Goal: Task Accomplishment & Management: Manage account settings

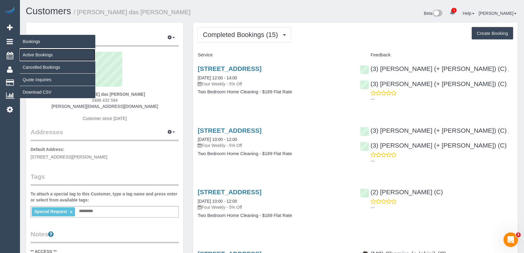
click at [30, 52] on link "Active Bookings" at bounding box center [58, 55] width 76 height 12
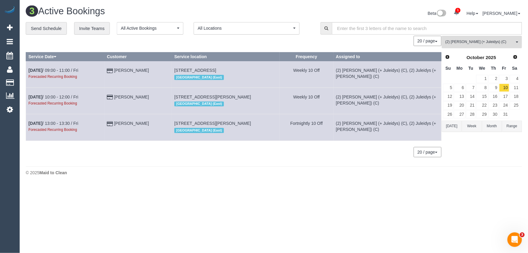
click at [477, 40] on button "(2) Cris (+ Juleidys) (C) All Teams" at bounding box center [482, 42] width 80 height 12
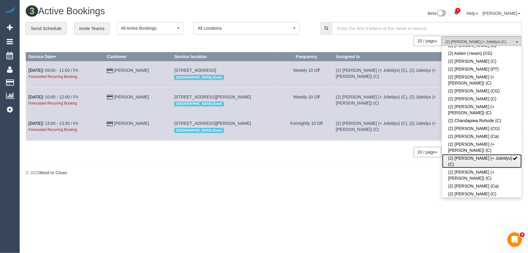
click at [470, 154] on link "(2) [PERSON_NAME] (+ Juleidys) (C)" at bounding box center [482, 161] width 80 height 14
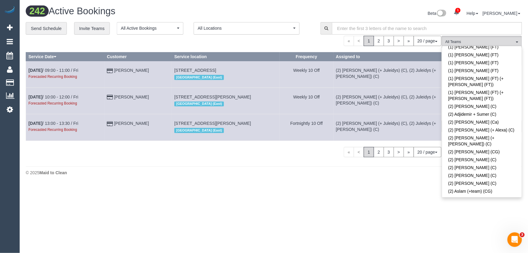
scroll to position [0, 0]
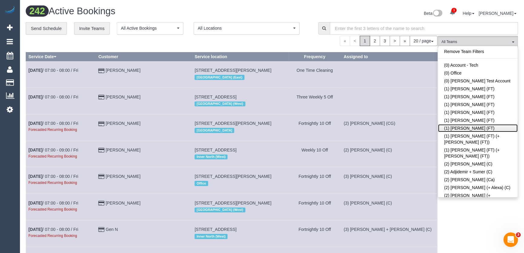
click at [468, 128] on link "(1) Sarah Slattery (FT)" at bounding box center [478, 128] width 80 height 8
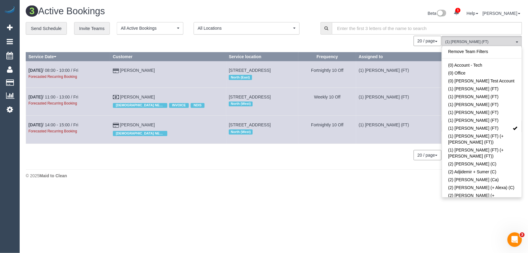
click at [341, 12] on div "Beta 1 Your Notifications You have 0 alerts × You have 4 to charge for 08/09/20…" at bounding box center [400, 14] width 253 height 16
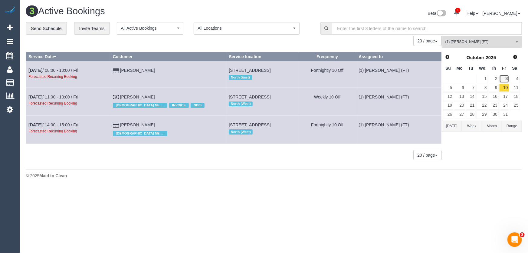
click at [507, 78] on link "3" at bounding box center [505, 79] width 10 height 8
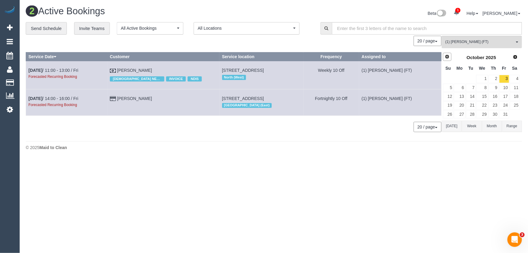
click at [448, 58] on span "Prev" at bounding box center [447, 56] width 5 height 5
click at [507, 88] on link "12" at bounding box center [505, 88] width 10 height 8
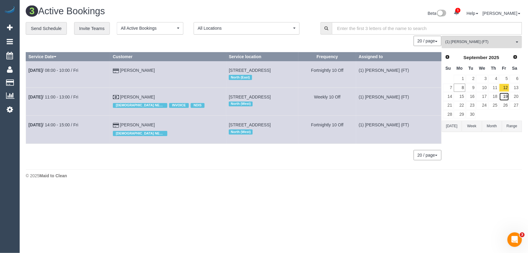
click at [509, 94] on link "19" at bounding box center [505, 96] width 10 height 8
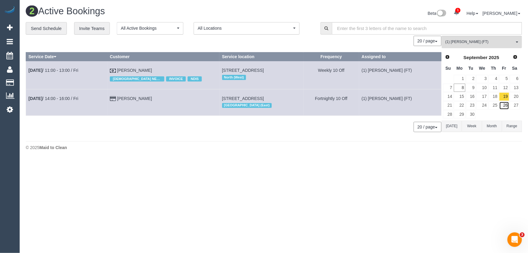
click at [507, 104] on link "26" at bounding box center [505, 105] width 10 height 8
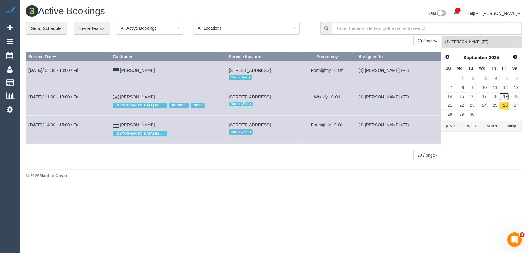
click at [508, 99] on link "19" at bounding box center [505, 96] width 10 height 8
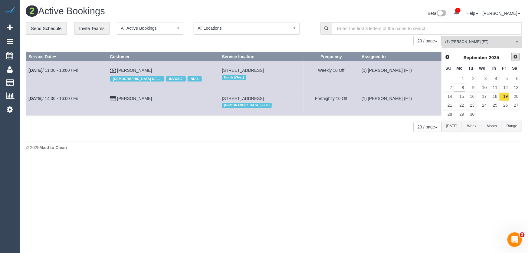
click at [518, 56] on span "Next" at bounding box center [516, 56] width 5 height 5
click at [508, 76] on link "3" at bounding box center [505, 79] width 10 height 8
click at [507, 95] on link "17" at bounding box center [505, 96] width 10 height 8
click at [506, 115] on link "31" at bounding box center [505, 114] width 10 height 8
click at [468, 42] on span "(1) [PERSON_NAME] (FT)" at bounding box center [480, 41] width 69 height 5
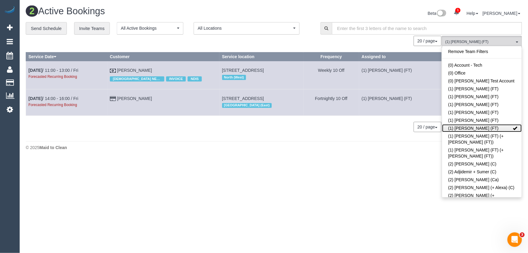
click at [479, 129] on link "(1) Sarah Slattery (FT)" at bounding box center [482, 128] width 80 height 8
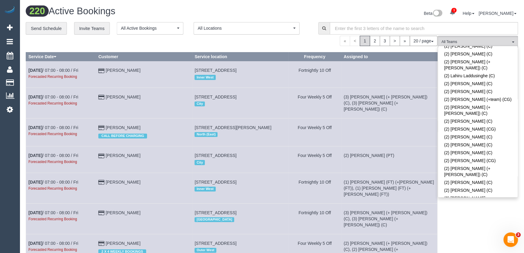
scroll to position [440, 0]
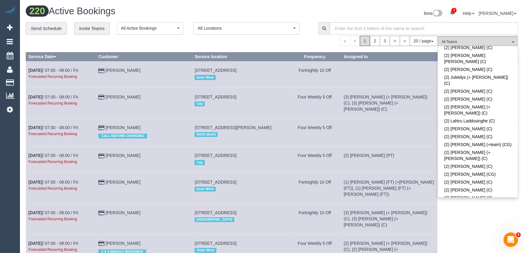
click at [461, 239] on link "(2) Raisul Islam (C)" at bounding box center [478, 246] width 80 height 14
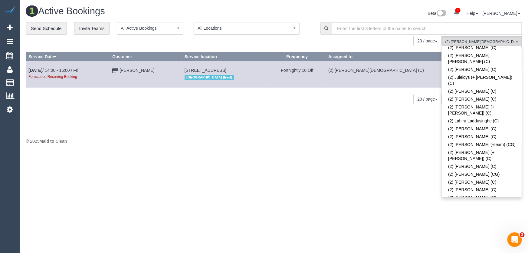
click at [372, 15] on div "Beta 1 Your Notifications You have 0 alerts × You have 4 to charge for 08/09/20…" at bounding box center [400, 14] width 253 height 16
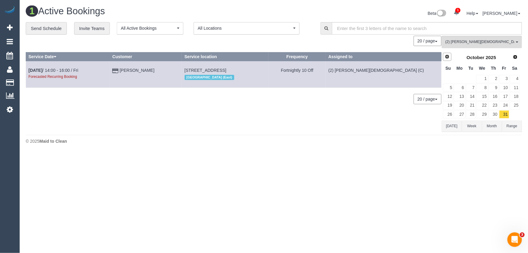
click at [448, 56] on span "Prev" at bounding box center [447, 56] width 5 height 5
click at [475, 89] on link "9" at bounding box center [471, 88] width 10 height 8
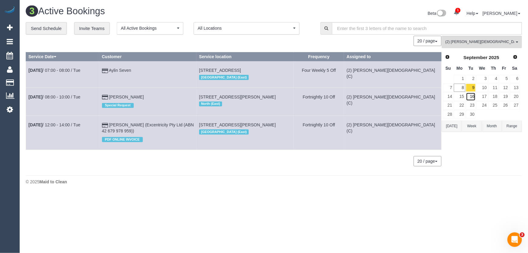
click at [473, 94] on link "16" at bounding box center [471, 96] width 10 height 8
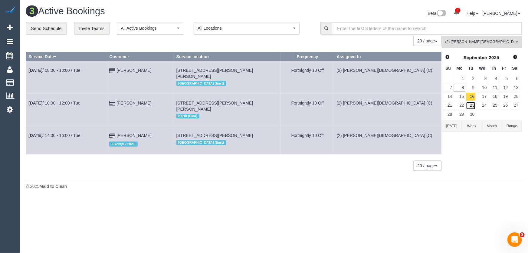
click at [473, 104] on link "23" at bounding box center [471, 105] width 10 height 8
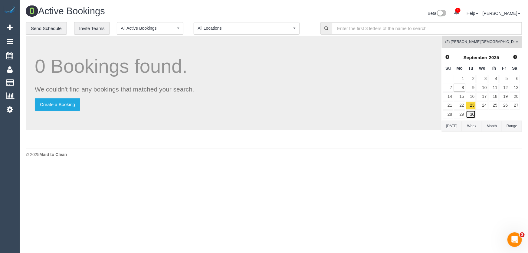
click at [472, 116] on link "30" at bounding box center [471, 114] width 10 height 8
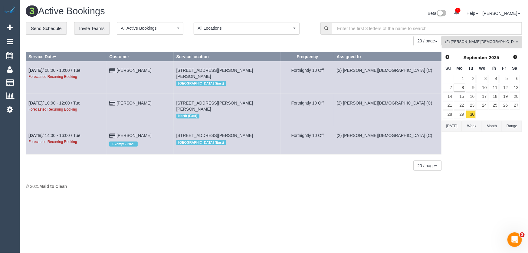
click at [466, 43] on span "(2) [PERSON_NAME][DEMOGRAPHIC_DATA] (C)" at bounding box center [480, 41] width 69 height 5
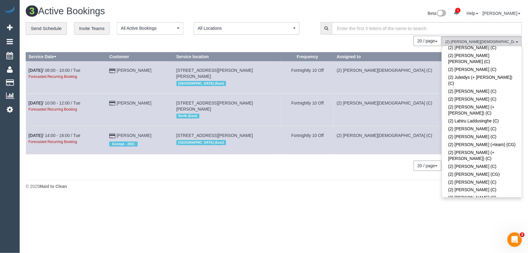
click at [472, 239] on link "(2) [PERSON_NAME][DEMOGRAPHIC_DATA] (C)" at bounding box center [482, 246] width 80 height 14
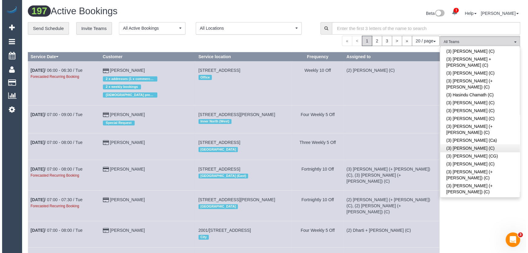
scroll to position [1211, 0]
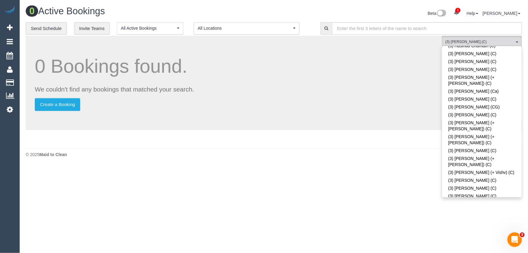
click at [385, 10] on div "Beta 1 Your Notifications You have 0 alerts × You have 4 to charge for 08/09/20…" at bounding box center [400, 14] width 253 height 16
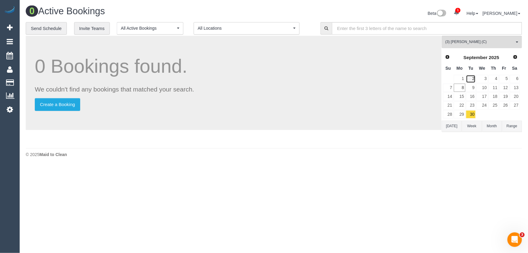
click at [474, 77] on link "2" at bounding box center [471, 79] width 10 height 8
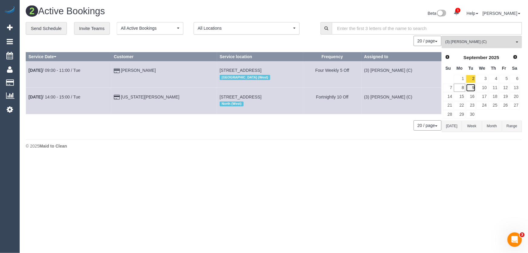
click at [474, 87] on link "9" at bounding box center [471, 88] width 10 height 8
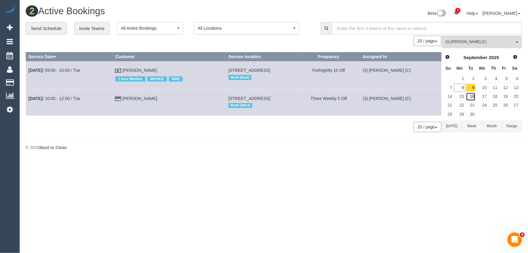
click at [474, 96] on link "16" at bounding box center [471, 96] width 10 height 8
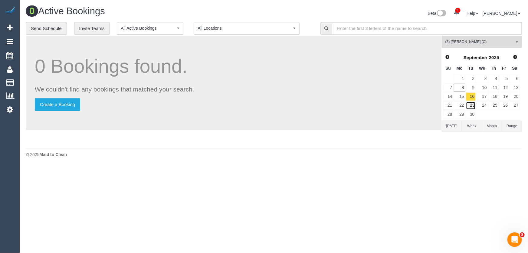
click at [472, 104] on link "23" at bounding box center [471, 105] width 10 height 8
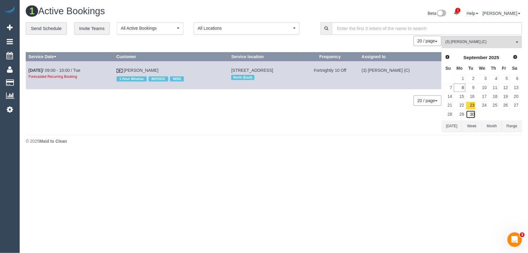
click at [473, 112] on link "30" at bounding box center [471, 114] width 10 height 8
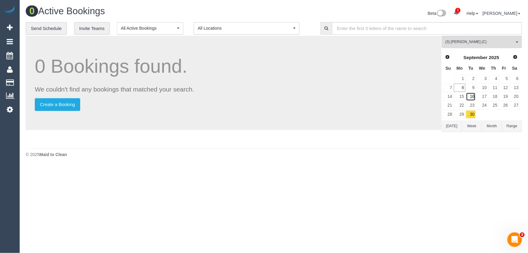
click at [474, 97] on link "16" at bounding box center [471, 96] width 10 height 8
click at [473, 104] on link "23" at bounding box center [471, 105] width 10 height 8
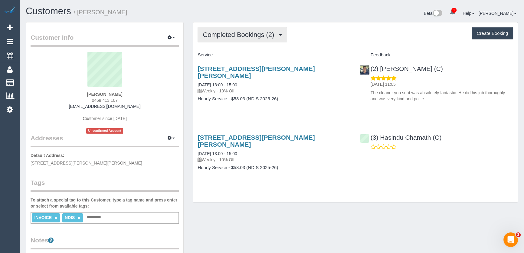
click at [260, 39] on button "Completed Bookings (2)" at bounding box center [243, 34] width 90 height 15
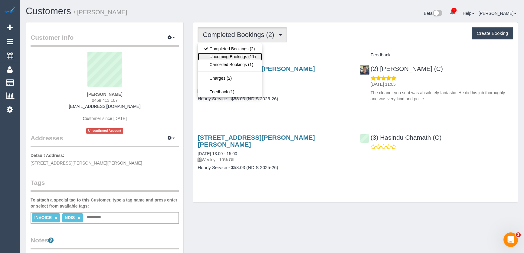
click at [251, 57] on link "Upcoming Bookings (11)" at bounding box center [230, 57] width 64 height 8
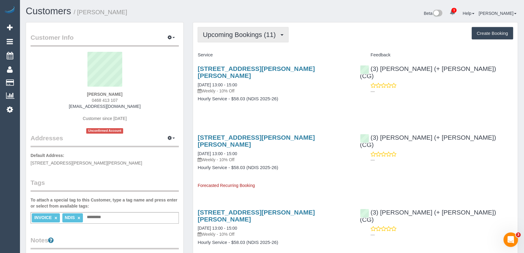
click at [236, 36] on span "Upcoming Bookings (11)" at bounding box center [241, 35] width 76 height 8
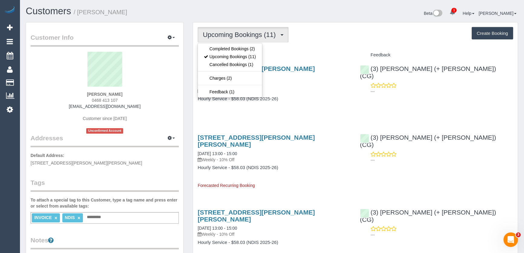
click at [329, 95] on div "9 Wills Street, Pascoe Vale South, VIC 3044 15/09/2025 13:00 - 15:00 Weekly - 1…" at bounding box center [274, 87] width 162 height 54
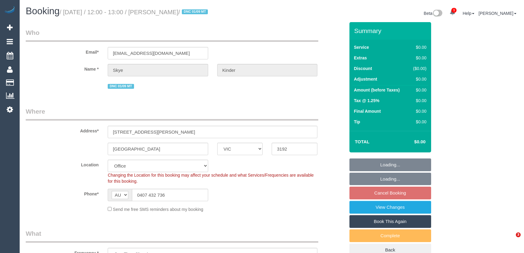
select select "VIC"
select select "string:stripe-pm_1RuB7k2GScqysDRVExNNQnZW"
select select "number:29"
select select "number:14"
select select "number:19"
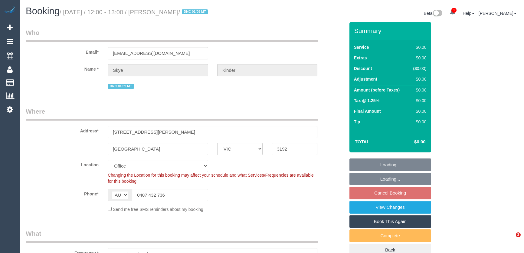
select select "number:24"
select select "number:13"
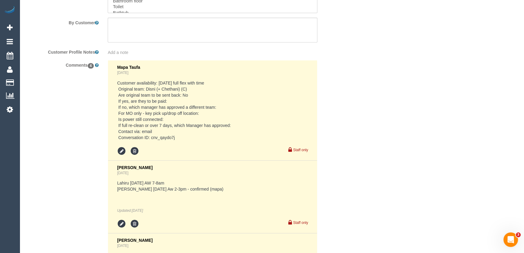
scroll to position [1018, 0]
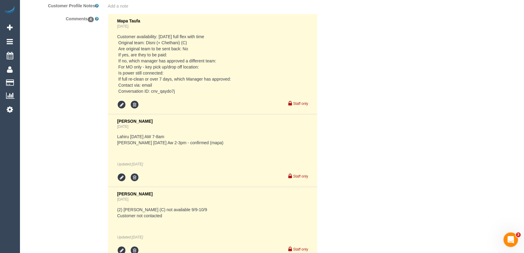
click at [154, 91] on pre "Customer availability: Tuesday 09/09 full flex with time Original team: Disni (…" at bounding box center [212, 64] width 191 height 61
copy pre "cnv_qaydo7j"
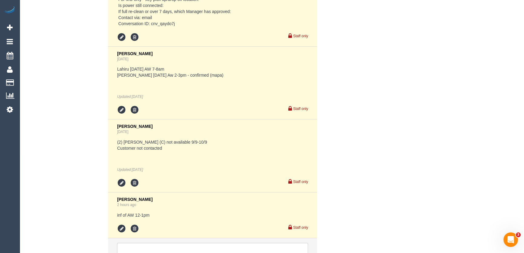
scroll to position [1101, 0]
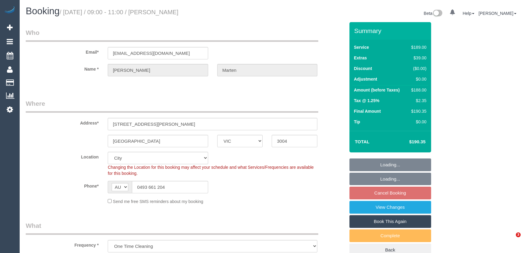
select select "VIC"
select select "string:stripe-pm_1S0DCU2GScqysDRV2lbjj01C"
select select "number:27"
select select "number:14"
select select "number:20"
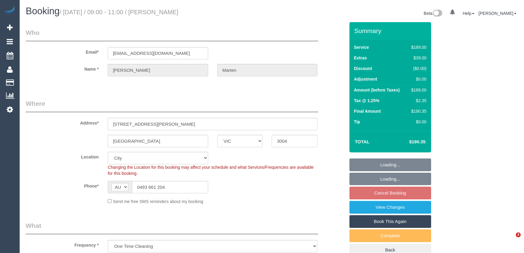
select select "number:24"
select select "number:35"
select select "number:13"
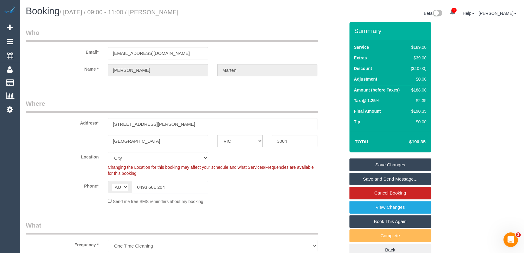
click at [170, 185] on input "0493 661 204" at bounding box center [170, 187] width 76 height 12
drag, startPoint x: 379, startPoint y: 179, endPoint x: 375, endPoint y: 181, distance: 4.7
click at [379, 179] on link "Save and Send Message..." at bounding box center [391, 179] width 82 height 13
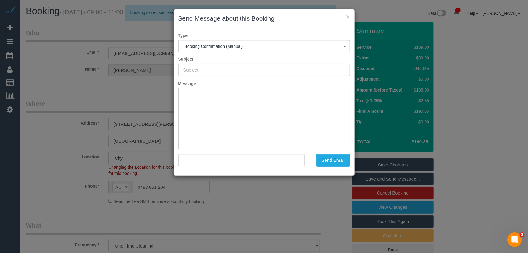
type input "Booking Confirmed"
type input ""James Marten" <jamesmarten1994@gmail.com>"
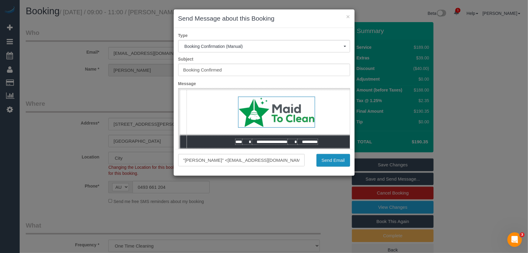
click at [331, 160] on button "Send Email" at bounding box center [334, 160] width 34 height 13
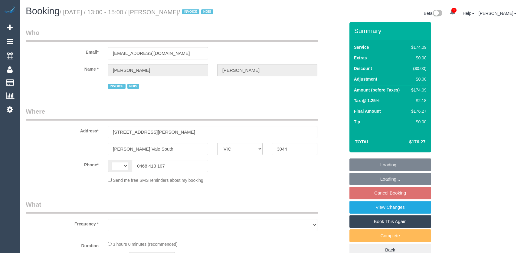
select select "VIC"
select select "string:AU"
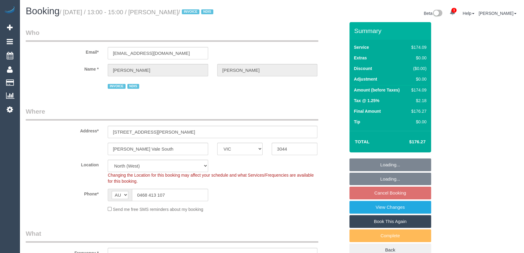
select select "180"
select select "number:29"
select select "number:14"
select select "number:19"
select select "number:23"
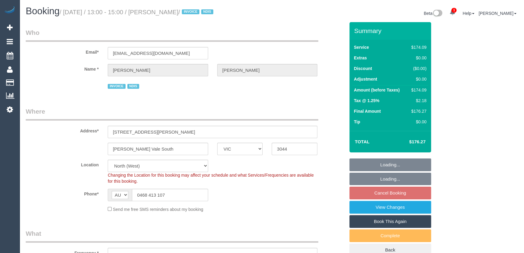
select select "number:34"
select select "object:1478"
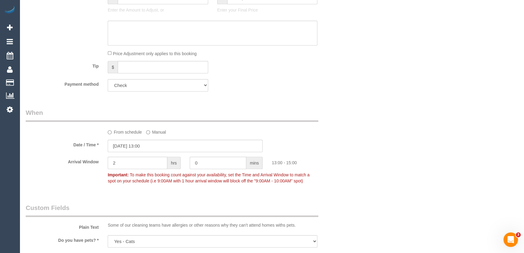
scroll to position [330, 0]
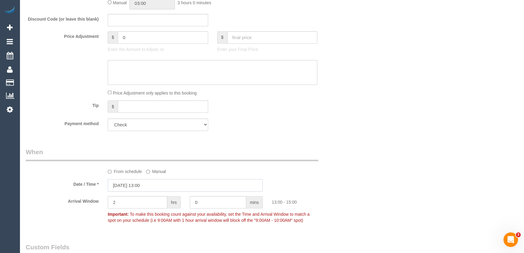
click at [154, 185] on input "[DATE] 13:00" at bounding box center [185, 185] width 155 height 12
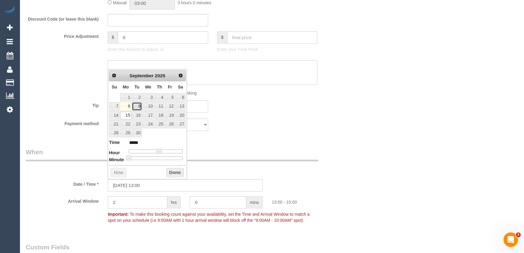
click at [139, 106] on link "9" at bounding box center [137, 106] width 10 height 8
type input "[DATE] 13:00"
click at [316, 119] on div "Payment method Add Credit Card Cash Check Paypal" at bounding box center [185, 124] width 329 height 12
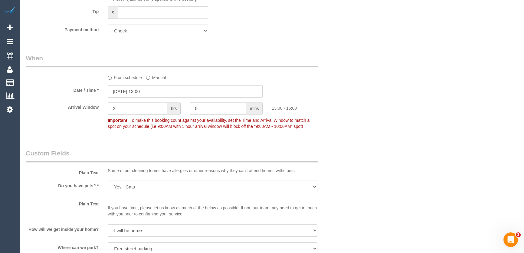
scroll to position [440, 0]
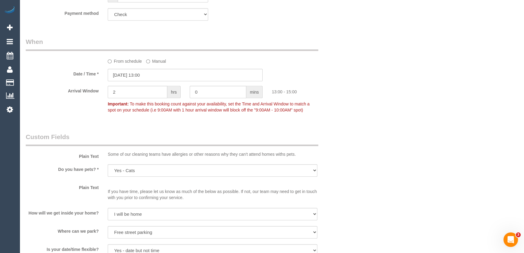
click at [236, 156] on div "Some of our cleaning teams have allergies or other reasons why they can't atten…" at bounding box center [212, 155] width 219 height 9
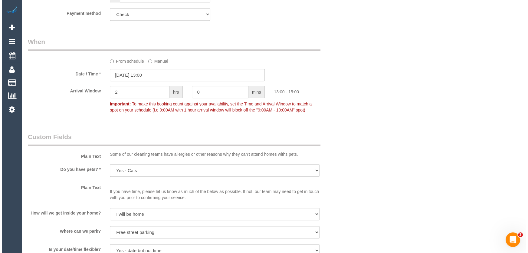
scroll to position [633, 0]
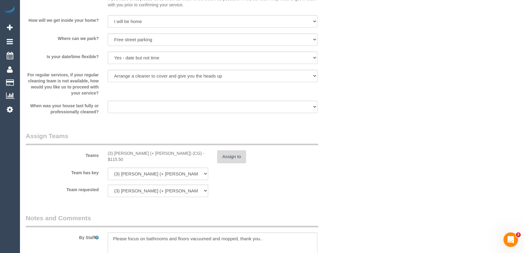
click at [228, 155] on button "Assign to" at bounding box center [231, 156] width 29 height 13
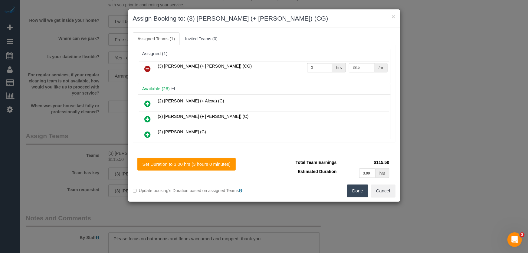
click at [148, 70] on icon at bounding box center [148, 68] width 6 height 7
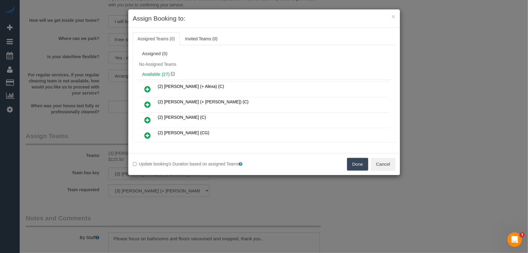
scroll to position [311, 0]
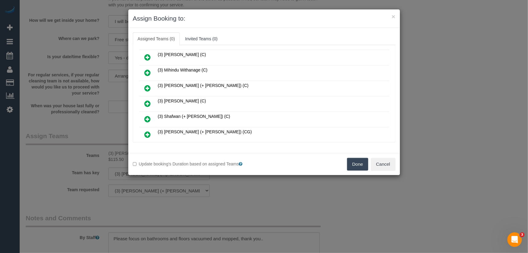
click at [147, 100] on icon at bounding box center [148, 103] width 6 height 7
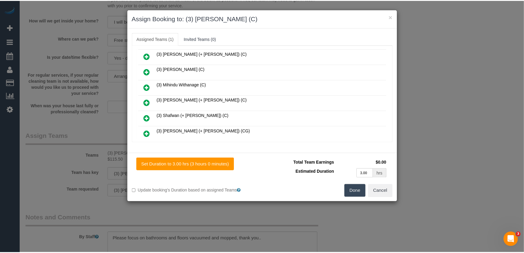
scroll to position [325, 0]
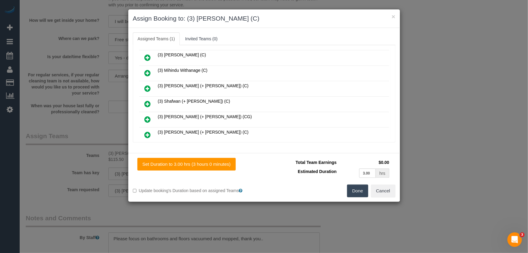
click at [355, 191] on button "Done" at bounding box center [357, 190] width 21 height 13
click at [355, 191] on div "Done Cancel" at bounding box center [332, 190] width 136 height 13
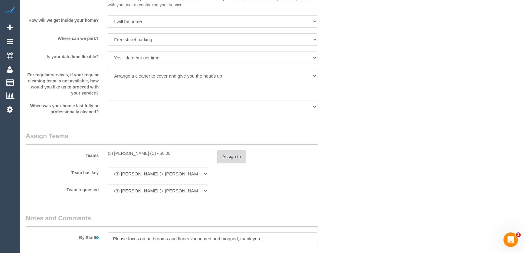
click at [235, 156] on button "Assign to" at bounding box center [231, 156] width 29 height 13
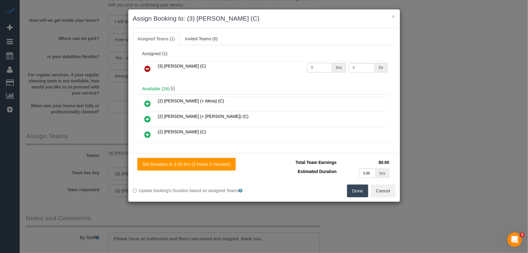
click at [317, 65] on input "0" at bounding box center [319, 67] width 25 height 9
type input "3"
type input "35"
click at [360, 188] on button "Done" at bounding box center [357, 190] width 21 height 13
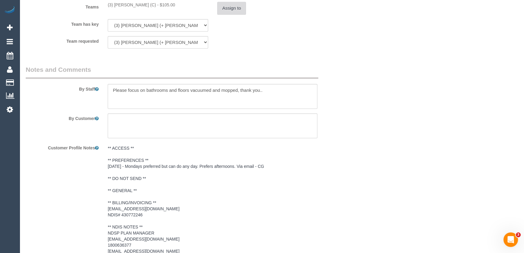
scroll to position [873, 0]
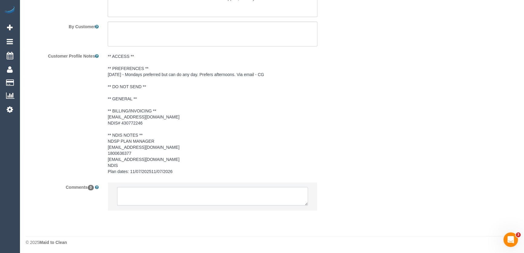
click at [151, 187] on textarea at bounding box center [212, 196] width 191 height 19
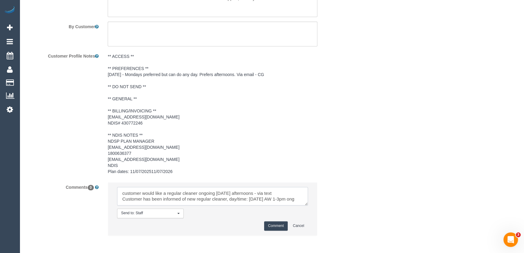
scroll to position [2, 0]
type textarea "customer would like a regular cleaner ongoing on Tuesday afternoons - via text …"
click at [276, 227] on button "Comment" at bounding box center [276, 225] width 24 height 9
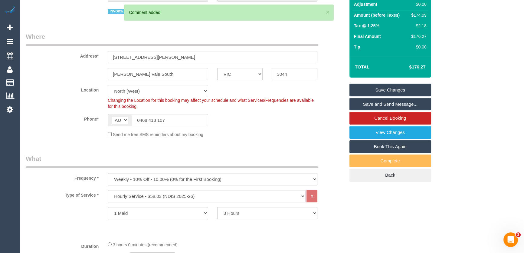
scroll to position [0, 0]
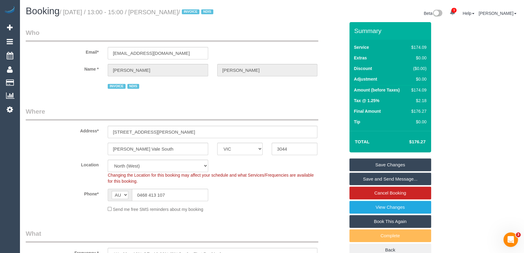
click at [172, 12] on small "/ September 15, 2025 / 13:00 - 15:00 / Giuseppe Guarnaccia / INVOICE NDIS" at bounding box center [138, 12] width 156 height 7
copy small "[PERSON_NAME]"
click at [372, 181] on link "Save and Send Message..." at bounding box center [391, 179] width 82 height 13
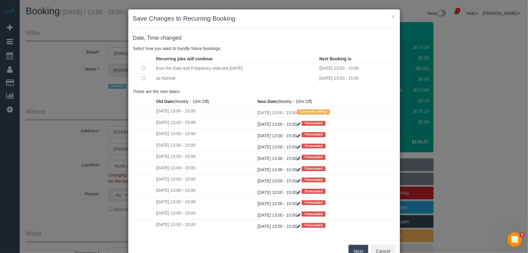
click at [358, 249] on button "Next" at bounding box center [359, 251] width 20 height 13
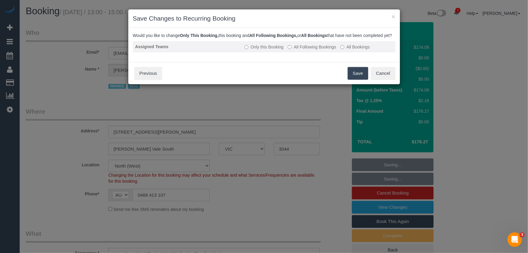
click at [310, 50] on label "All Following Bookings" at bounding box center [312, 47] width 48 height 6
click at [356, 80] on button "Save" at bounding box center [358, 73] width 21 height 13
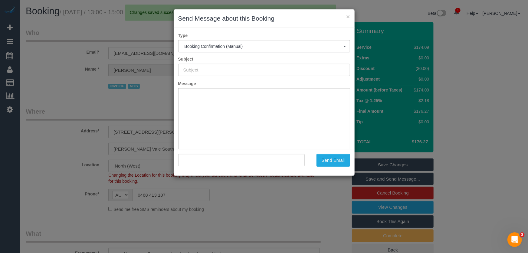
type input "Booking Confirmed"
type input ""Giuseppe Guarnaccia" <kandleko@yahoo.com.au>"
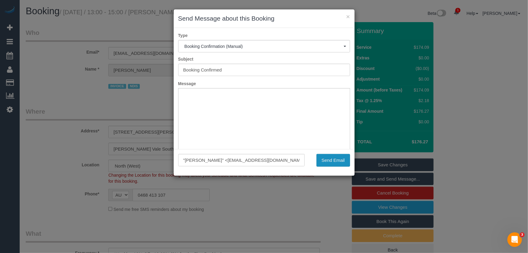
drag, startPoint x: 333, startPoint y: 160, endPoint x: 298, endPoint y: 169, distance: 36.4
click at [333, 160] on button "Send Email" at bounding box center [334, 160] width 34 height 13
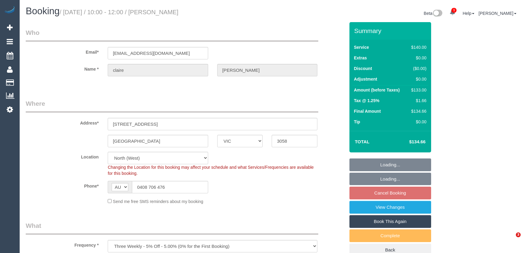
select select "VIC"
select select "spot1"
select select "number:27"
select select "number:14"
select select "number:19"
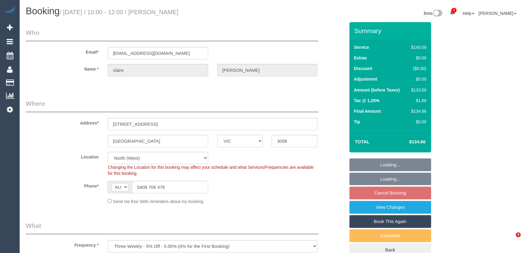
select select "number:25"
select select "number:34"
select select "number:26"
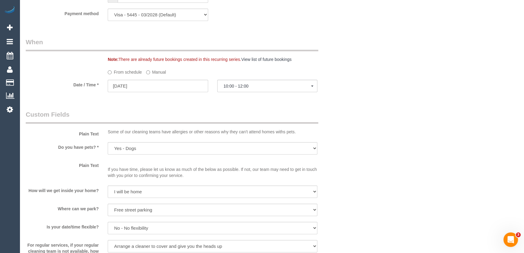
click at [236, 160] on p "If you have time, please let us know as much of the below as possible. If not, …" at bounding box center [213, 169] width 210 height 18
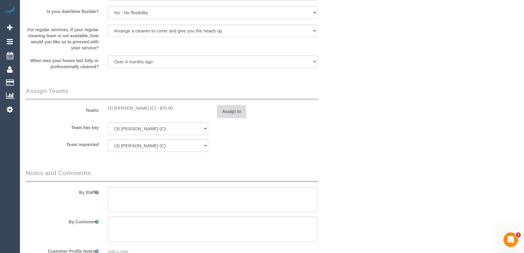
click at [235, 114] on button "Assign to" at bounding box center [231, 111] width 29 height 13
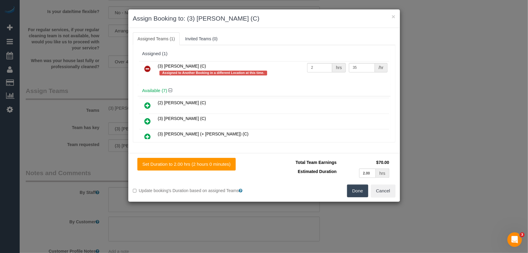
click at [148, 67] on icon at bounding box center [148, 68] width 6 height 7
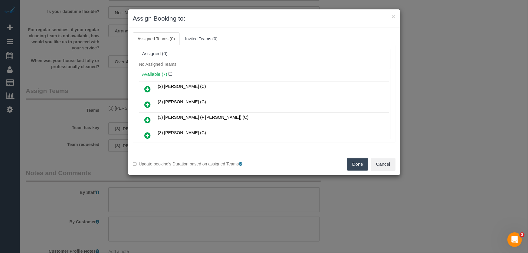
click at [355, 164] on button "Done" at bounding box center [357, 164] width 21 height 13
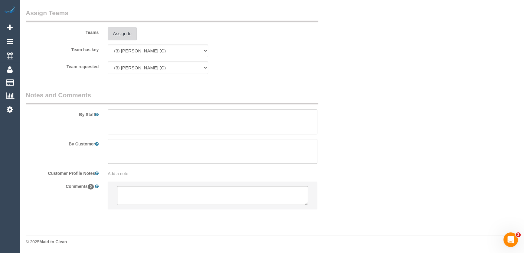
scroll to position [904, 0]
click at [143, 190] on textarea at bounding box center [212, 195] width 191 height 19
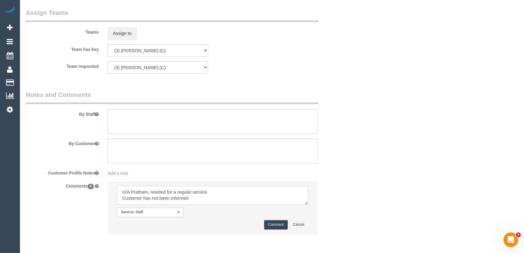
type textarea "U/A Pratham, needed for a regular service Customer has not been informed"
click at [275, 223] on button "Comment" at bounding box center [276, 224] width 24 height 9
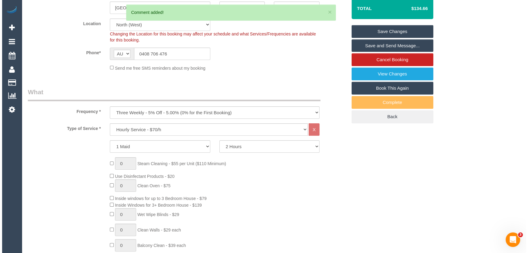
scroll to position [0, 0]
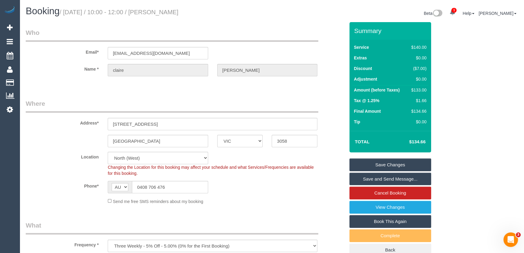
click at [386, 165] on link "Save Changes" at bounding box center [391, 164] width 82 height 13
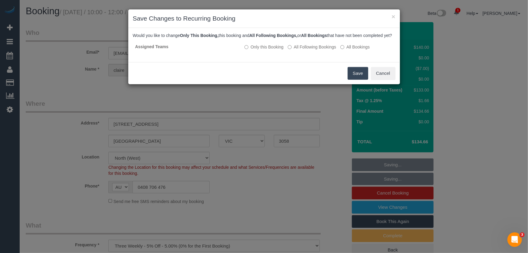
click at [352, 79] on button "Save" at bounding box center [358, 73] width 21 height 13
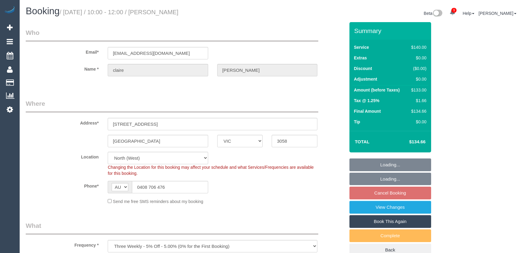
select select "VIC"
select select "object:1593"
select select "spot1"
select select "number:27"
select select "number:14"
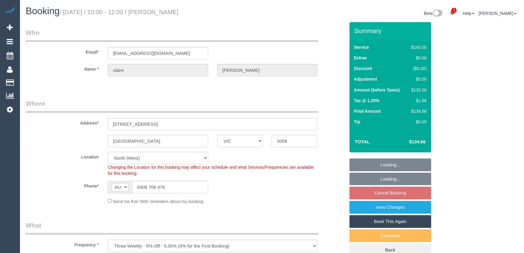
select select "number:19"
select select "number:25"
select select "number:34"
select select "number:26"
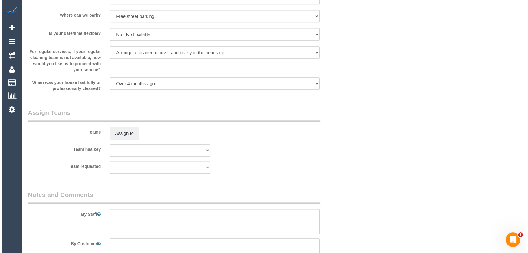
scroll to position [826, 0]
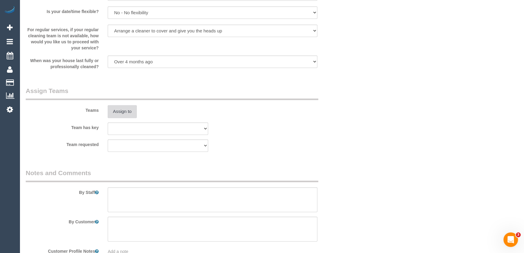
click at [121, 109] on button "Assign to" at bounding box center [122, 111] width 29 height 13
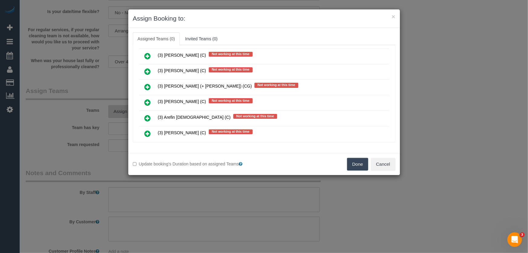
scroll to position [8, 0]
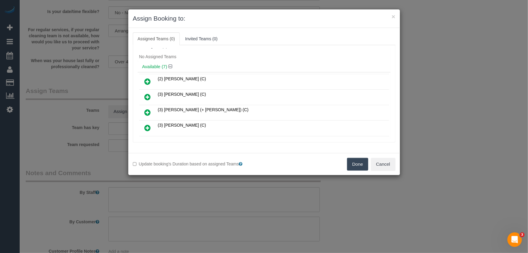
click at [146, 94] on icon at bounding box center [148, 96] width 6 height 7
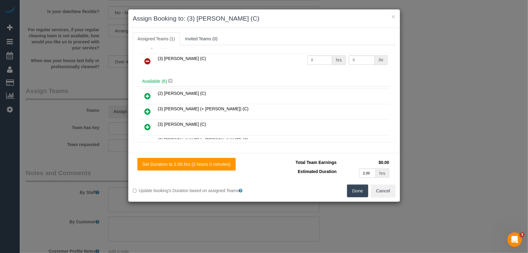
scroll to position [0, 0]
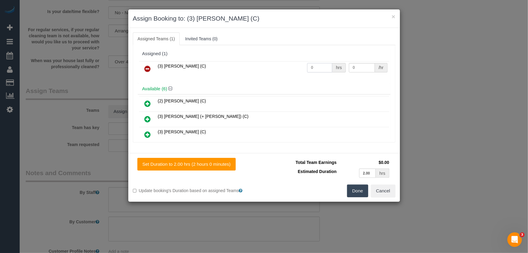
click at [313, 66] on input "0" at bounding box center [319, 67] width 25 height 9
type input "2"
type input "35"
click at [354, 190] on button "Done" at bounding box center [357, 190] width 21 height 13
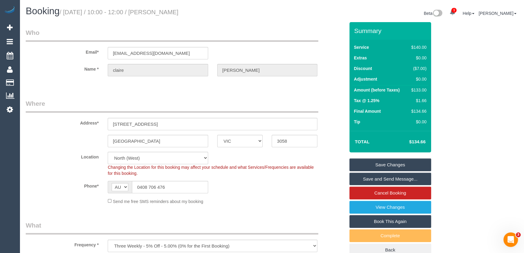
click at [174, 11] on small "/ September 09, 2025 / 10:00 - 12:00 / claire Nunan" at bounding box center [119, 12] width 119 height 7
copy small "claire Nunan"
click at [395, 164] on link "Save Changes" at bounding box center [391, 164] width 82 height 13
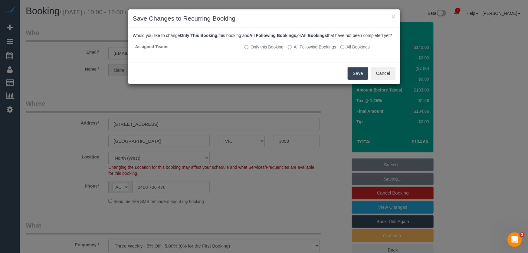
click at [351, 80] on button "Save" at bounding box center [358, 73] width 21 height 13
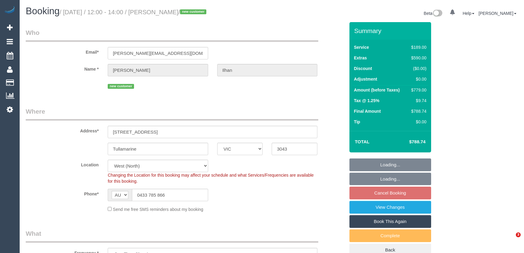
select select "VIC"
select select "object:693"
select select "number:28"
select select "number:14"
select select "number:18"
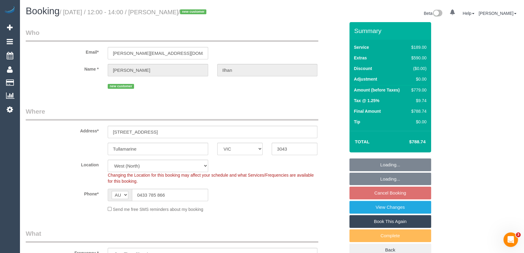
select select "number:22"
select select "number:33"
select select "number:26"
select select "spot1"
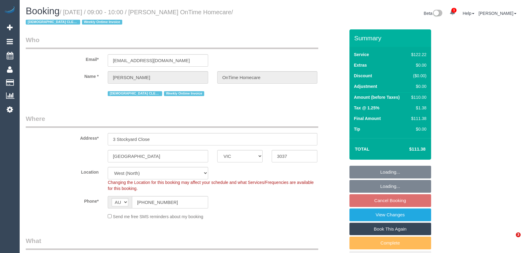
select select "VIC"
select select "number:28"
select select "number:14"
select select "number:19"
select select "number:25"
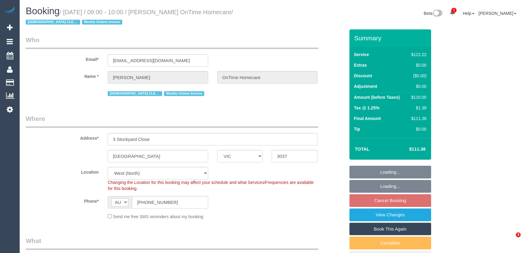
select select "number:35"
select select "object:729"
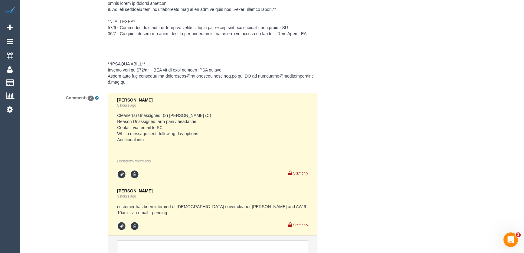
scroll to position [1216, 0]
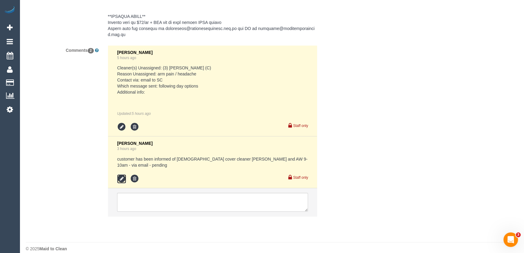
click at [121, 174] on icon at bounding box center [121, 178] width 9 height 9
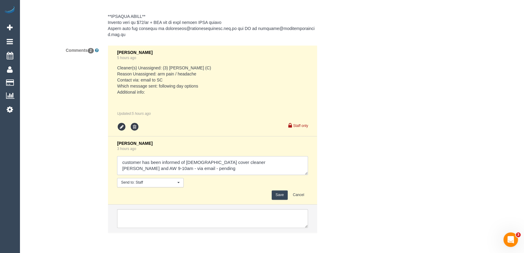
click at [154, 168] on textarea at bounding box center [212, 165] width 191 height 19
type textarea "customer has been informed of female cover cleaner Aisha and AW 9-10am - via em…"
click at [286, 191] on button "Save" at bounding box center [280, 194] width 16 height 9
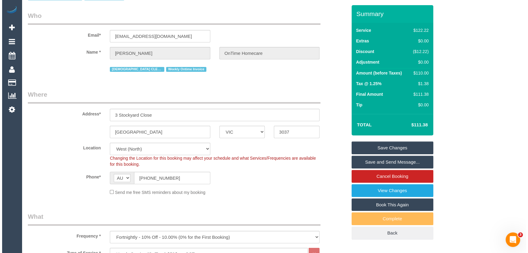
scroll to position [0, 0]
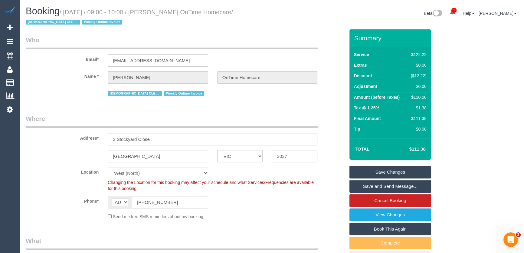
click at [380, 188] on link "Save and Send Message..." at bounding box center [391, 186] width 82 height 13
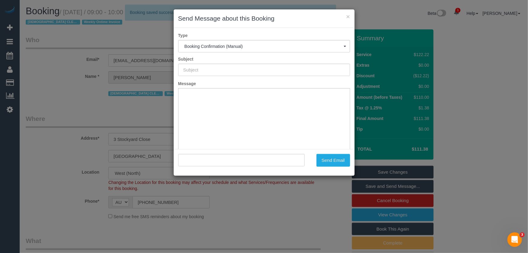
type input "Booking Confirmed"
type input ""Fatima Saleh OnTime Homecare" <fatima.ontimehomecare@fake.com>"
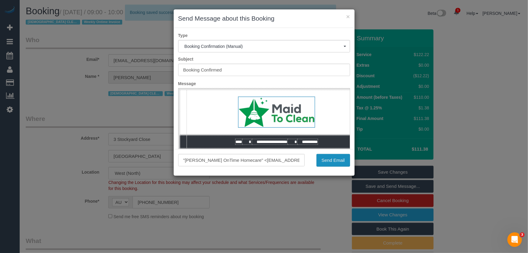
click at [336, 161] on button "Send Email" at bounding box center [334, 160] width 34 height 13
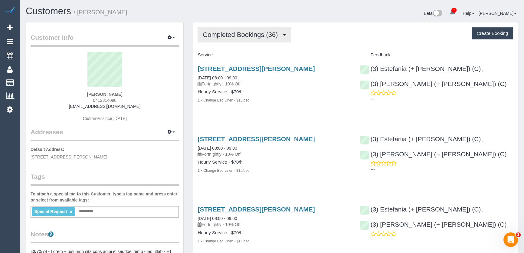
click at [245, 34] on span "Completed Bookings (36)" at bounding box center [242, 35] width 78 height 8
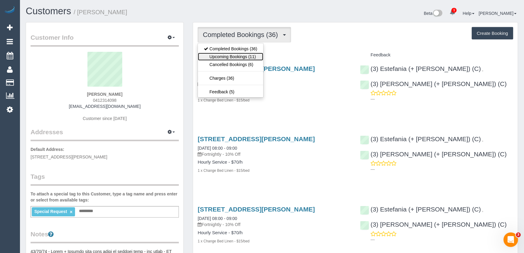
click at [244, 56] on link "Upcoming Bookings (11)" at bounding box center [230, 57] width 65 height 8
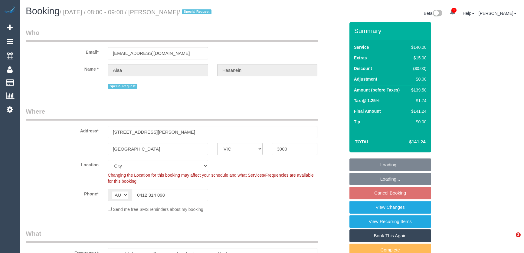
select select "VIC"
select select "number:28"
select select "number:14"
select select "number:20"
select select "number:24"
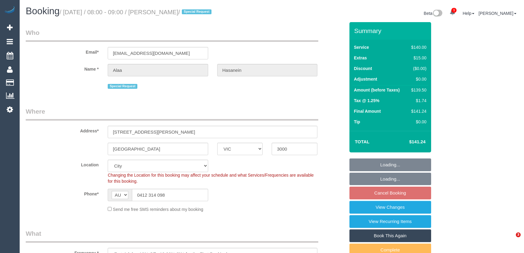
select select "number:34"
select select "number:12"
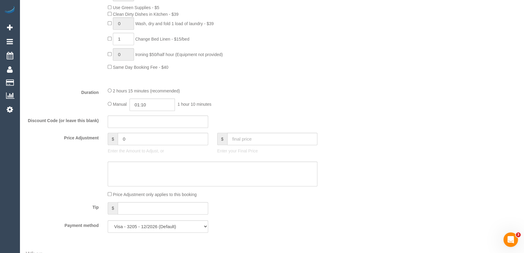
scroll to position [413, 0]
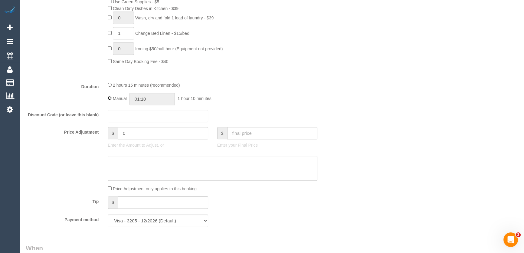
type input "02:15"
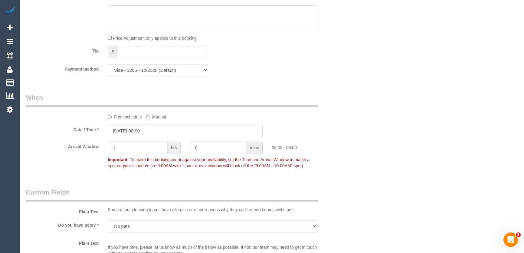
scroll to position [606, 0]
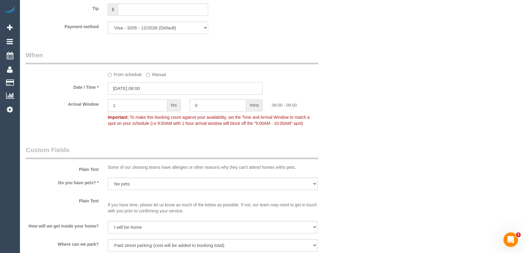
click at [153, 90] on input "09/09/2025 08:00" at bounding box center [185, 88] width 155 height 12
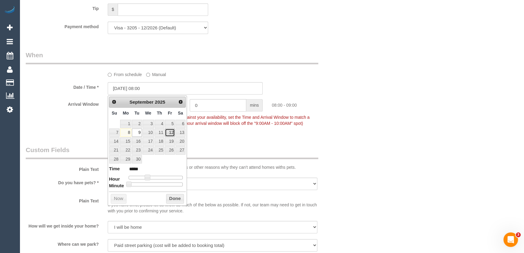
click at [173, 134] on link "12" at bounding box center [170, 132] width 10 height 8
type input "12/09/2025 07:00"
type input "*****"
click at [145, 176] on span at bounding box center [145, 176] width 5 height 5
click at [232, 144] on div "Who Email* alaa.lulu99@hotmail.com Name * Alaa Hasanein Special Request Where A…" at bounding box center [185, 44] width 329 height 1256
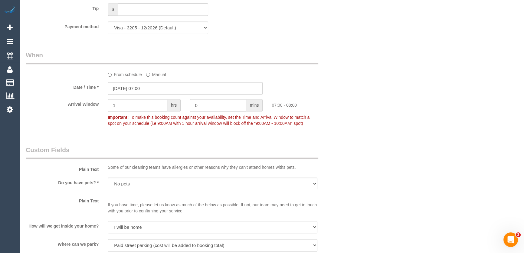
scroll to position [662, 0]
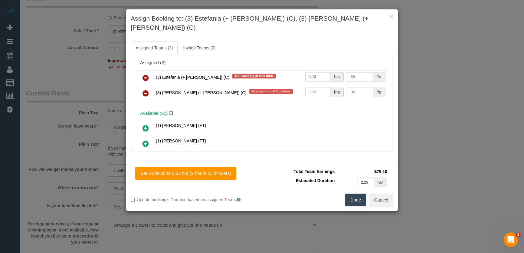
scroll to position [826, 0]
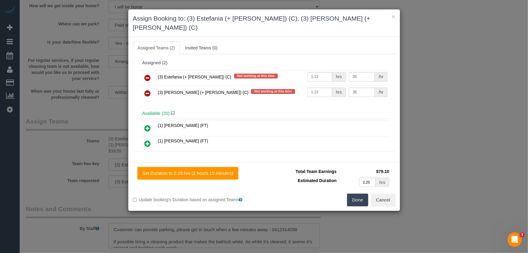
click at [148, 74] on icon at bounding box center [148, 77] width 6 height 7
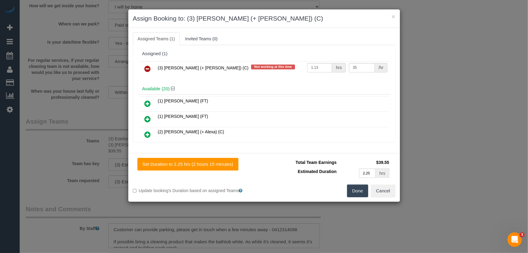
click at [148, 67] on icon at bounding box center [148, 68] width 6 height 7
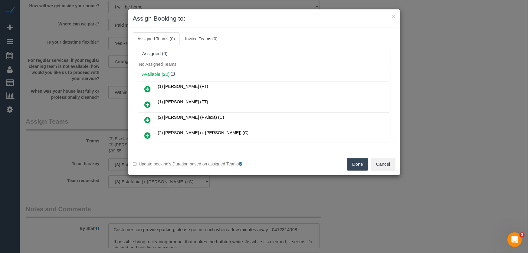
click at [147, 104] on icon at bounding box center [148, 104] width 6 height 7
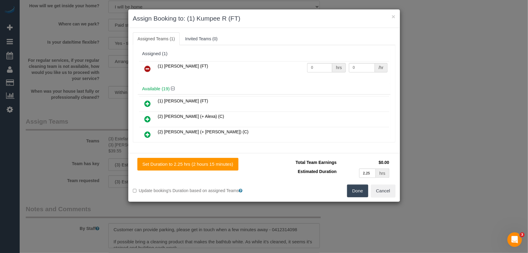
click at [354, 192] on button "Done" at bounding box center [357, 190] width 21 height 13
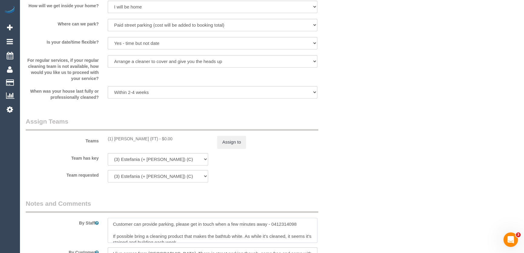
click at [112, 224] on textarea at bounding box center [213, 230] width 210 height 25
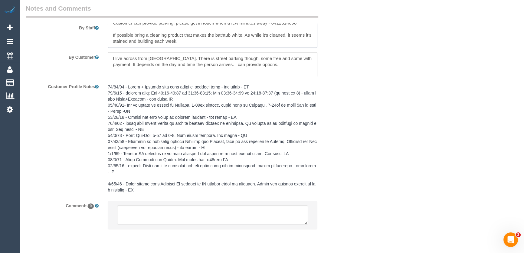
scroll to position [1040, 0]
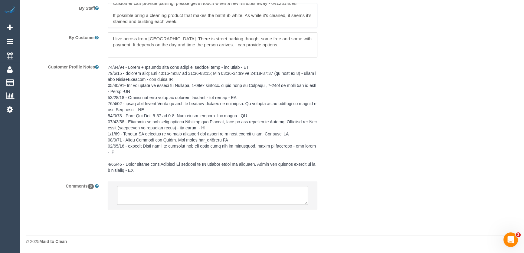
type textarea "*cover* Duration: 2 hours + linen = approximately 2hr15min Customer can provide…"
click at [173, 194] on textarea at bounding box center [212, 195] width 191 height 19
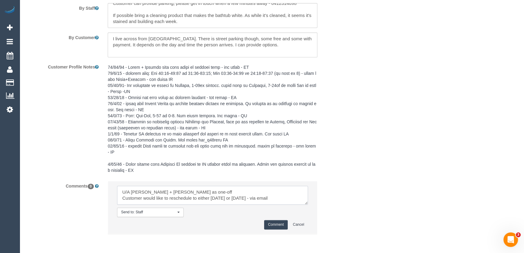
click at [296, 200] on textarea at bounding box center [212, 195] width 191 height 19
type textarea "U/A Juliana + Estefania as one-off Customer would like to reschedule to either …"
click at [282, 224] on button "Comment" at bounding box center [276, 224] width 24 height 9
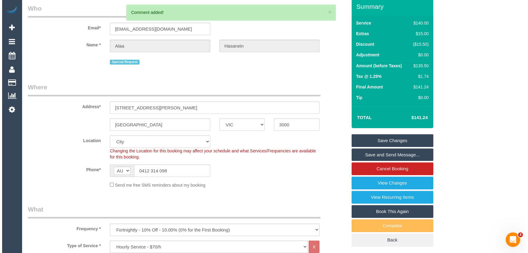
scroll to position [0, 0]
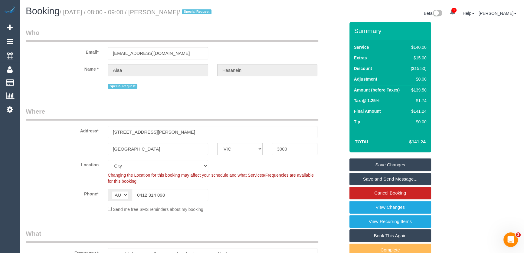
click at [175, 10] on small "/ September 09, 2025 / 08:00 - 09:00 / Alaa Hasanein / Special Request" at bounding box center [137, 12] width 154 height 7
copy small "Alaa Hasanein"
click at [375, 163] on link "Save Changes" at bounding box center [391, 164] width 82 height 13
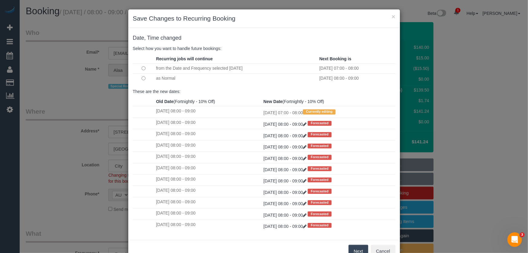
click at [357, 250] on button "Next" at bounding box center [359, 251] width 20 height 13
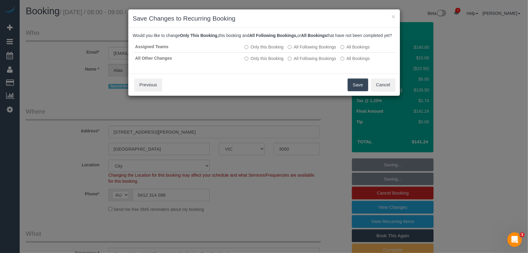
click at [360, 91] on button "Save" at bounding box center [358, 84] width 21 height 13
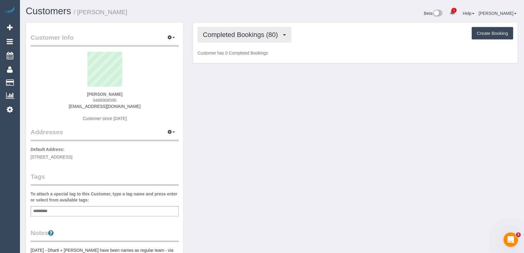
click at [256, 36] on span "Completed Bookings (80)" at bounding box center [242, 35] width 78 height 8
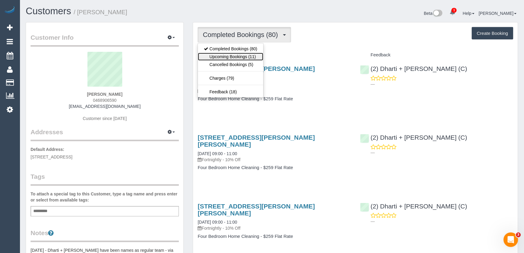
click at [249, 56] on link "Upcoming Bookings (11)" at bounding box center [230, 57] width 65 height 8
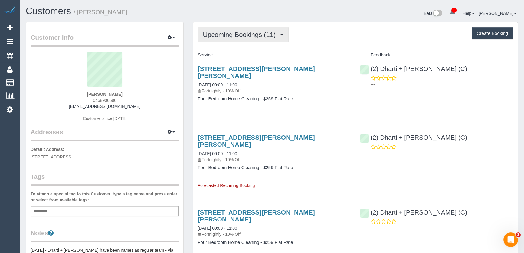
click at [254, 38] on button "Upcoming Bookings (11)" at bounding box center [243, 34] width 91 height 15
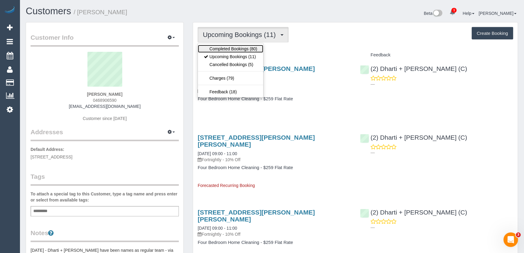
click at [254, 45] on link "Completed Bookings (80)" at bounding box center [230, 49] width 65 height 8
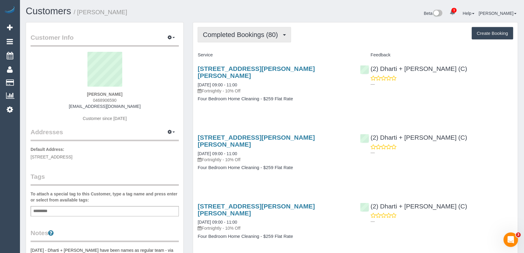
click at [236, 34] on span "Completed Bookings (80)" at bounding box center [242, 35] width 78 height 8
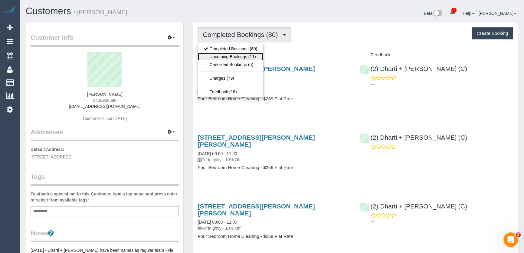
click at [238, 55] on link "Upcoming Bookings (11)" at bounding box center [230, 57] width 65 height 8
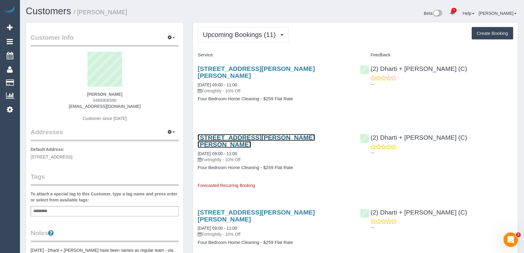
click at [210, 134] on link "[STREET_ADDRESS][PERSON_NAME][PERSON_NAME]" at bounding box center [256, 141] width 117 height 14
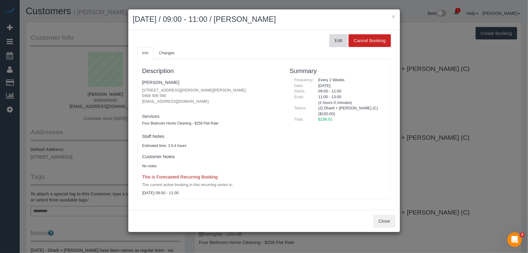
click at [341, 43] on button "Edit" at bounding box center [339, 40] width 18 height 13
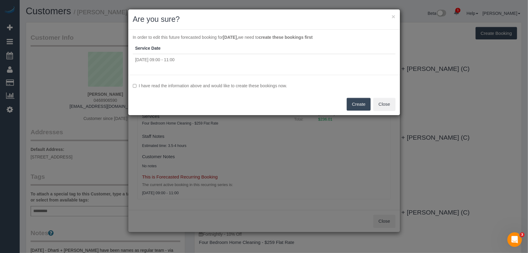
click at [358, 106] on button "Create" at bounding box center [359, 104] width 24 height 13
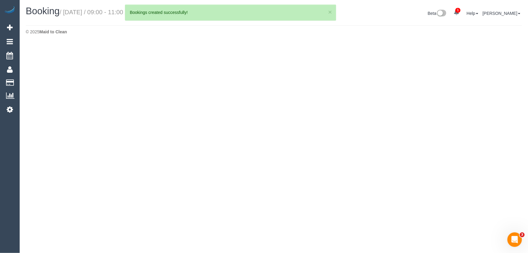
select select "VIC"
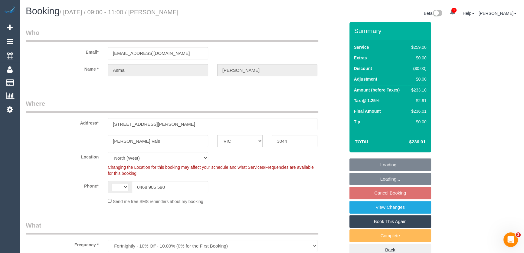
select select "object:3165"
select select "string:stripe-pm_1PankL2GScqysDRVmePQIjvg"
select select "object:3513"
select select "string:AU"
select select "number:28"
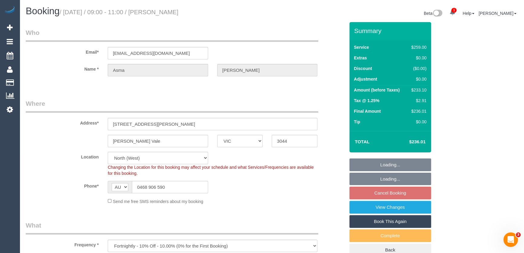
select select "number:14"
select select "number:19"
select select "number:36"
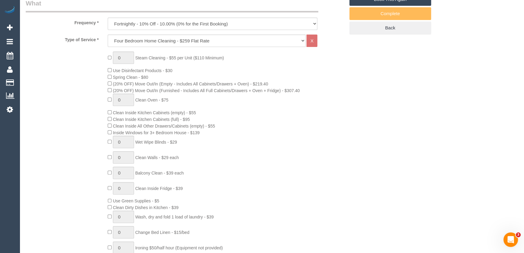
scroll to position [275, 0]
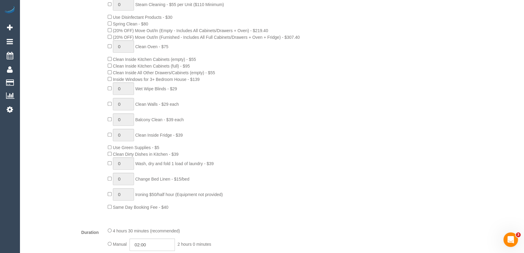
click at [159, 71] on span "Clean Inside All Other Drawers/Cabinets (empty) - $55" at bounding box center [164, 72] width 102 height 5
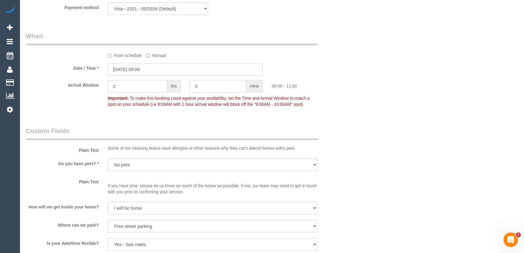
click at [163, 69] on input "[DATE] 09:00" at bounding box center [185, 69] width 155 height 12
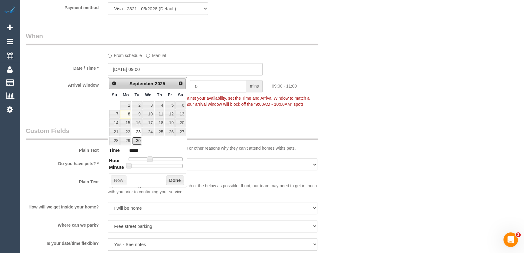
click at [135, 140] on link "30" at bounding box center [137, 141] width 10 height 8
type input "[DATE] 10:00"
type input "*****"
type input "[DATE] 11:00"
type input "*****"
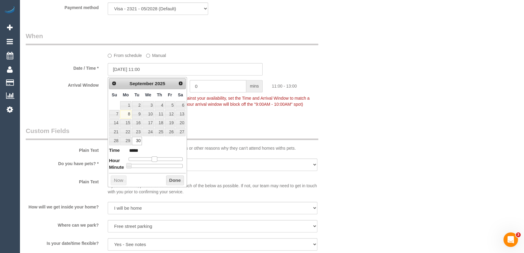
drag, startPoint x: 150, startPoint y: 158, endPoint x: 156, endPoint y: 157, distance: 5.8
click at [156, 157] on span at bounding box center [154, 158] width 5 height 5
click at [233, 114] on fieldset "When From schedule Manual Date / Time * [DATE] 11:00 Arrival Window 2 hrs 0 min…" at bounding box center [185, 72] width 319 height 83
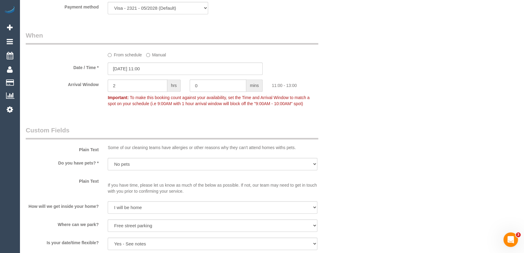
scroll to position [673, 0]
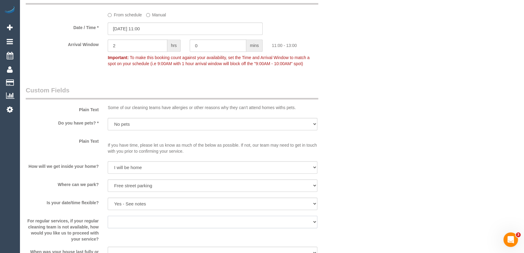
click at [231, 216] on select "Arrange a cleaner to cover and do not bother you Arrange a cleaner to cover and…" at bounding box center [213, 222] width 210 height 12
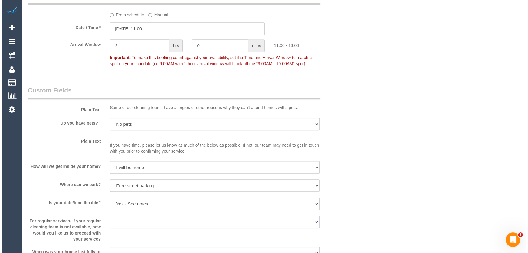
scroll to position [798, 0]
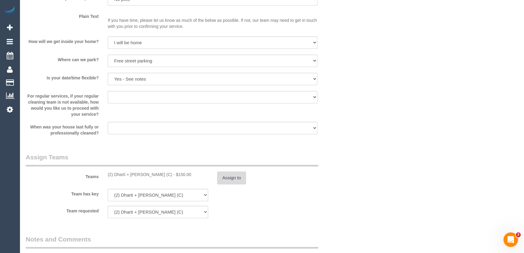
click at [241, 179] on button "Assign to" at bounding box center [231, 177] width 29 height 13
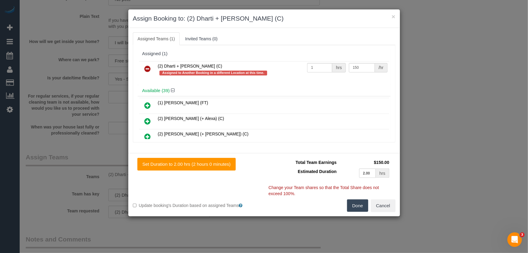
click at [147, 69] on icon at bounding box center [148, 68] width 6 height 7
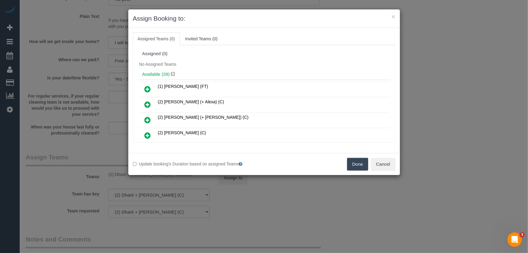
scroll to position [83, 0]
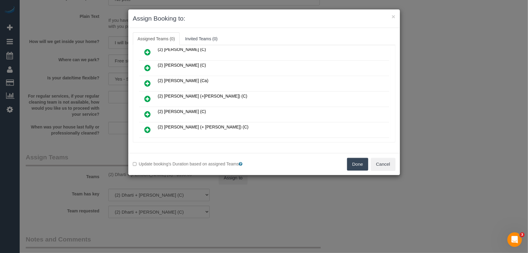
click at [146, 95] on icon at bounding box center [148, 98] width 6 height 7
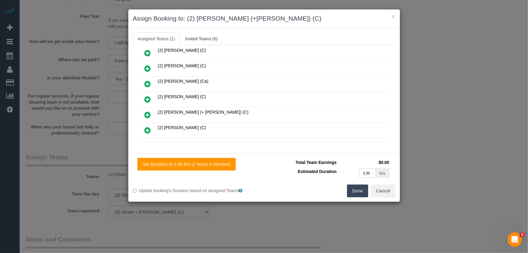
click at [147, 111] on icon at bounding box center [148, 114] width 6 height 7
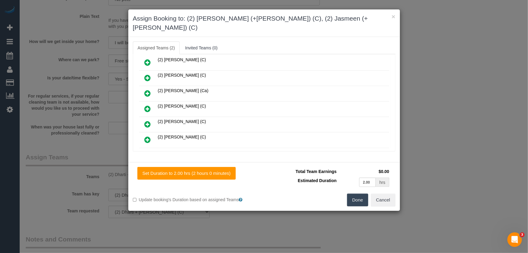
drag, startPoint x: 360, startPoint y: 191, endPoint x: 364, endPoint y: 189, distance: 4.1
click at [360, 194] on button "Done" at bounding box center [357, 200] width 21 height 13
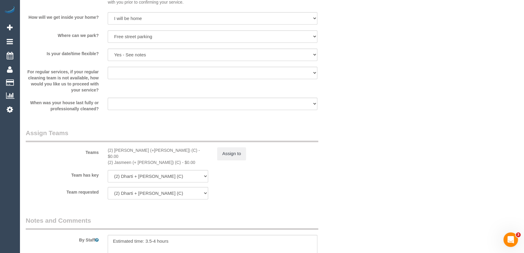
scroll to position [853, 0]
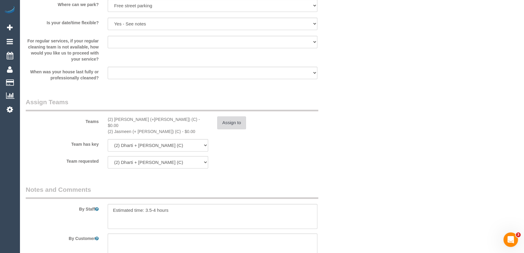
click at [230, 120] on button "Assign to" at bounding box center [231, 122] width 29 height 13
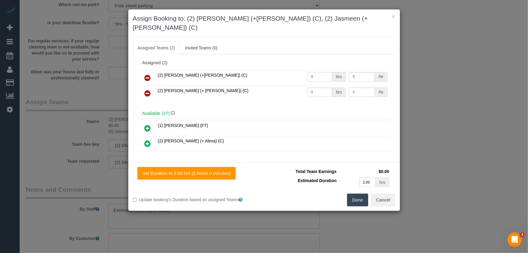
click at [319, 72] on input "0" at bounding box center [319, 76] width 25 height 9
type input "1"
type input "75"
click at [322, 88] on input "0" at bounding box center [319, 92] width 25 height 9
type input "1"
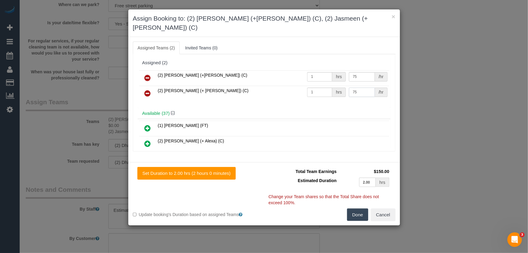
type input "75"
click at [360, 211] on button "Done" at bounding box center [357, 214] width 21 height 13
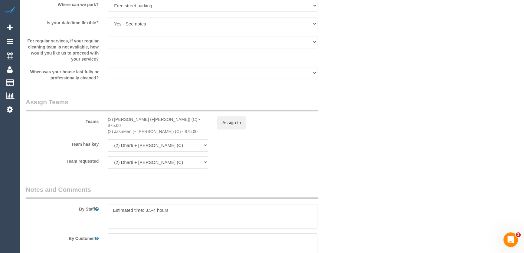
click at [111, 204] on textarea at bounding box center [213, 216] width 210 height 25
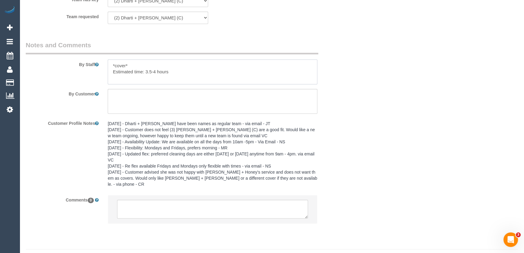
scroll to position [1001, 0]
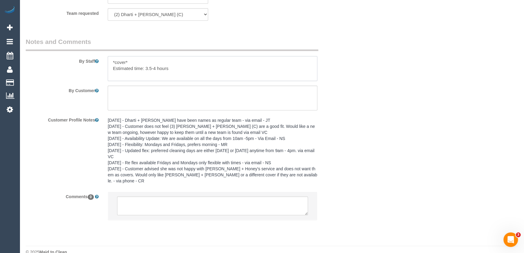
type textarea "*cover* Estimated time: 3.5-4 hours"
click at [144, 196] on textarea at bounding box center [212, 205] width 191 height 19
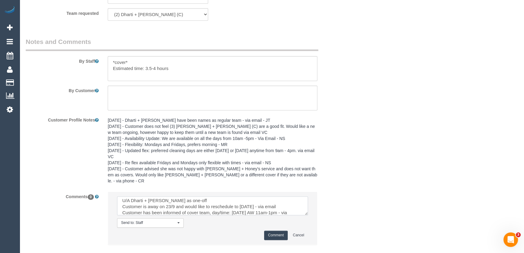
scroll to position [8, 0]
type textarea "U/A Dharti + Kishan as one-off Customer is away on 23/9 and would like to resch…"
click at [273, 230] on button "Comment" at bounding box center [276, 234] width 24 height 9
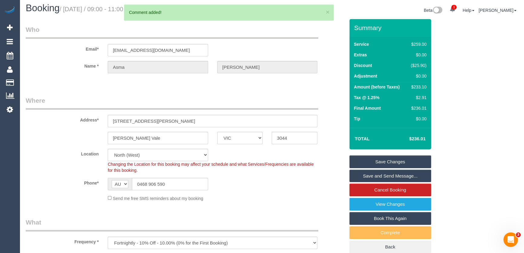
scroll to position [0, 0]
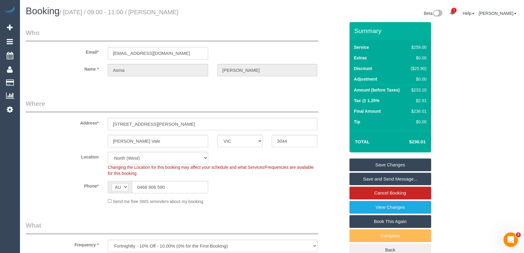
click at [174, 13] on small "/ September 23, 2025 / 09:00 - 11:00 / Asma Mahmuda" at bounding box center [119, 12] width 119 height 7
copy small "Asma Mahmuda"
click at [382, 162] on link "Save Changes" at bounding box center [391, 164] width 82 height 13
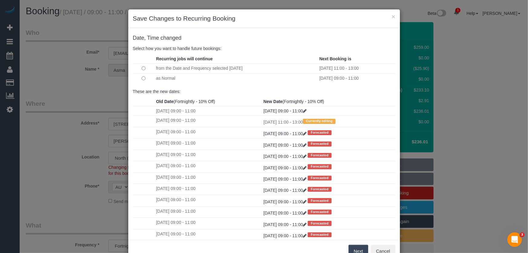
click at [355, 248] on button "Next" at bounding box center [359, 251] width 20 height 13
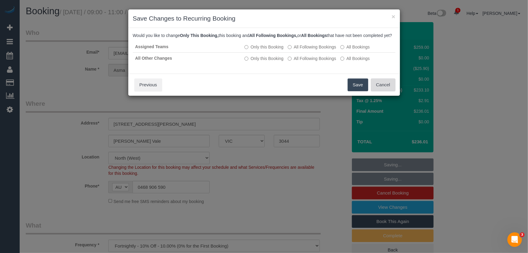
click at [377, 91] on button "Cancel" at bounding box center [383, 84] width 25 height 13
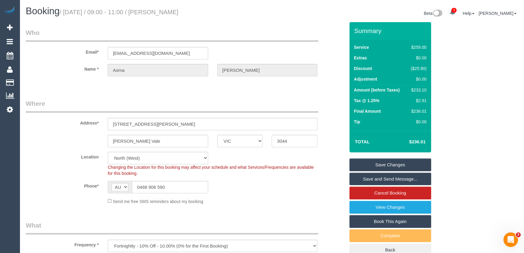
click at [379, 163] on link "Save Changes" at bounding box center [391, 164] width 82 height 13
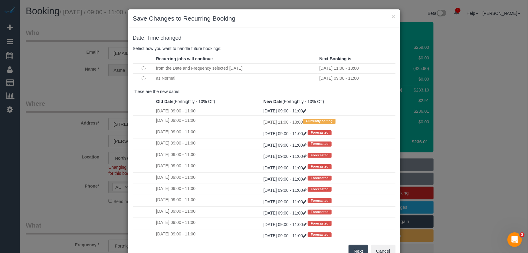
click at [356, 249] on button "Next" at bounding box center [359, 251] width 20 height 13
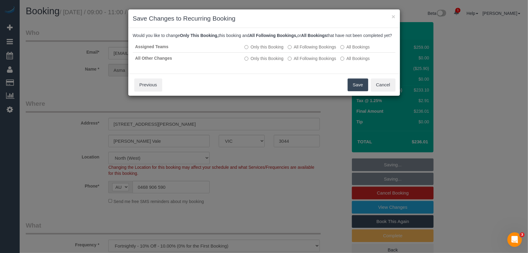
click at [353, 91] on button "Save" at bounding box center [358, 84] width 21 height 13
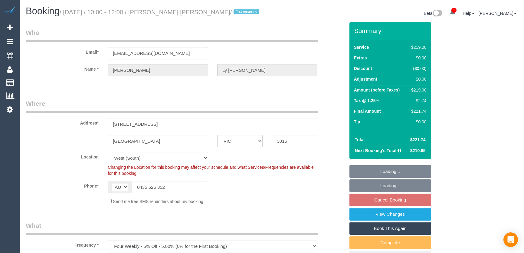
select select "VIC"
select select "string:stripe-pm_1S4urw2GScqysDRVwM6kXkyi"
select select "number:27"
select select "number:14"
select select "number:19"
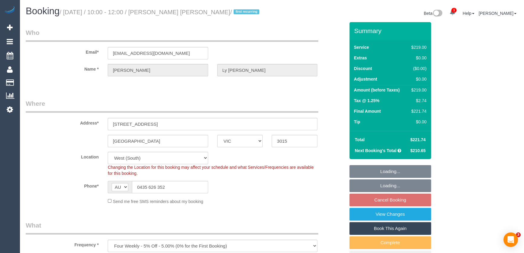
select select "object:787"
select select "spot1"
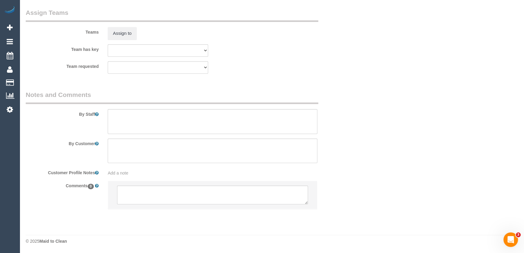
scroll to position [910, 0]
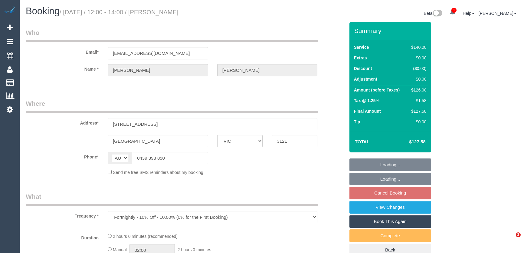
select select "VIC"
select select "string:stripe-pm_1GYMaE2GScqysDRVxVgkNqI2"
select select "number:29"
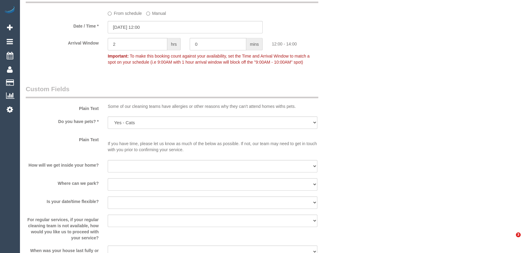
select select "object:2152"
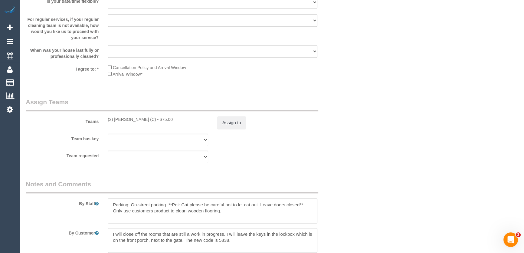
scroll to position [941, 0]
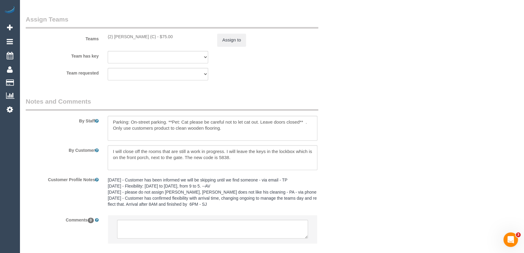
click at [155, 20] on legend "Assign Teams" at bounding box center [172, 22] width 293 height 14
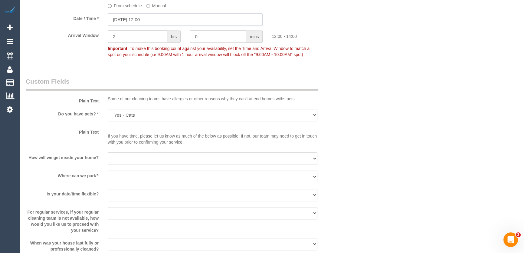
click at [164, 18] on input "[DATE] 12:00" at bounding box center [185, 19] width 155 height 12
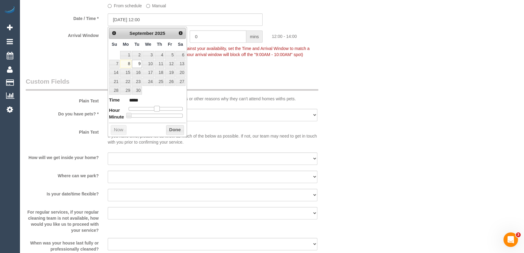
type input "[DATE] 13:00"
type input "*****"
type input "[DATE] 14:00"
type input "*****"
drag, startPoint x: 156, startPoint y: 108, endPoint x: 161, endPoint y: 107, distance: 5.6
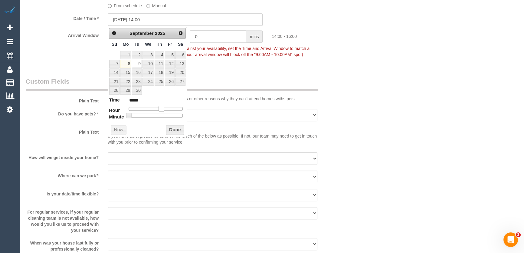
click at [161, 107] on span at bounding box center [161, 108] width 5 height 5
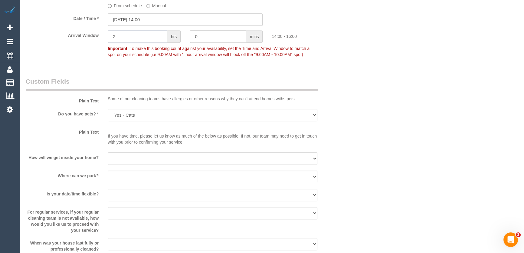
click at [129, 40] on input "2" at bounding box center [138, 36] width 60 height 12
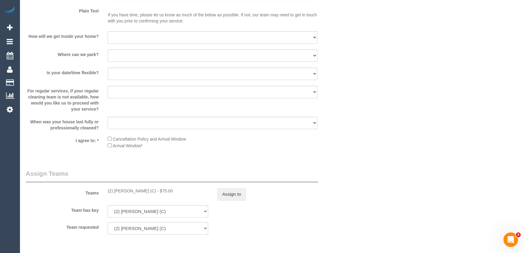
scroll to position [859, 0]
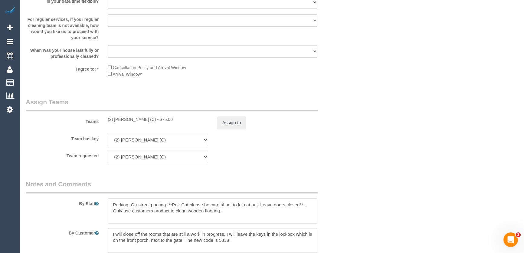
type input "1"
click at [140, 198] on textarea at bounding box center [213, 210] width 210 height 25
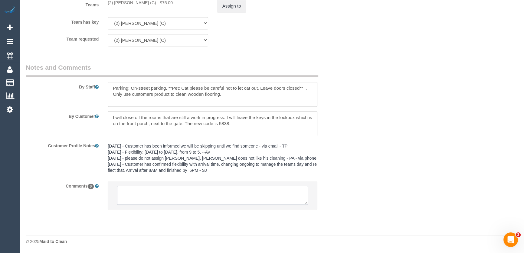
click at [142, 190] on textarea at bounding box center [212, 195] width 191 height 19
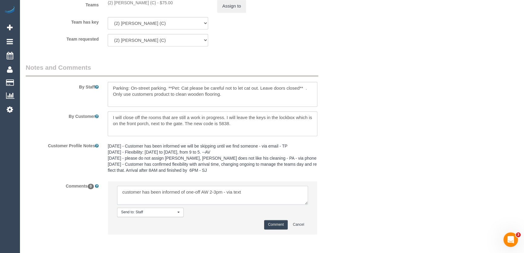
type textarea "customer has been informed of one-off AW 2-3pm - via text"
click at [280, 226] on button "Comment" at bounding box center [276, 224] width 24 height 9
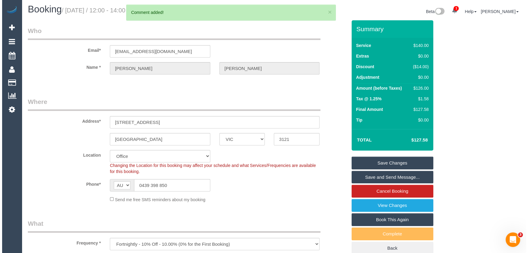
scroll to position [0, 0]
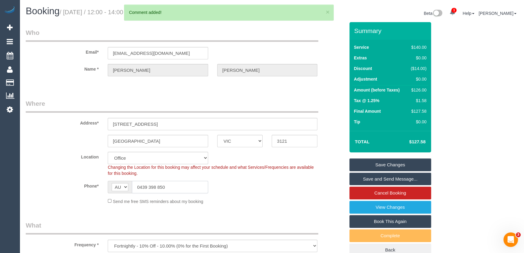
click at [178, 188] on input "0439 398 850" at bounding box center [170, 187] width 76 height 12
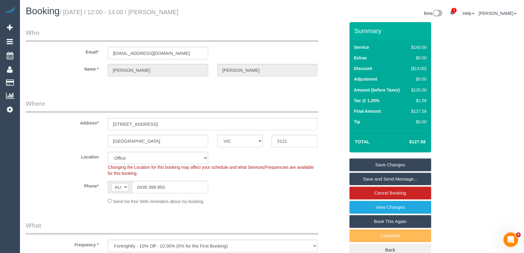
click at [388, 176] on link "Save and Send Message..." at bounding box center [391, 179] width 82 height 13
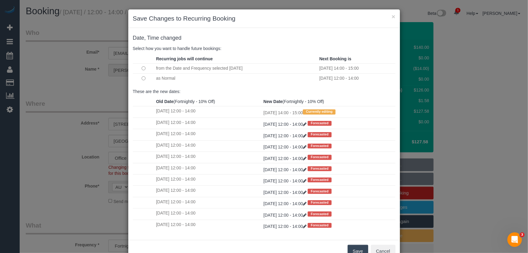
click at [359, 249] on button "Save" at bounding box center [358, 251] width 21 height 13
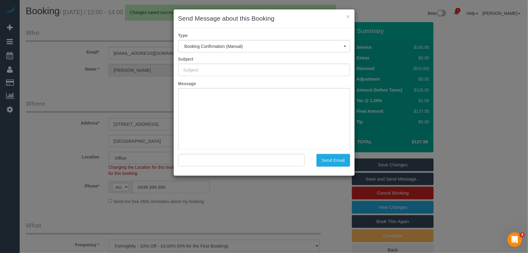
type input "Booking Confirmed"
type input ""Diana Moir" <dianalmoir@gmail.com>"
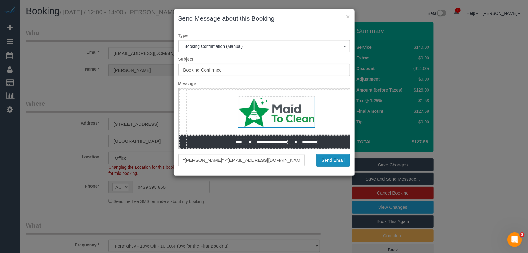
drag, startPoint x: 331, startPoint y: 162, endPoint x: 326, endPoint y: 162, distance: 5.1
click at [331, 162] on button "Send Email" at bounding box center [334, 160] width 34 height 13
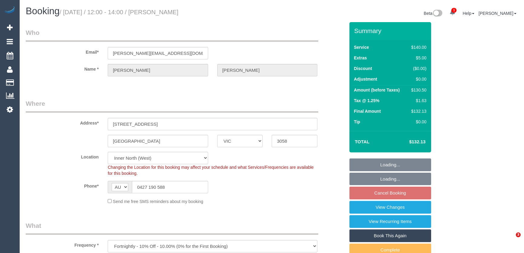
select select "VIC"
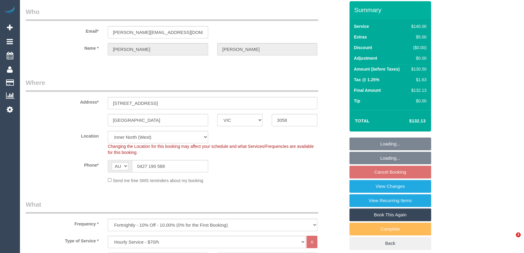
scroll to position [82, 0]
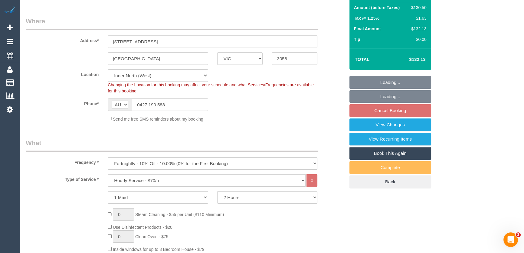
select select "object:710"
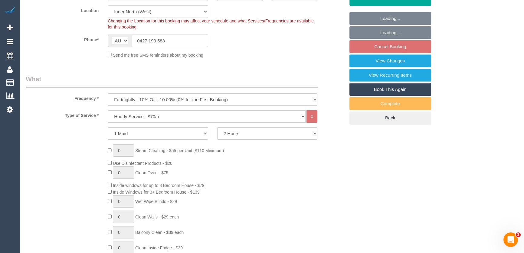
scroll to position [229, 0]
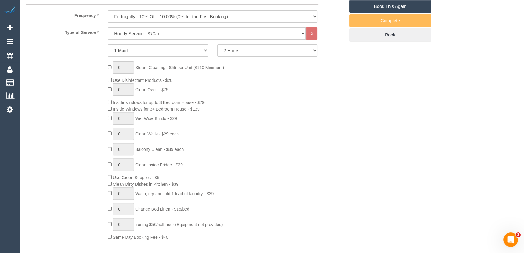
select select "spot1"
select select "number:28"
select select "number:15"
select select "number:19"
select select "number:22"
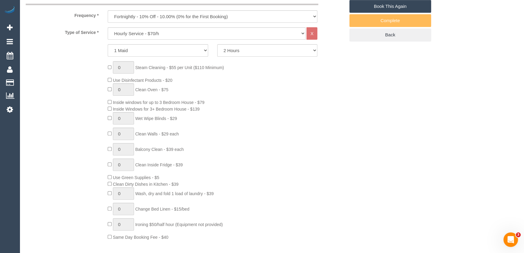
select select "number:34"
select select "number:26"
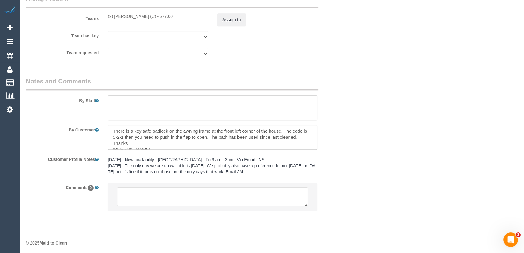
scroll to position [908, 0]
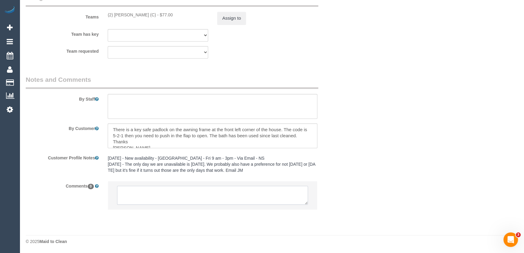
click at [148, 196] on textarea at bounding box center [212, 195] width 191 height 19
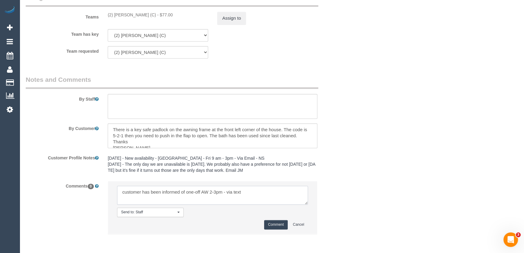
type textarea "customer has been informed of one-off AW 2-3pm - via text"
click at [281, 225] on button "Comment" at bounding box center [276, 224] width 24 height 9
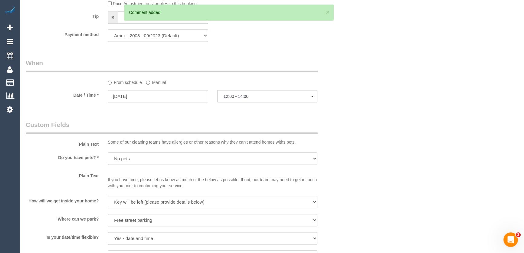
scroll to position [523, 0]
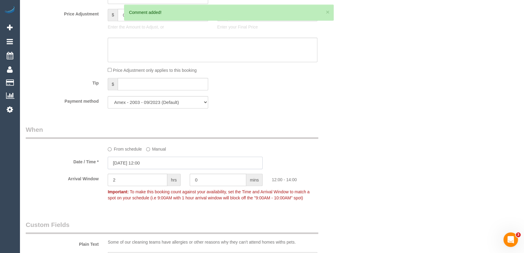
click at [153, 163] on input "[DATE] 12:00" at bounding box center [185, 163] width 155 height 12
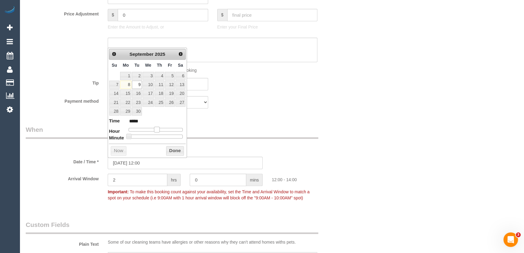
type input "[DATE] 13:00"
type input "*****"
type input "[DATE] 14:00"
type input "*****"
drag, startPoint x: 157, startPoint y: 127, endPoint x: 161, endPoint y: 127, distance: 4.5
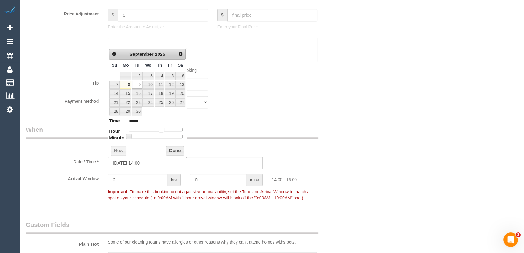
click at [161, 127] on span at bounding box center [161, 129] width 5 height 5
click at [253, 115] on div "Who Email* [PERSON_NAME][EMAIL_ADDRESS][DOMAIN_NAME] Name * [PERSON_NAME] Where…" at bounding box center [185, 97] width 329 height 1197
click at [140, 180] on input "2" at bounding box center [138, 180] width 60 height 12
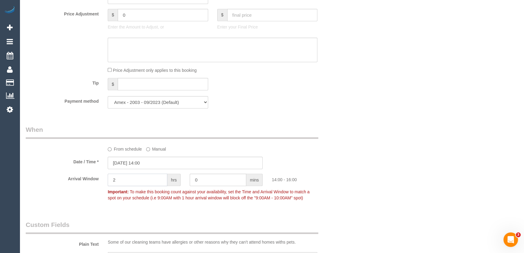
click at [123, 182] on input "2" at bounding box center [138, 180] width 60 height 12
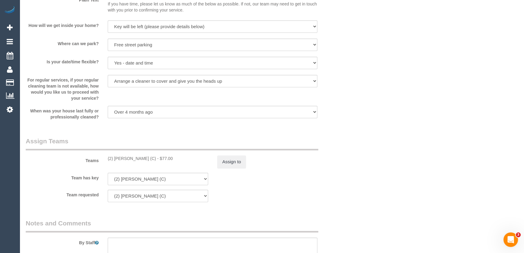
scroll to position [0, 0]
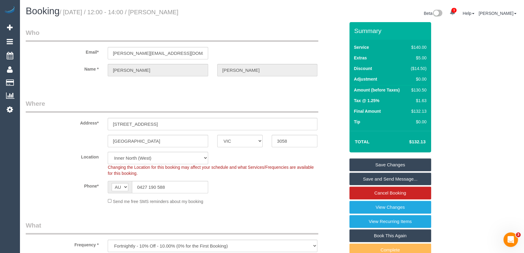
type input "1"
click at [174, 187] on input "0427 190 588" at bounding box center [170, 187] width 76 height 12
click at [363, 179] on link "Save and Send Message..." at bounding box center [391, 179] width 82 height 13
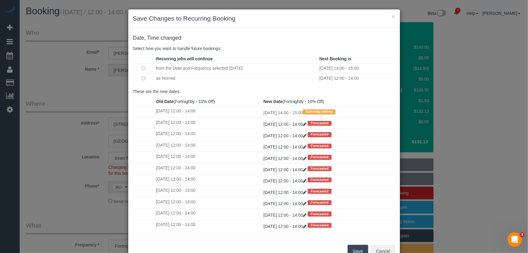
drag, startPoint x: 354, startPoint y: 250, endPoint x: 350, endPoint y: 249, distance: 4.1
click at [354, 250] on button "Save" at bounding box center [358, 251] width 21 height 13
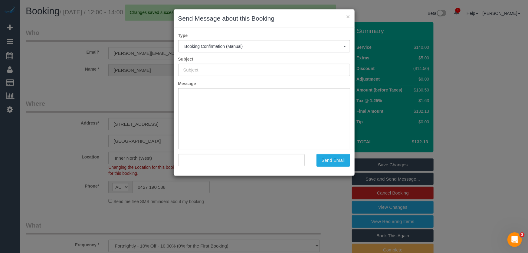
type input "Booking Confirmed"
type input ""[PERSON_NAME]" <[PERSON_NAME][EMAIL_ADDRESS][DOMAIN_NAME]>"
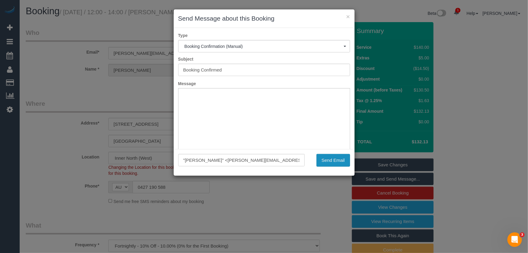
click at [336, 163] on button "Send Email" at bounding box center [334, 160] width 34 height 13
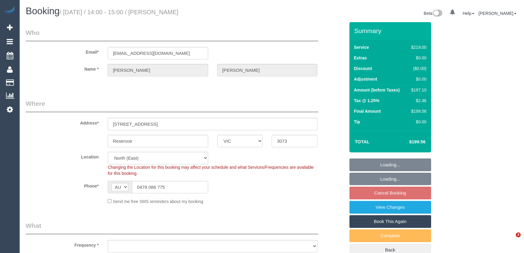
select select "VIC"
select select "string:stripe-pm_1PYGAB2GScqysDRV6f1FMYru"
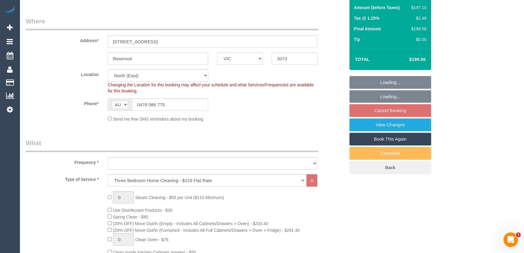
select select "object:1471"
select select "number:28"
select select "number:14"
select select "number:19"
select select "number:22"
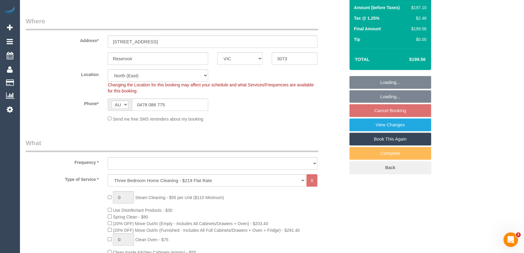
select select "number:34"
select select "number:26"
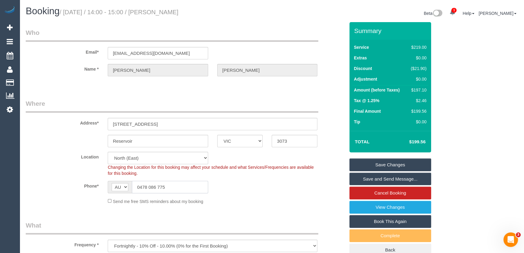
click at [184, 188] on input "0478 086 775" at bounding box center [170, 187] width 76 height 12
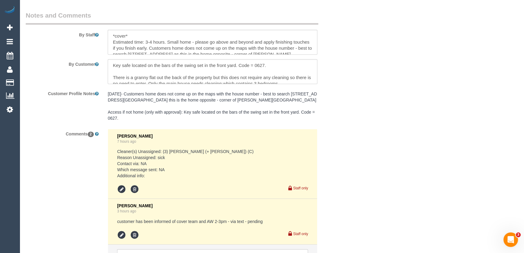
scroll to position [931, 0]
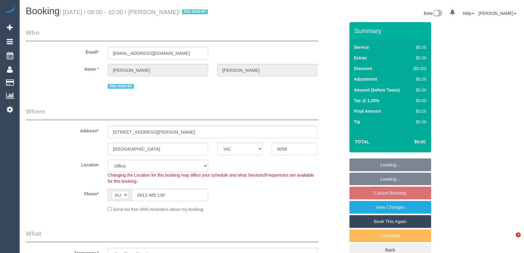
select select "VIC"
select select "object:2061"
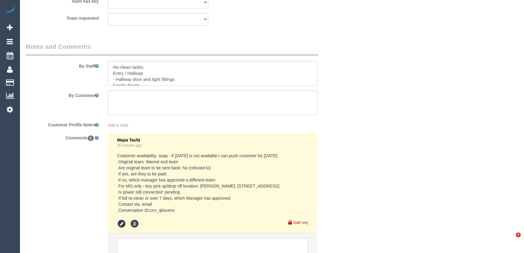
select select "number:28"
select select "number:17"
select select "number:18"
select select "number:24"
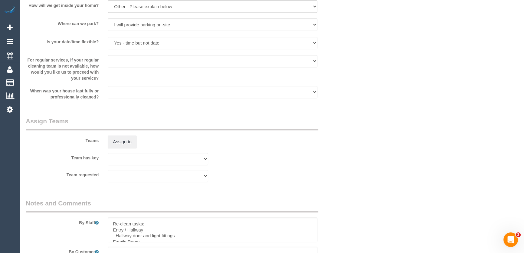
scroll to position [853, 0]
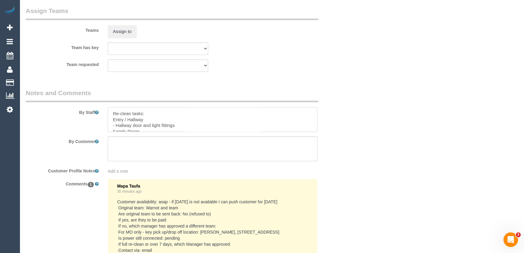
click at [262, 118] on textarea at bounding box center [213, 119] width 210 height 25
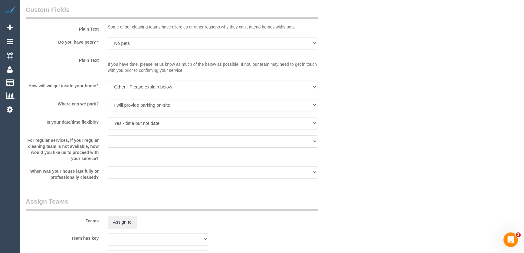
scroll to position [578, 0]
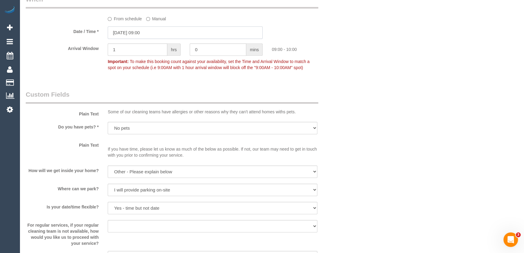
click at [157, 33] on input "09/09/2025 09:00" at bounding box center [185, 32] width 155 height 12
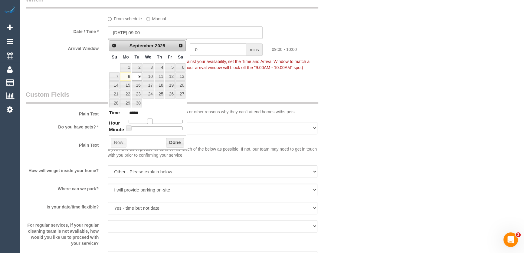
type input "09/09/2025 10:00"
type input "*****"
type input "09/09/2025 11:00"
type input "*****"
type input "09/09/2025 12:00"
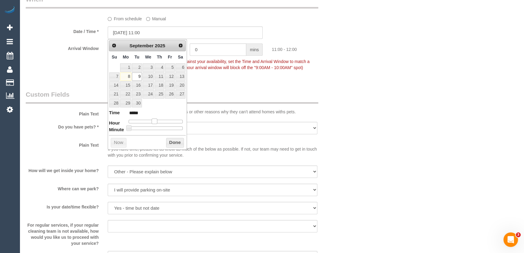
type input "*****"
type input "09/09/2025 13:00"
type input "*****"
drag, startPoint x: 148, startPoint y: 119, endPoint x: 159, endPoint y: 120, distance: 10.3
click at [159, 120] on span at bounding box center [159, 120] width 5 height 5
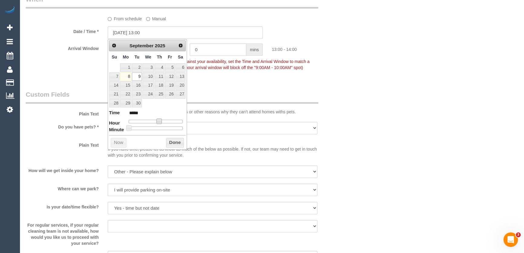
click at [255, 82] on div "Who Email* jodiclark72@gmail.com Name * Jodi Clark DNC 30/08 MT Where Address* …" at bounding box center [185, 24] width 329 height 1161
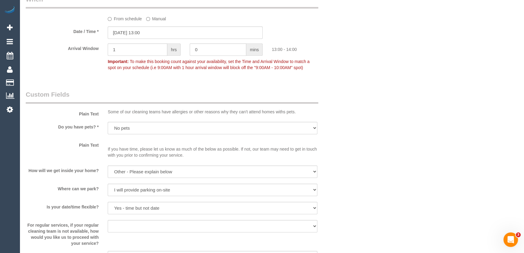
scroll to position [627, 0]
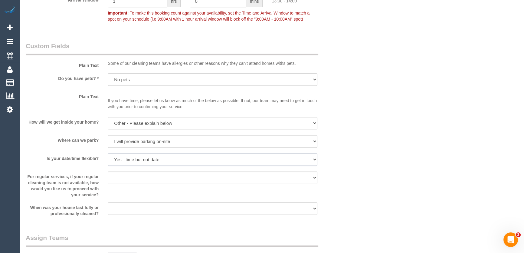
click at [128, 153] on select "Yes - date and time Yes - date but not time Yes - time but not date No - No fle…" at bounding box center [213, 159] width 210 height 12
click at [120, 153] on select "Yes - date and time Yes - date but not time Yes - time but not date No - No fle…" at bounding box center [213, 159] width 210 height 12
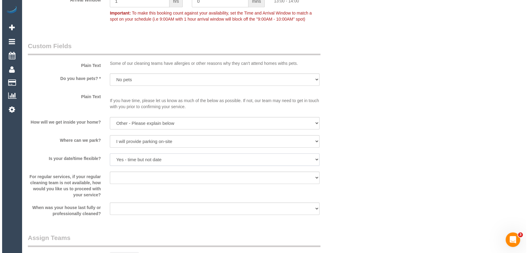
scroll to position [743, 0]
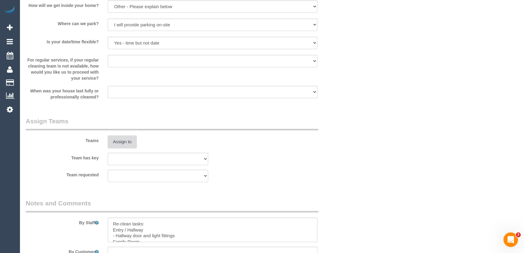
click at [123, 140] on button "Assign to" at bounding box center [122, 141] width 29 height 13
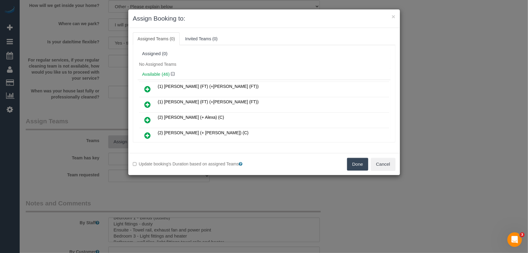
scroll to position [220, 0]
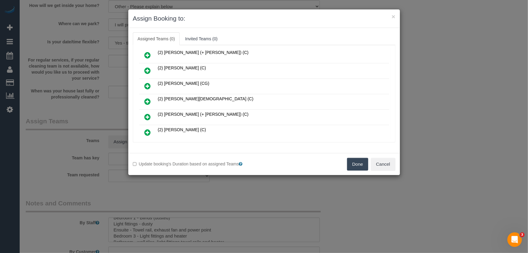
click at [146, 98] on icon at bounding box center [148, 101] width 6 height 7
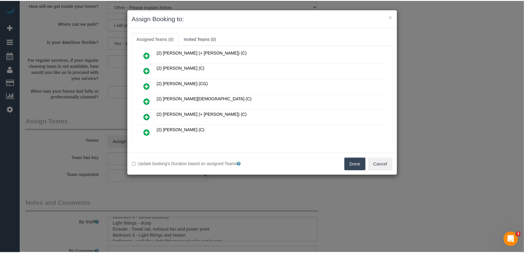
scroll to position [234, 0]
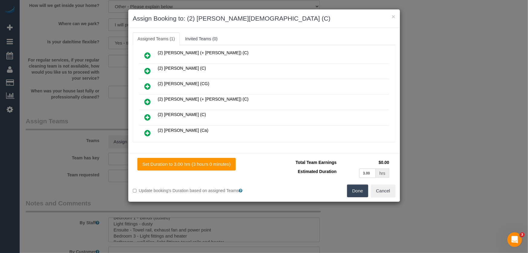
click at [362, 194] on button "Done" at bounding box center [357, 190] width 21 height 13
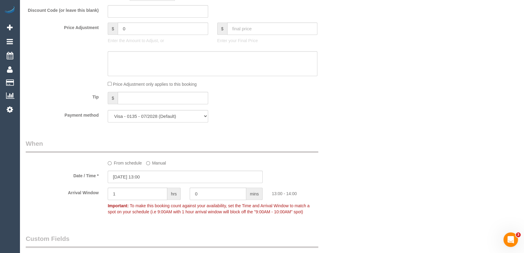
scroll to position [358, 0]
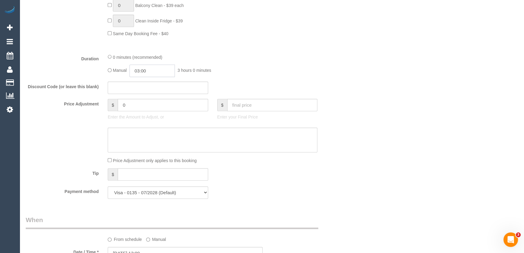
click at [158, 70] on input "03:00" at bounding box center [152, 71] width 45 height 12
type input "02:00"
click at [151, 84] on li "02:00" at bounding box center [145, 85] width 27 height 8
click at [325, 86] on div "Discount Code (or leave this blank)" at bounding box center [185, 87] width 329 height 13
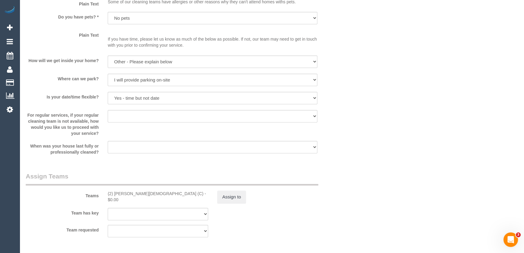
scroll to position [771, 0]
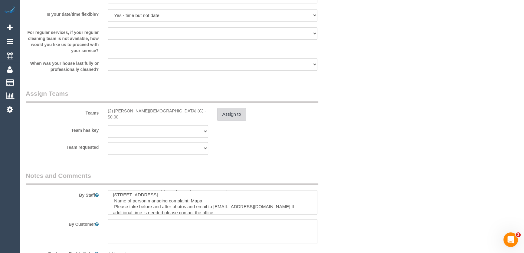
click at [234, 113] on button "Assign to" at bounding box center [231, 114] width 29 height 13
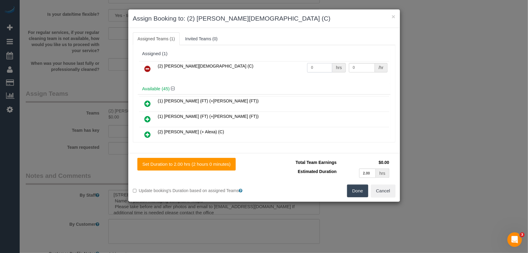
click at [319, 68] on input "0" at bounding box center [319, 67] width 25 height 9
type input "2"
click at [361, 188] on button "Done" at bounding box center [357, 190] width 21 height 13
type input "37.5"
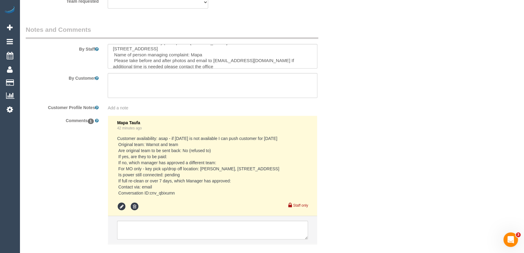
scroll to position [951, 0]
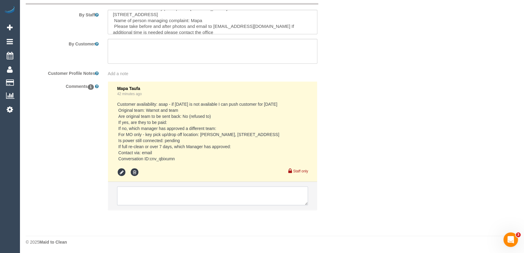
click at [161, 194] on textarea at bounding box center [212, 195] width 191 height 19
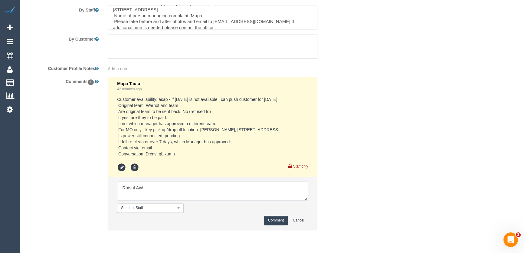
scroll to position [976, 0]
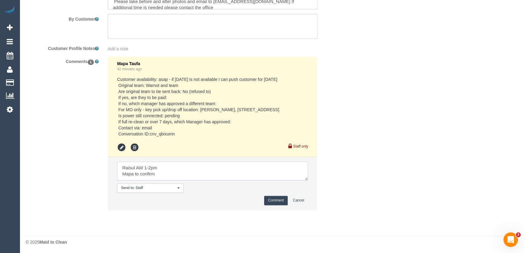
type textarea "Raisul AW 1-2pm Mapa to confirm"
click at [279, 200] on button "Comment" at bounding box center [276, 200] width 24 height 9
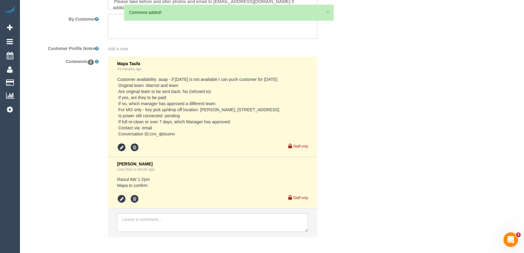
click at [153, 133] on pre "Customer availability: asap - if tuesday is not available I can push customer f…" at bounding box center [212, 106] width 191 height 61
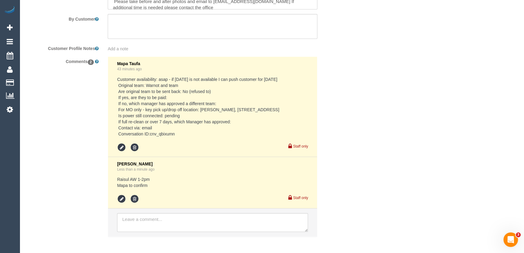
copy pre "cnv_qbixumn"
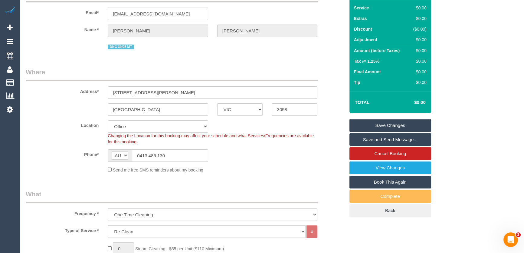
scroll to position [0, 0]
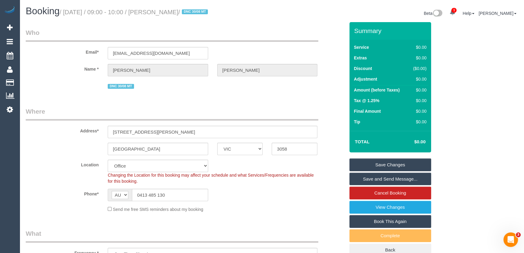
click at [174, 14] on small "/ September 09, 2025 / 09:00 - 10:00 / Jodi Clark / DNC 30/08 MT" at bounding box center [135, 12] width 150 height 7
copy small "Jodi Clark"
drag, startPoint x: 25, startPoint y: 27, endPoint x: 23, endPoint y: 55, distance: 27.3
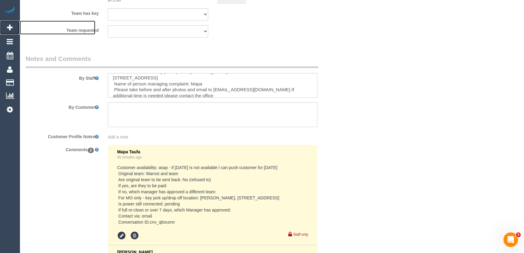
scroll to position [936, 0]
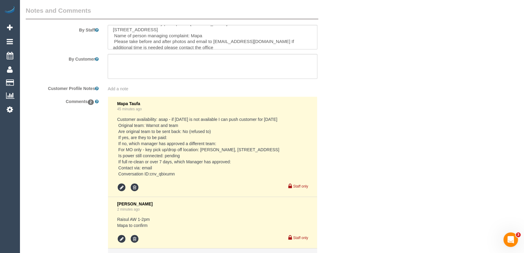
click at [243, 149] on pre "Customer availability: asap - if tuesday is not available I can push customer f…" at bounding box center [212, 146] width 191 height 61
copy pre "427–431 High Street Northcote"
click at [201, 149] on pre "Customer availability: asap - if tuesday is not available I can push customer f…" at bounding box center [212, 146] width 191 height 61
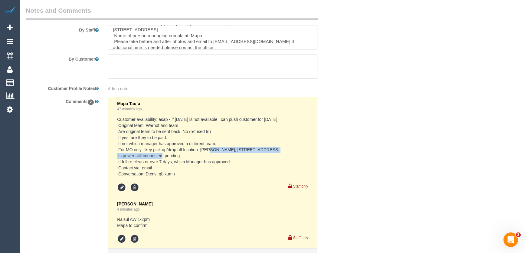
copy pre "Jellis Craig Northcote, 427–431 High Street Northcote"
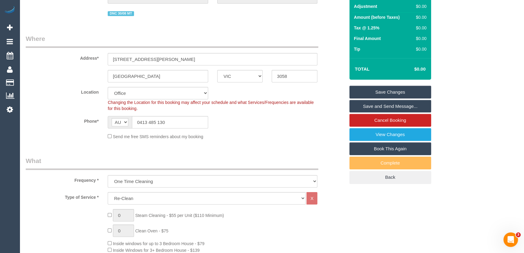
scroll to position [0, 0]
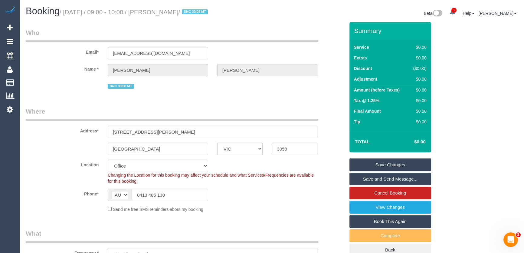
click at [170, 14] on small "/ September 09, 2025 / 09:00 - 10:00 / Jodi Clark / DNC 30/08 MT" at bounding box center [135, 12] width 150 height 7
copy small "Jodi Clark"
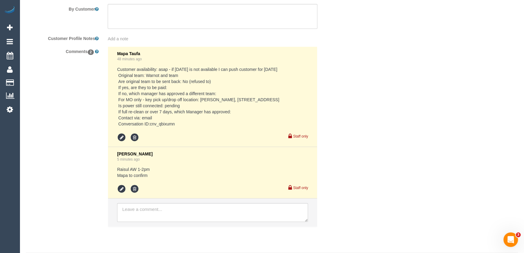
scroll to position [1002, 0]
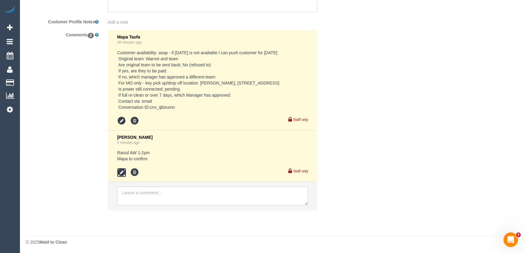
click at [120, 173] on icon at bounding box center [121, 172] width 9 height 9
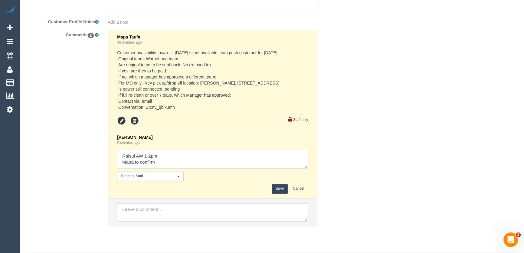
click at [188, 153] on textarea at bounding box center [212, 159] width 191 height 19
click at [184, 161] on textarea at bounding box center [212, 159] width 191 height 19
click at [169, 161] on textarea at bounding box center [212, 159] width 191 height 19
type textarea "Raisul AW 1-2pm Mapa to confirm - confirmed"
click at [282, 187] on button "Save" at bounding box center [280, 188] width 16 height 9
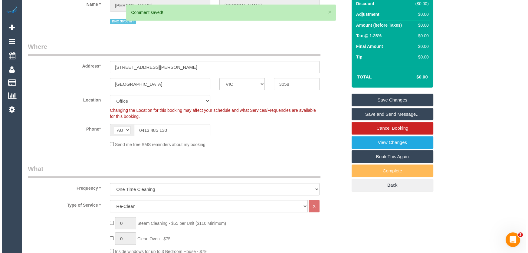
scroll to position [0, 0]
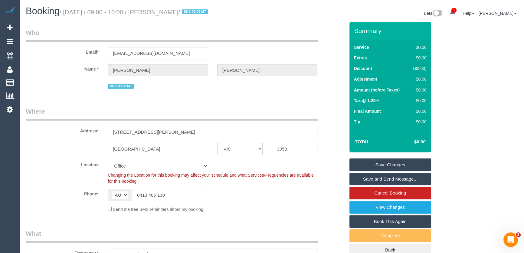
click at [379, 180] on link "Save and Send Message..." at bounding box center [391, 179] width 82 height 13
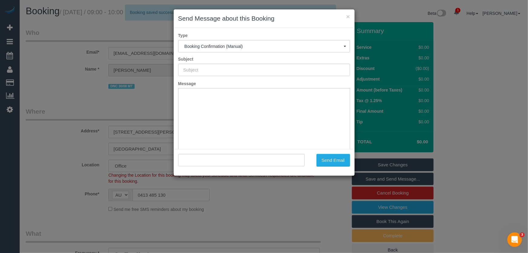
type input "Booking Confirmed"
type input ""Jodi Clark" <jodiclark72@gmail.com>"
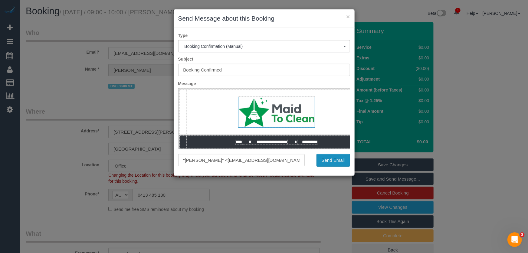
click at [330, 161] on button "Send Email" at bounding box center [334, 160] width 34 height 13
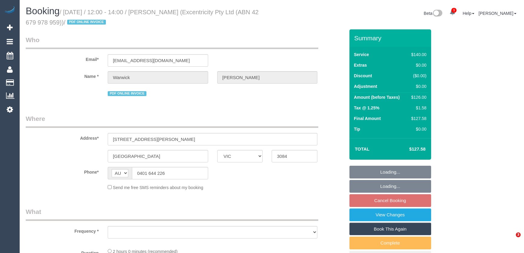
select select "VIC"
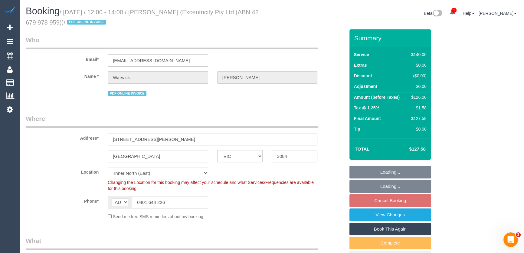
select select "object:733"
select select "string:stripe-pm_1QGXPb2GScqysDRVW4d89itV"
select select "number:30"
select select "number:14"
select select "number:19"
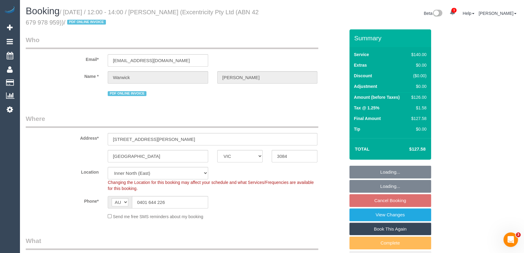
select select "number:24"
select select "number:34"
select select "number:26"
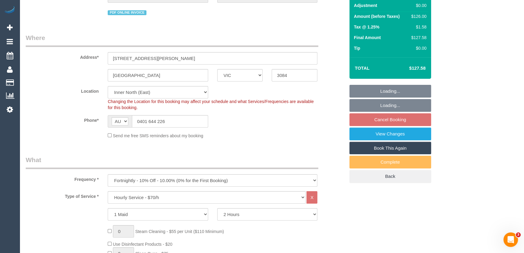
scroll to position [82, 0]
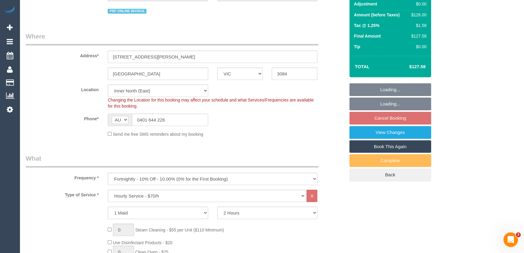
select select "object:888"
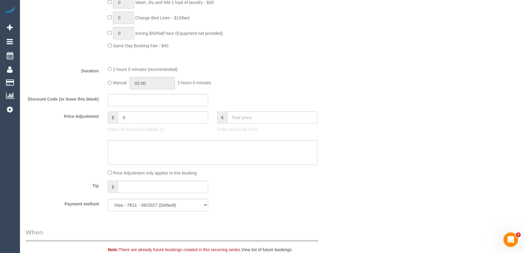
select select "spot1"
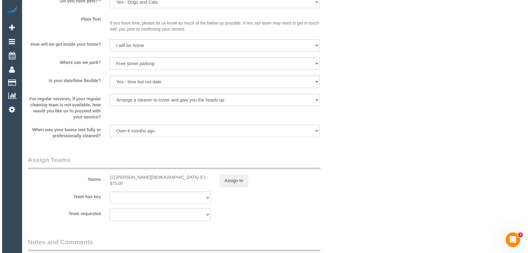
scroll to position [826, 0]
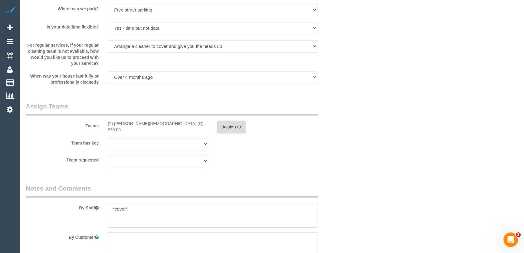
click at [237, 124] on button "Assign to" at bounding box center [231, 127] width 29 height 13
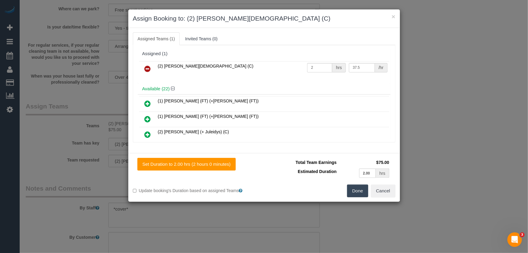
click at [147, 68] on icon at bounding box center [148, 68] width 6 height 7
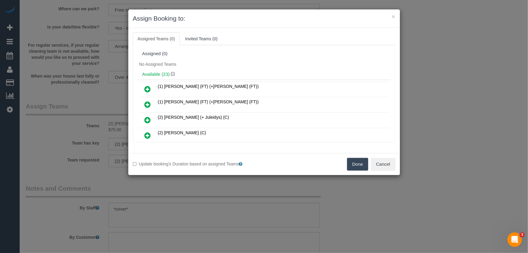
scroll to position [1790, 0]
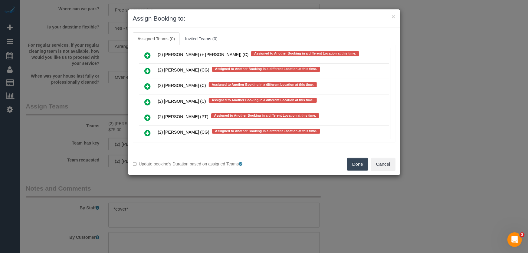
click at [147, 129] on icon at bounding box center [148, 132] width 6 height 7
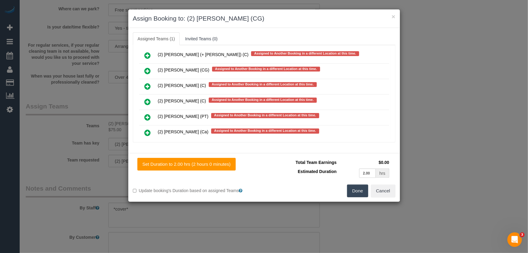
click at [353, 191] on button "Done" at bounding box center [357, 190] width 21 height 13
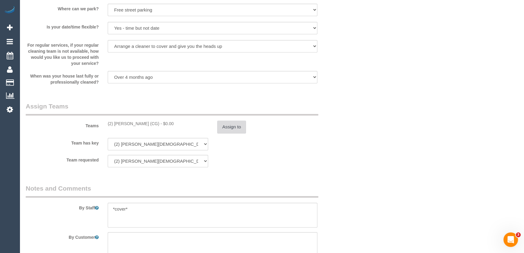
click at [238, 130] on button "Assign to" at bounding box center [231, 127] width 29 height 13
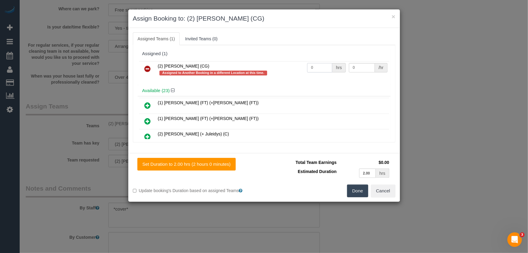
click at [318, 70] on input "0" at bounding box center [319, 67] width 25 height 9
type input "2"
type input "41.25"
click at [356, 190] on button "Done" at bounding box center [357, 190] width 21 height 13
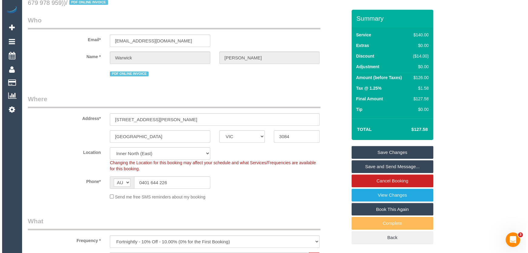
scroll to position [0, 0]
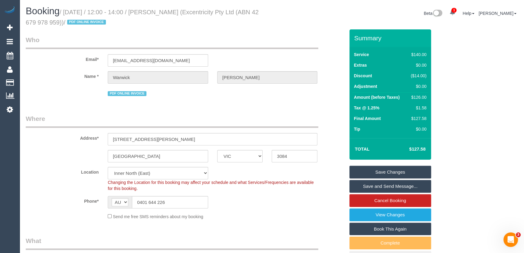
click at [171, 11] on small "/ [DATE] / 12:00 - 14:00 / [PERSON_NAME] (Excentricity Pty Ltd (ABN 42 679 978 …" at bounding box center [142, 17] width 233 height 17
copy small "[PERSON_NAME] (Excentricity Pty Ltd"
click at [386, 171] on link "Save Changes" at bounding box center [391, 172] width 82 height 13
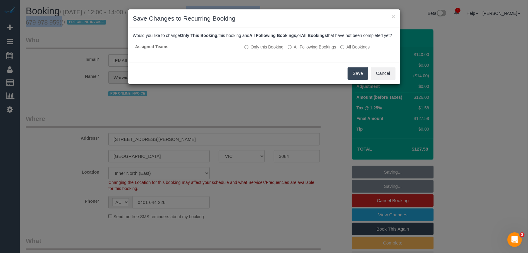
click at [358, 79] on button "Save" at bounding box center [358, 73] width 21 height 13
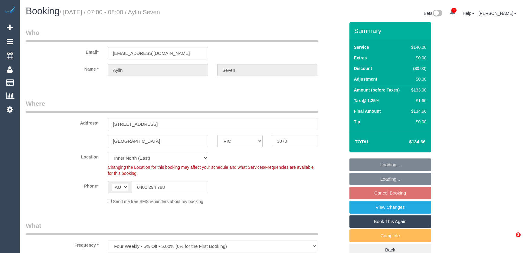
select select "VIC"
select select "string:stripe-pm_1RtKGZ2GScqysDRV780zYAGg"
select select "spot1"
select select "number:28"
select select "number:16"
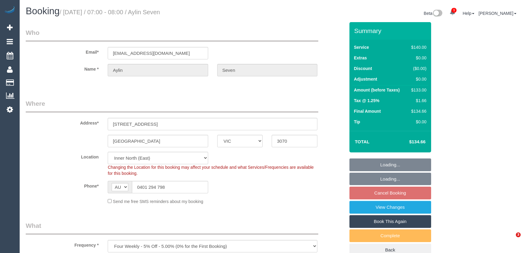
select select "number:19"
select select "number:24"
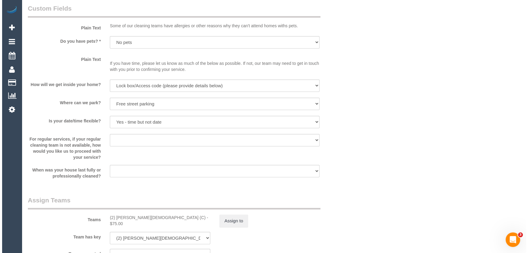
scroll to position [798, 0]
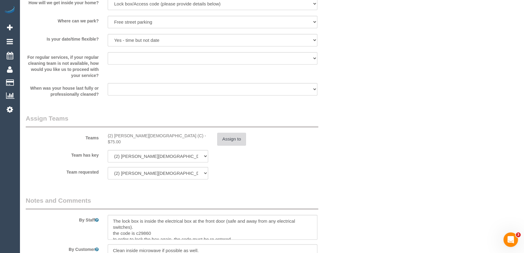
click at [238, 139] on button "Assign to" at bounding box center [231, 139] width 29 height 13
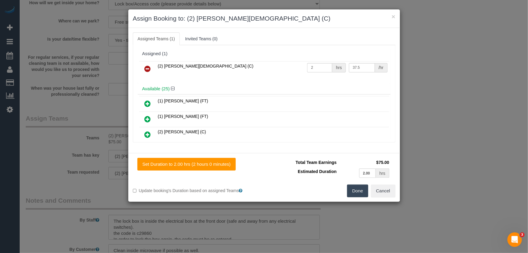
click at [148, 69] on icon at bounding box center [148, 68] width 6 height 7
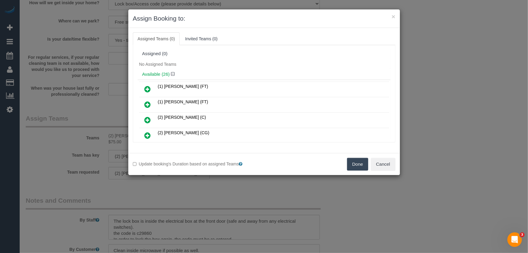
scroll to position [764, 0]
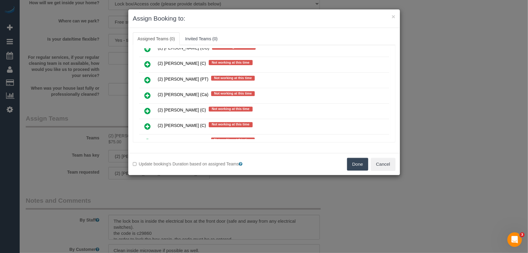
click at [147, 107] on icon at bounding box center [148, 110] width 6 height 7
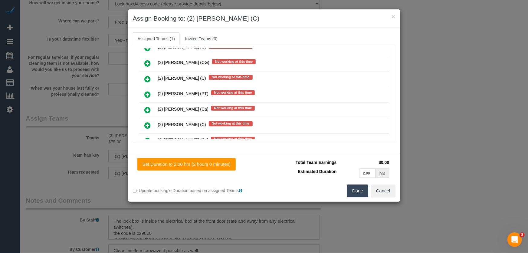
scroll to position [778, 0]
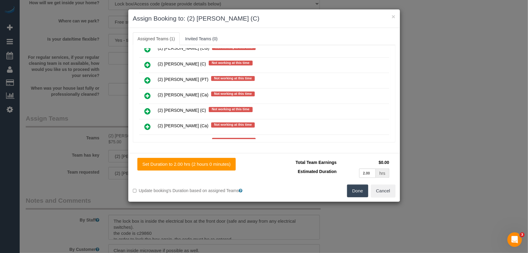
click at [358, 194] on button "Done" at bounding box center [357, 190] width 21 height 13
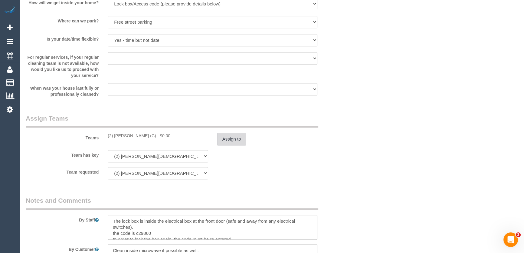
click at [239, 137] on button "Assign to" at bounding box center [231, 139] width 29 height 13
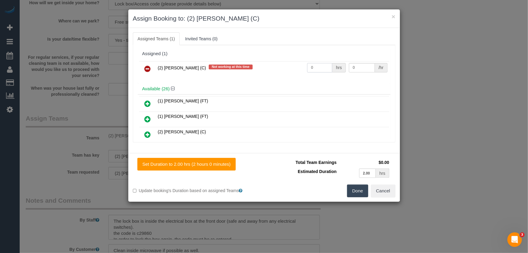
click at [321, 67] on input "0" at bounding box center [319, 67] width 25 height 9
type input "2"
type input "37.5"
click at [360, 190] on button "Done" at bounding box center [357, 190] width 21 height 13
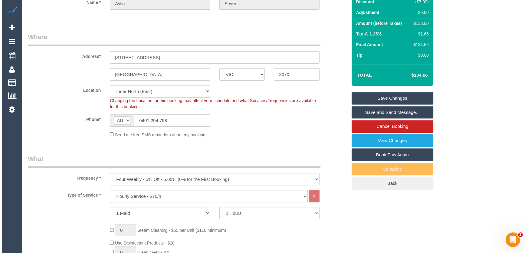
scroll to position [0, 0]
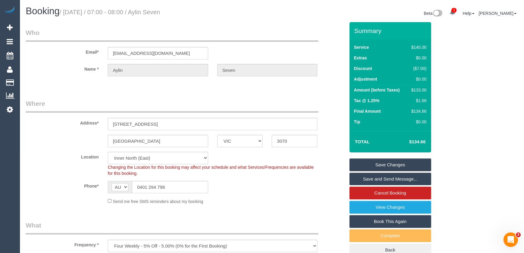
click at [160, 10] on small "/ September 09, 2025 / 07:00 - 08:00 / Aylin Seven" at bounding box center [110, 12] width 101 height 7
copy small "Aylin Seven"
click at [375, 166] on link "Save Changes" at bounding box center [391, 164] width 82 height 13
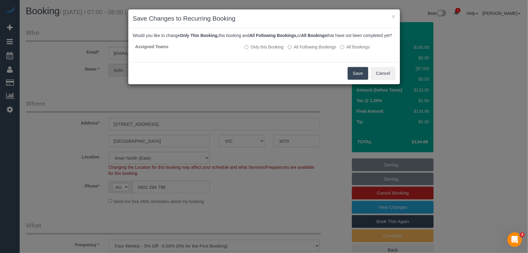
click at [356, 80] on button "Save" at bounding box center [358, 73] width 21 height 13
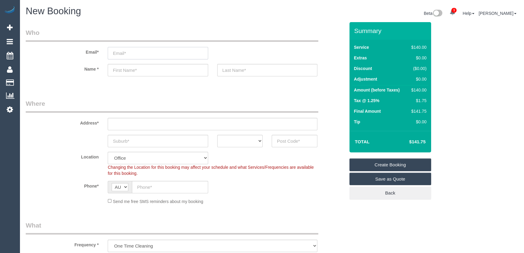
click at [140, 52] on input "email" at bounding box center [158, 53] width 101 height 12
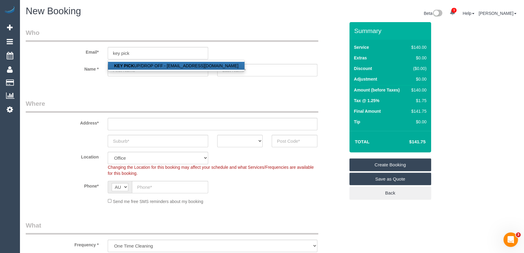
click at [139, 65] on link "KEY PICK UP/DROP OFF - [EMAIL_ADDRESS][DOMAIN_NAME]" at bounding box center [176, 66] width 137 height 8
type input "[EMAIL_ADDRESS][DOMAIN_NAME]"
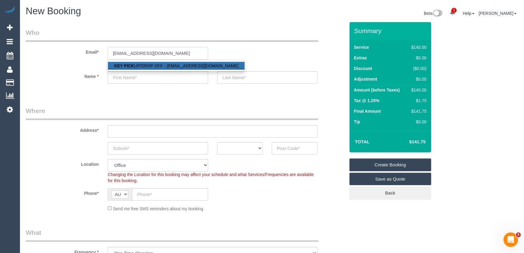
type input "KEY"
type input "PICK UP/DROP OFF"
type input "83917026"
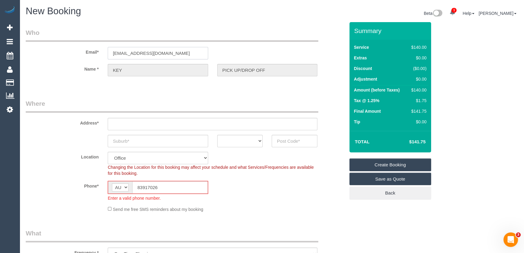
type input "OFFICE ADDRESS - [STREET_ADDRESS][PERSON_NAME]"
type input "Thornbury"
select select "VIC"
type input "3071"
select select "47"
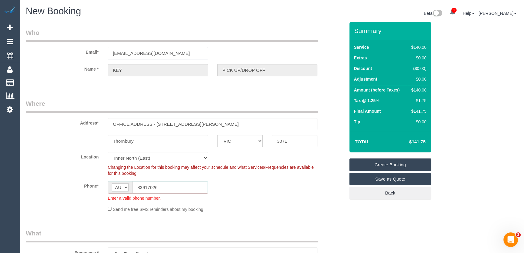
select select "object:2120"
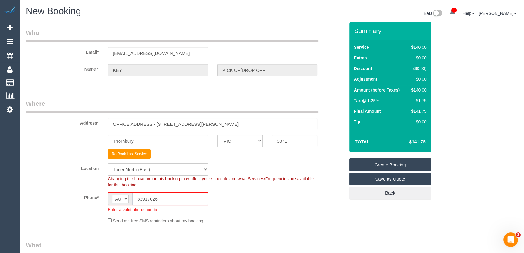
click at [137, 186] on sui-booking-location "Location [GEOGRAPHIC_DATA] (North) East (South) [GEOGRAPHIC_DATA] (East) [GEOGR…" at bounding box center [185, 193] width 319 height 61
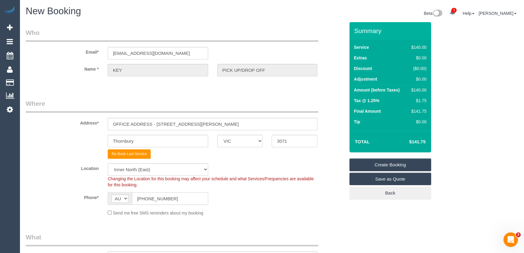
type input "[PHONE_NUMBER]"
click at [234, 196] on div "Phone* AF AL DZ AD AO AI AQ AG AR AM AW AU AT AZ BS BH BD BB BY BE BZ BJ BM BT …" at bounding box center [185, 198] width 329 height 12
click at [207, 124] on input "OFFICE ADDRESS - [STREET_ADDRESS][PERSON_NAME]" at bounding box center [213, 124] width 210 height 12
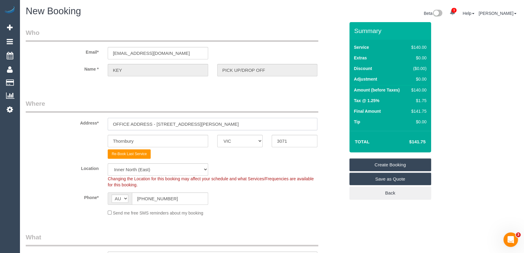
click at [207, 124] on input "OFFICE ADDRESS - 1 Theobald st" at bounding box center [213, 124] width 210 height 12
paste input "427–431 High Street Northcote"
type input "427–431 High Street Northcote"
click at [154, 143] on input "Thornbury" at bounding box center [158, 141] width 101 height 12
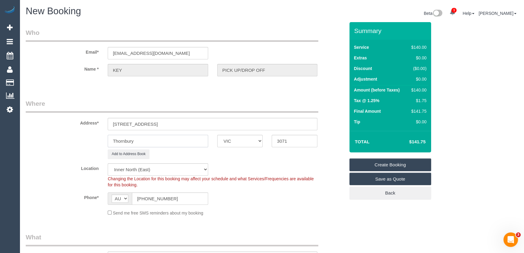
click at [154, 143] on input "Thornbury" at bounding box center [158, 141] width 101 height 12
type input "Northcote"
click at [286, 141] on input "3071" at bounding box center [295, 141] width 46 height 12
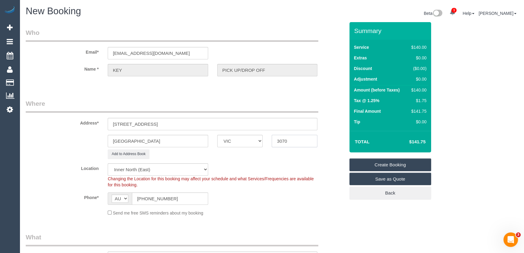
type input "3070"
click at [66, 140] on div "Northcote ACT NSW NT QLD SA TAS VIC WA 3070" at bounding box center [185, 141] width 329 height 12
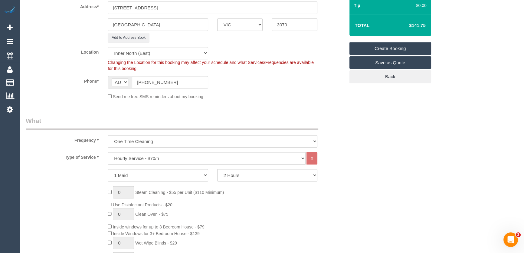
scroll to position [165, 0]
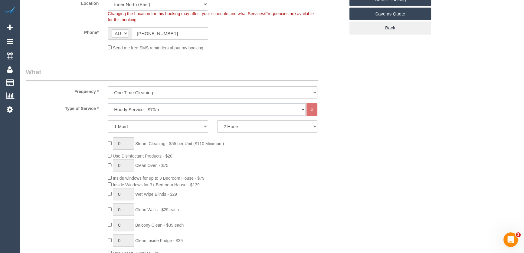
click at [146, 108] on select "Hourly Service - $70/h Hourly Service - $65/h Hourly Service - $60/h Hourly Ser…" at bounding box center [207, 109] width 198 height 12
click at [163, 4] on select "Office City East (North) East (South) Inner East Inner North (East) Inner North…" at bounding box center [158, 4] width 101 height 12
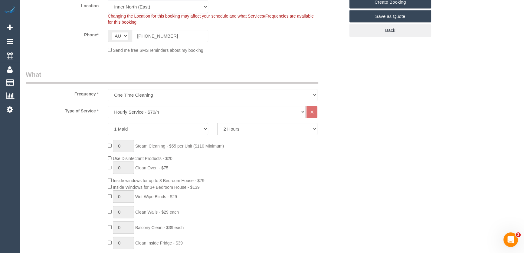
select select "50"
click at [108, 1] on select "Office City East (North) East (South) Inner East Inner North (East) Inner North…" at bounding box center [158, 7] width 101 height 12
select select "object:2934"
click at [80, 45] on sui-booking-location "Location Office City East (North) East (South) Inner East Inner North (East) In…" at bounding box center [185, 27] width 319 height 53
click at [161, 112] on select "Hourly Service - $70/h Hourly Service - $65/h Hourly Service - $60/h Hourly Ser…" at bounding box center [207, 112] width 198 height 12
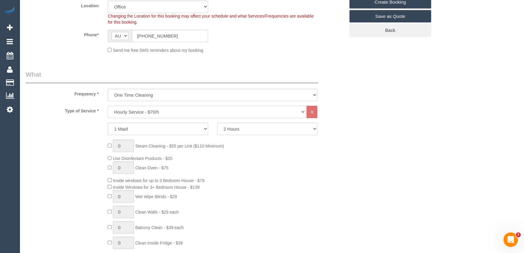
select select "34"
click at [108, 106] on select "Hourly Service - $70/h Hourly Service - $65/h Hourly Service - $60/h Hourly Ser…" at bounding box center [207, 112] width 198 height 12
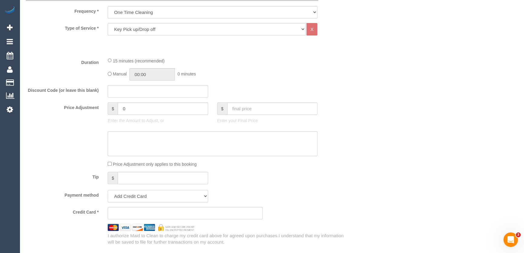
click at [124, 194] on select "Add Credit Card Cash Check Paypal" at bounding box center [158, 196] width 101 height 12
select select "string:check"
click at [108, 190] on select "Add Credit Card Cash Check Paypal" at bounding box center [158, 196] width 101 height 12
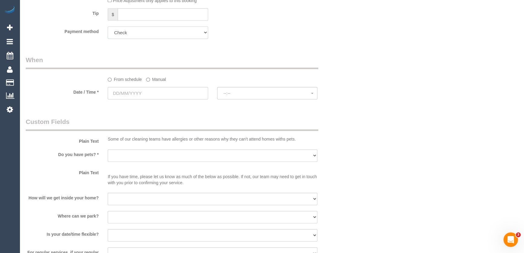
scroll to position [410, 0]
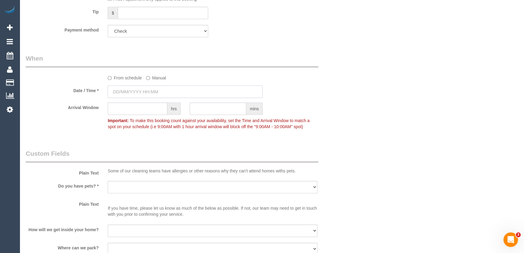
click at [159, 89] on input "text" at bounding box center [185, 91] width 155 height 12
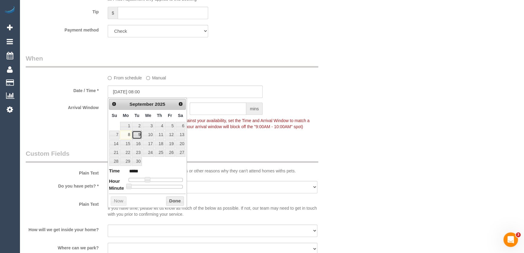
click at [134, 134] on link "9" at bounding box center [137, 135] width 10 height 8
type input "09/09/2025 09:00"
type input "*****"
type input "09/09/2025 10:00"
type input "*****"
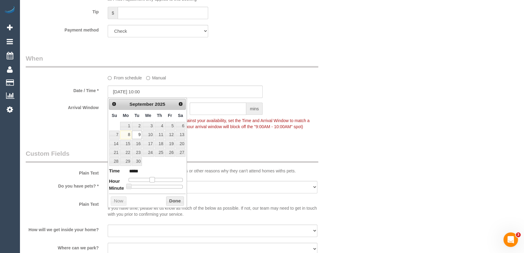
type input "09/09/2025 11:00"
type input "*****"
drag, startPoint x: 147, startPoint y: 179, endPoint x: 159, endPoint y: 178, distance: 11.8
click at [155, 179] on span at bounding box center [152, 179] width 5 height 5
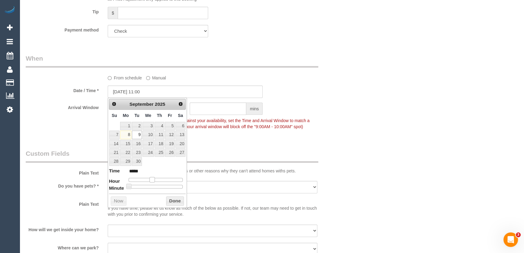
click at [158, 179] on div at bounding box center [156, 180] width 54 height 4
click at [155, 178] on span at bounding box center [152, 179] width 5 height 5
type input "09/09/2025 14:00"
type input "*****"
type input "09/09/2025 13:00"
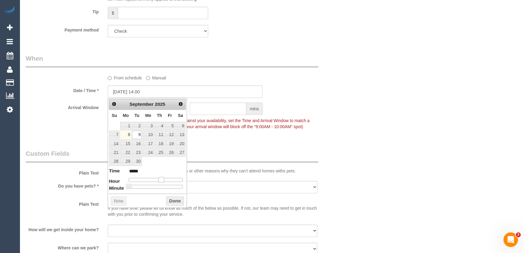
type input "*****"
drag, startPoint x: 161, startPoint y: 177, endPoint x: 260, endPoint y: 144, distance: 104.6
click at [157, 179] on span at bounding box center [159, 179] width 5 height 5
type input "09/09/2025 11:00"
type input "*****"
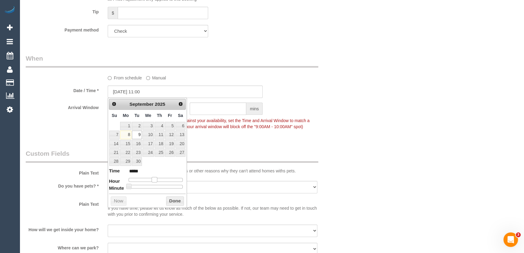
type input "09/09/2025 12:00"
type input "*****"
click at [157, 178] on span at bounding box center [156, 179] width 5 height 5
click at [226, 143] on div "Who Email* maid@maidtoclean.com.au Name * KEY PICK UP/DROP OFF Where Address* 4…" at bounding box center [185, 69] width 329 height 914
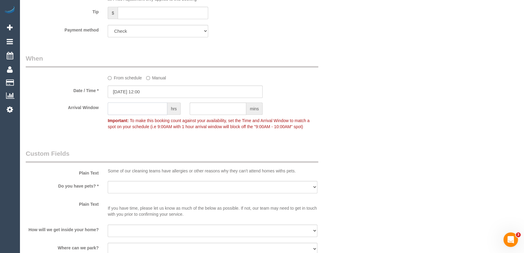
click at [134, 111] on input "text" at bounding box center [138, 108] width 60 height 12
type input "1"
click at [116, 183] on select "Yes - Cats Yes - Dogs No pets Yes - Dogs and Cats Yes - Other" at bounding box center [213, 187] width 210 height 12
select select "number:28"
click at [108, 181] on select "Yes - Cats Yes - Dogs No pets Yes - Dogs and Cats Yes - Other" at bounding box center [213, 187] width 210 height 12
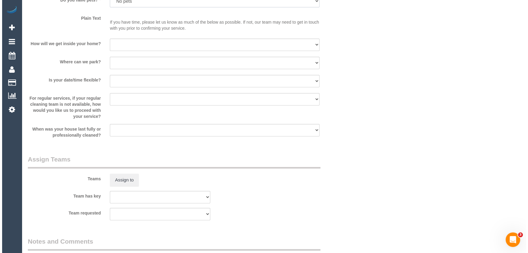
scroll to position [658, 0]
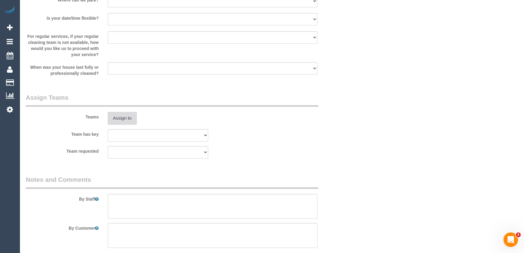
click at [132, 117] on button "Assign to" at bounding box center [122, 118] width 29 height 13
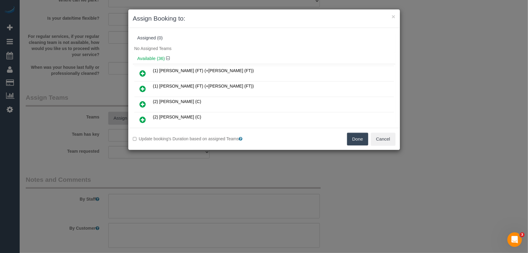
scroll to position [205, 0]
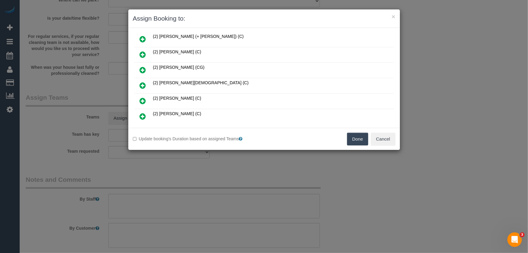
click at [142, 82] on icon at bounding box center [143, 85] width 6 height 7
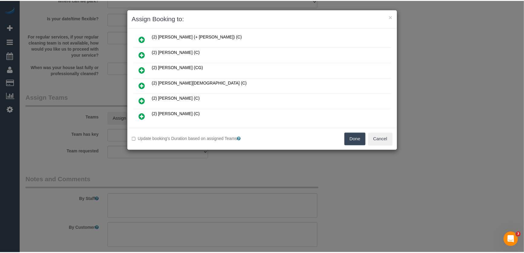
scroll to position [219, 0]
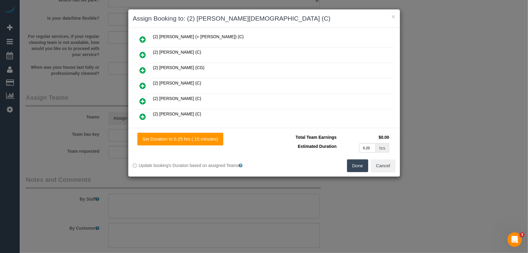
click at [354, 167] on button "Done" at bounding box center [357, 165] width 21 height 13
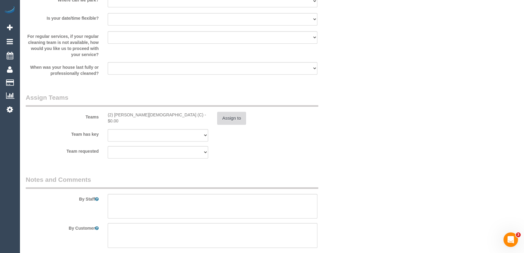
click at [227, 118] on button "Assign to" at bounding box center [231, 118] width 29 height 13
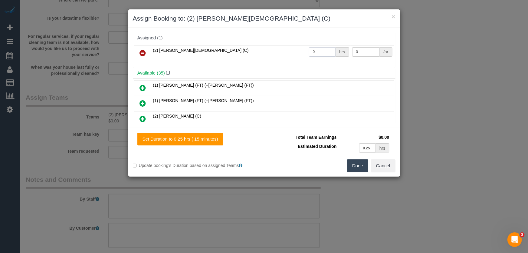
click at [314, 54] on input "0" at bounding box center [322, 51] width 27 height 9
type input "1"
type input "35"
click at [360, 165] on button "Done" at bounding box center [357, 165] width 21 height 13
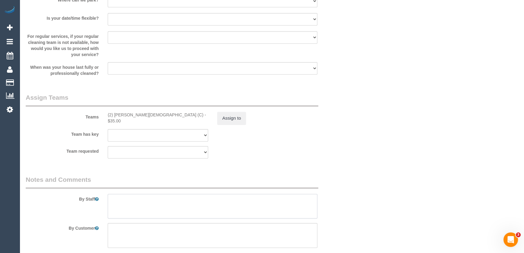
click at [158, 197] on textarea at bounding box center [213, 206] width 210 height 25
click at [142, 199] on textarea at bounding box center [213, 206] width 210 height 25
paste textarea "Jellis Craig Northcote, 427–431 High Street Northcote"
click at [309, 199] on textarea at bounding box center [213, 206] width 210 height 25
paste textarea "Jodi Clark"
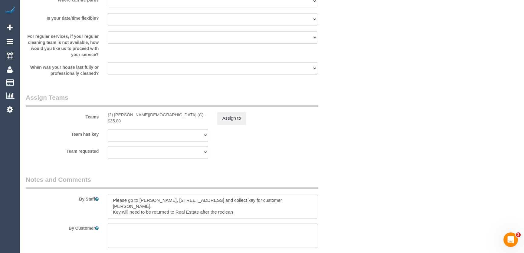
type textarea "Please go to Jellis Craig Northcote, 427–431 High Street Northcote and collect …"
click at [298, 148] on div "Team requested (0) Account - Tech (0) Office (0) Raunak Test Account (1) Debbie…" at bounding box center [185, 152] width 329 height 12
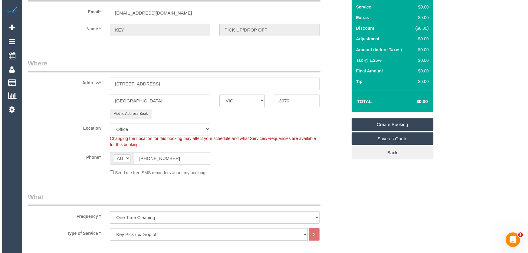
scroll to position [0, 0]
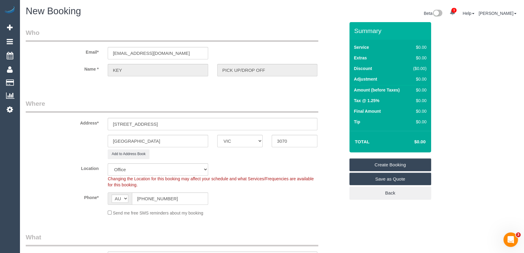
click at [393, 165] on link "Create Booking" at bounding box center [391, 164] width 82 height 13
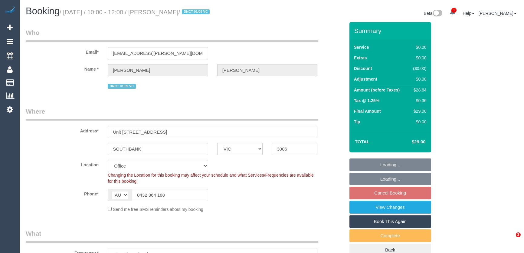
select select "VIC"
select select "number:28"
select select "number:14"
select select "number:18"
select select "number:25"
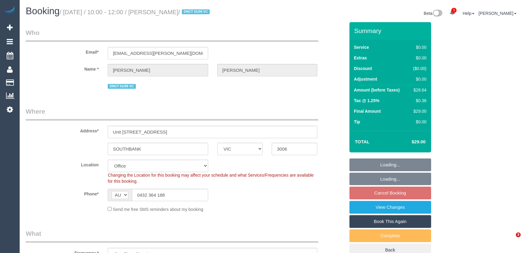
select select "object:2064"
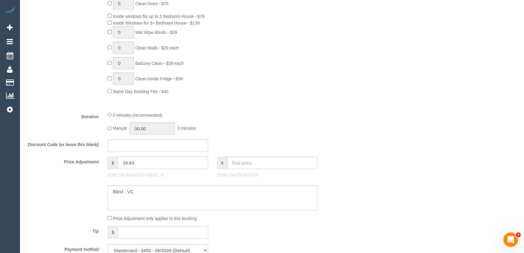
scroll to position [290, 0]
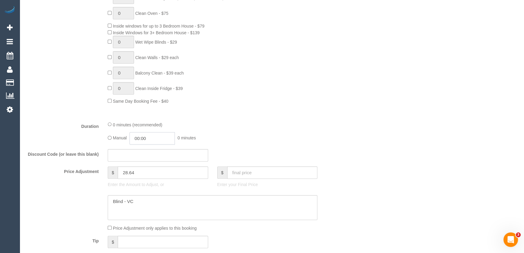
click at [151, 136] on input "00:00" at bounding box center [152, 138] width 45 height 12
type input "02:00"
click at [147, 179] on li "02:00" at bounding box center [145, 181] width 27 height 8
click at [261, 130] on div "0 minutes (recommended) Manual 02:00 2 hours 0 minutes" at bounding box center [212, 133] width 219 height 24
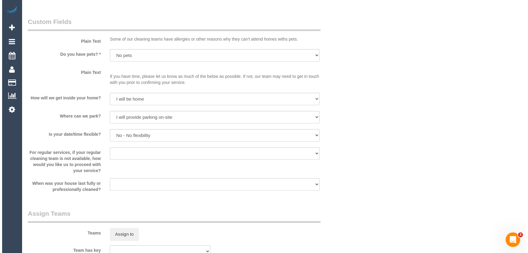
scroll to position [703, 0]
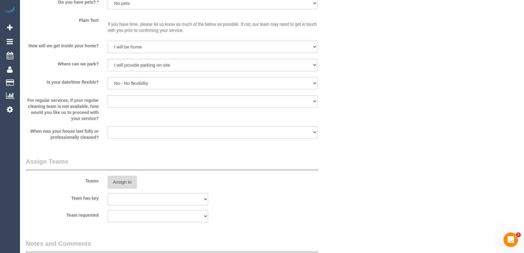
click at [127, 180] on button "Assign to" at bounding box center [122, 182] width 29 height 13
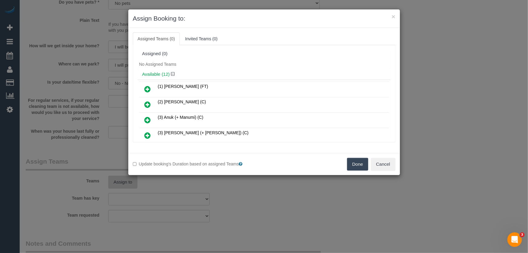
scroll to position [2113, 0]
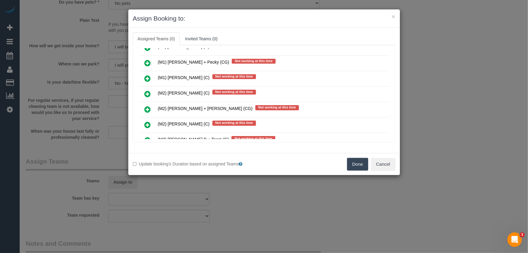
click at [147, 137] on icon at bounding box center [148, 140] width 6 height 7
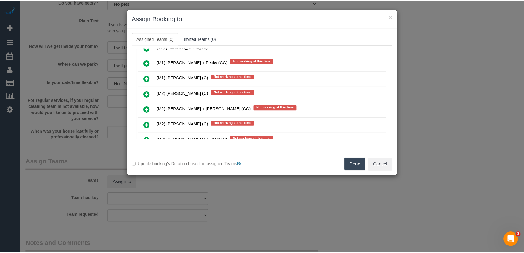
scroll to position [2127, 0]
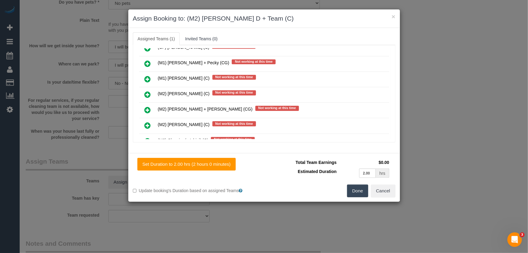
click at [356, 191] on button "Done" at bounding box center [357, 190] width 21 height 13
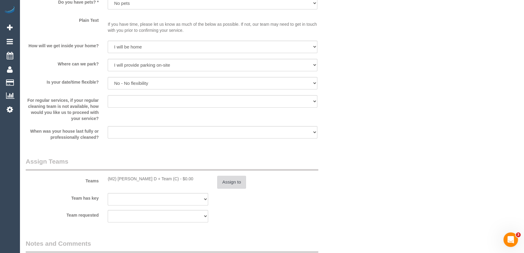
click at [237, 182] on button "Assign to" at bounding box center [231, 182] width 29 height 13
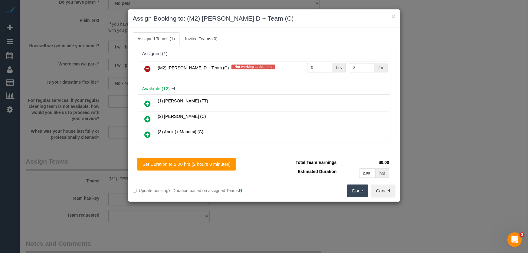
click at [315, 65] on input "0" at bounding box center [319, 67] width 25 height 9
type input "0.5"
type input "35"
click at [356, 193] on button "Done" at bounding box center [357, 190] width 21 height 13
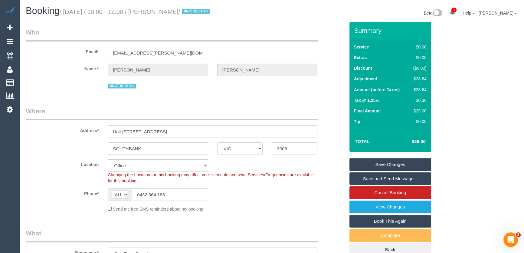
scroll to position [0, 0]
click at [175, 12] on small "/ September 09, 2025 / 10:00 - 12:00 / Nicole Damaso / DNCT 01/09 VC" at bounding box center [136, 12] width 152 height 7
copy small "Nicole Damaso"
click at [389, 179] on link "Save and Send Message..." at bounding box center [391, 179] width 82 height 13
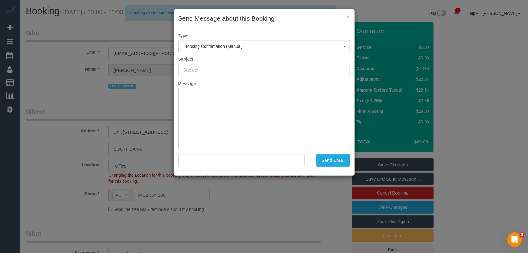
type input "Booking Confirmed"
type input ""Nicole Damaso" <np.damaso@gmail.com>"
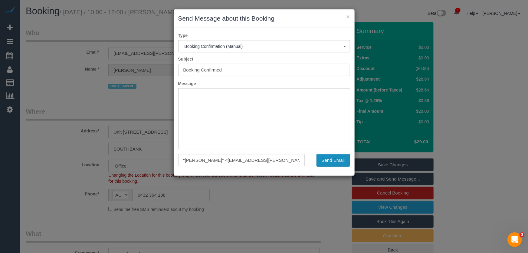
drag, startPoint x: 339, startPoint y: 162, endPoint x: 320, endPoint y: 163, distance: 18.8
click at [339, 162] on button "Send Email" at bounding box center [334, 160] width 34 height 13
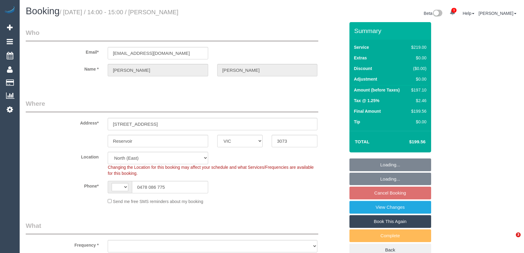
select select "VIC"
select select "string:stripe-pm_1PYGAB2GScqysDRV6f1FMYru"
select select "string:AU"
select select "object:700"
select select "number:28"
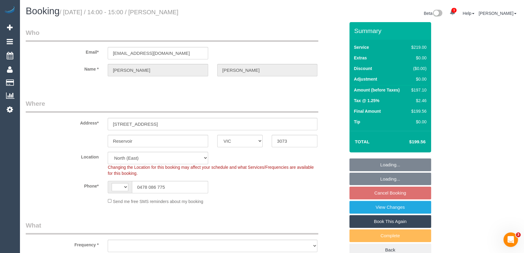
select select "number:14"
select select "number:19"
select select "number:22"
select select "number:34"
select select "number:26"
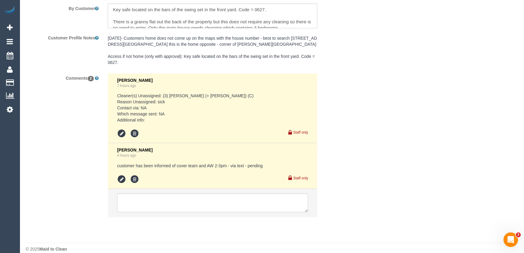
scroll to position [1097, 0]
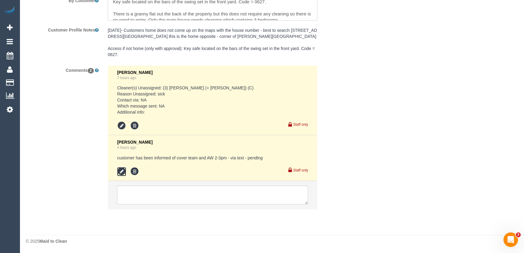
click at [122, 171] on icon at bounding box center [121, 171] width 9 height 9
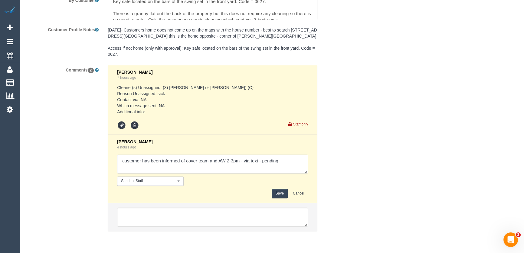
click at [280, 161] on textarea at bounding box center [212, 163] width 191 height 19
type textarea "customer has been informed of cover team and AW 2-3pm - via text - confirmed"
click at [280, 194] on button "Save" at bounding box center [280, 193] width 16 height 9
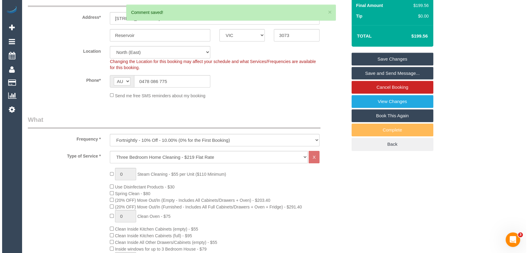
scroll to position [0, 0]
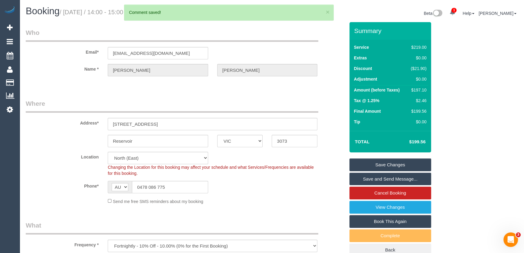
click at [384, 179] on link "Save and Send Message..." at bounding box center [391, 179] width 82 height 13
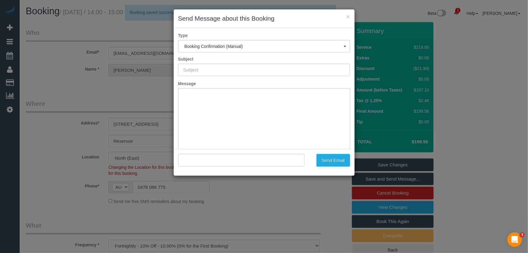
type input "Booking Confirmed"
type input ""Julia Keating" <juliamkeating@gmail.com>"
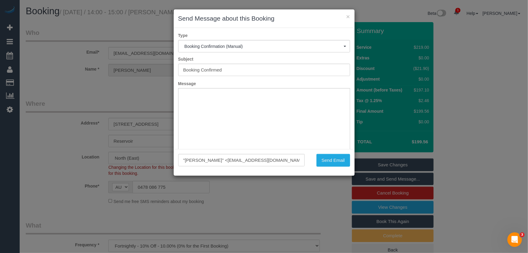
click at [280, 199] on div "× Send Message about this Booking Type Booking Confirmation (Manual) Booking Co…" at bounding box center [264, 126] width 528 height 253
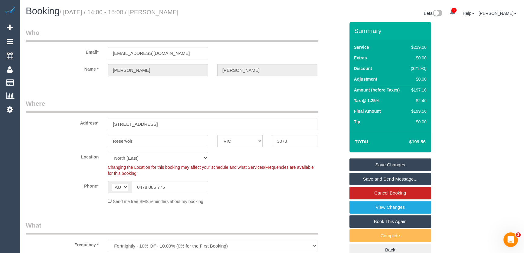
click at [399, 179] on link "Save and Send Message..." at bounding box center [391, 179] width 82 height 13
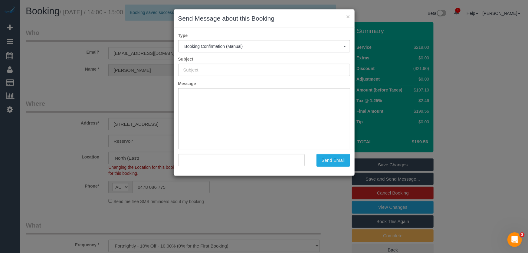
type input "Booking Confirmed"
type input ""Julia Keating" <juliamkeating@gmail.com>"
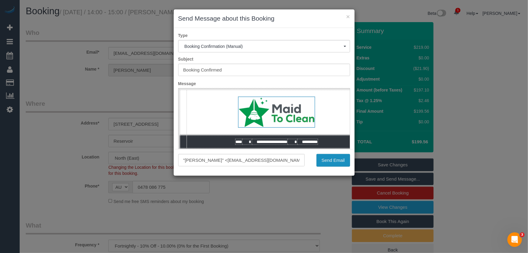
click at [338, 161] on button "Send Email" at bounding box center [334, 160] width 34 height 13
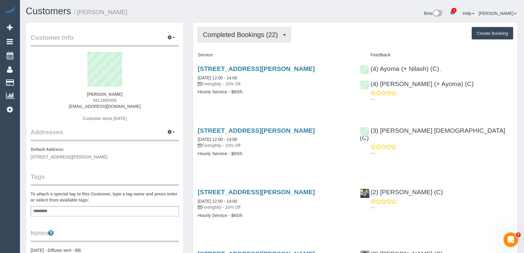
click at [281, 36] on span "Completed Bookings (22)" at bounding box center [242, 35] width 78 height 8
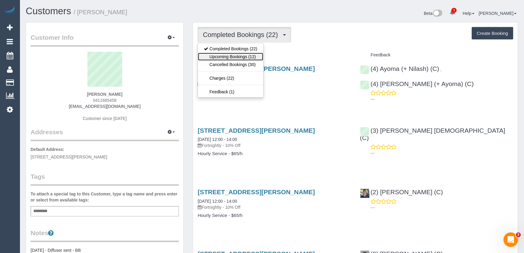
click at [251, 57] on link "Upcoming Bookings (12)" at bounding box center [230, 57] width 65 height 8
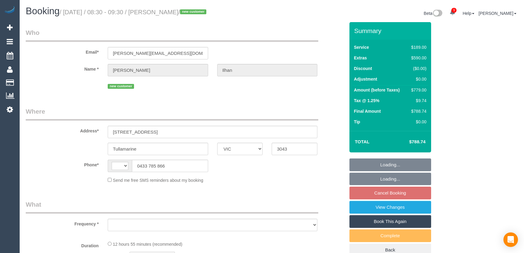
select select "VIC"
select select "string:AU"
select select "object:335"
select select "string:stripe-pm_1S4u1I2GScqysDRVhfUsXWug"
select select "number:28"
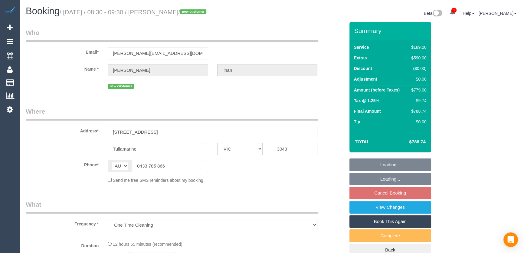
select select "number:14"
select select "number:18"
select select "number:22"
select select "number:33"
select select "number:26"
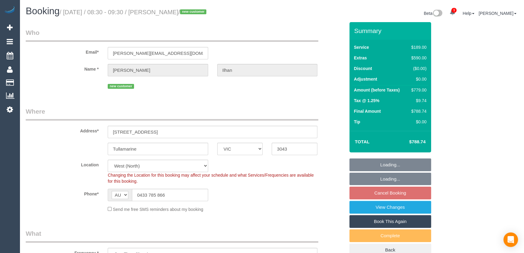
select select "object:1396"
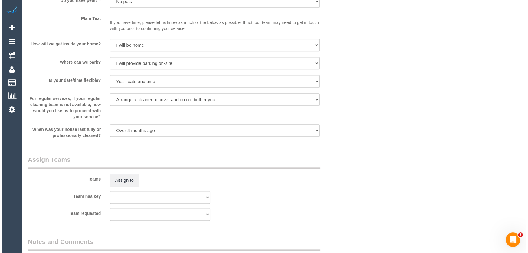
scroll to position [853, 0]
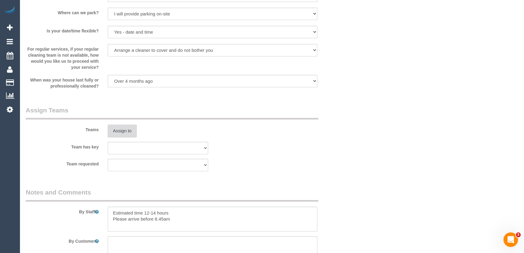
click at [122, 133] on button "Assign to" at bounding box center [122, 130] width 29 height 13
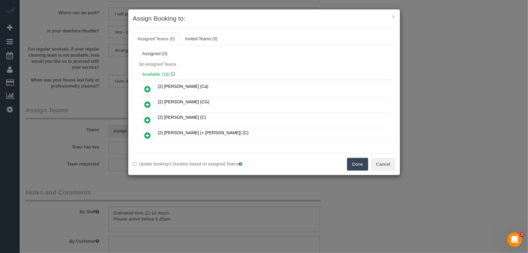
scroll to position [114, 0]
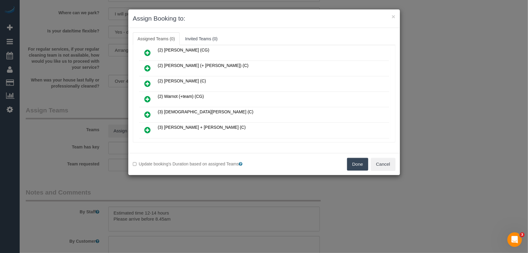
click at [149, 96] on icon at bounding box center [148, 98] width 6 height 7
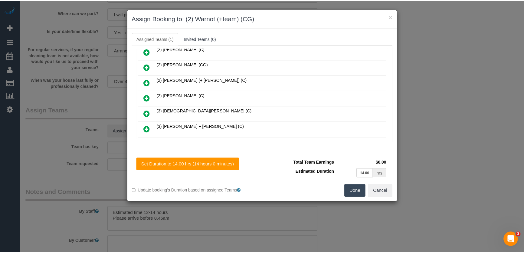
scroll to position [128, 0]
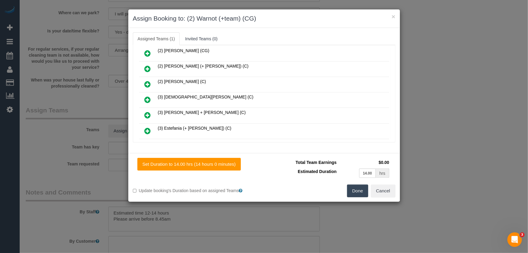
click at [353, 191] on button "Done" at bounding box center [357, 190] width 21 height 13
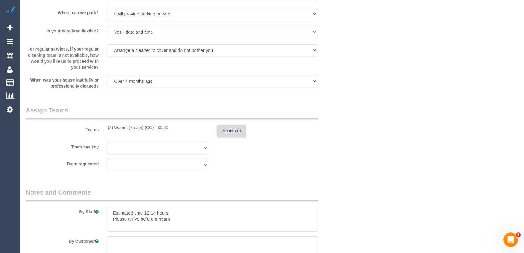
click at [230, 134] on button "Assign to" at bounding box center [231, 130] width 29 height 13
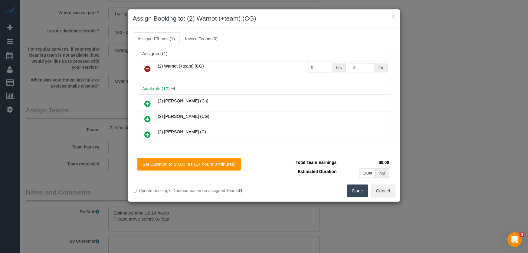
click at [316, 69] on input "0" at bounding box center [319, 67] width 25 height 9
type input "1"
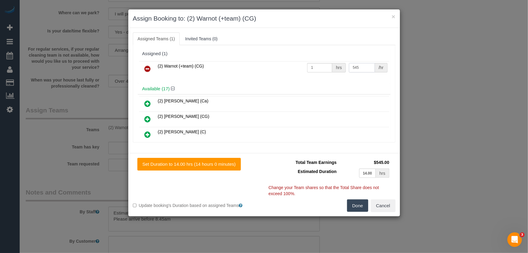
type input "545"
click at [359, 207] on button "Done" at bounding box center [357, 205] width 21 height 13
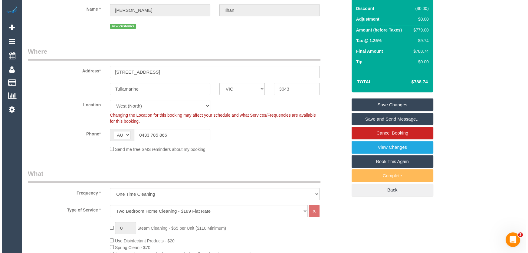
scroll to position [0, 0]
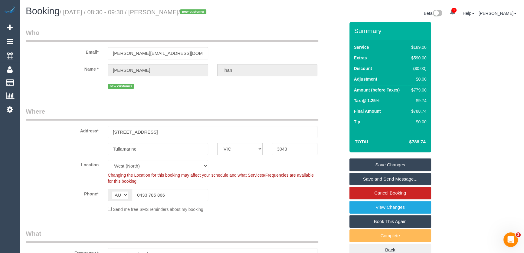
click at [170, 14] on small "/ September 12, 2025 / 08:30 - 09:30 / Sara Ilhan / new customer" at bounding box center [134, 12] width 149 height 7
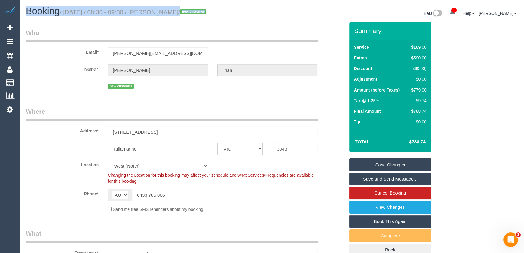
click at [170, 14] on small "/ September 12, 2025 / 08:30 - 09:30 / Sara Ilhan / new customer" at bounding box center [134, 12] width 149 height 7
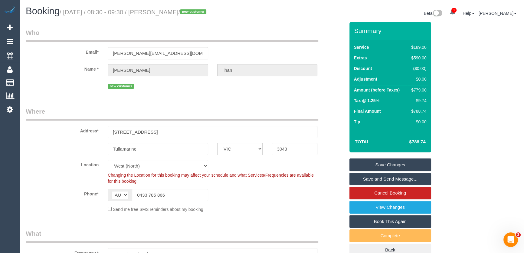
click at [170, 14] on small "/ September 12, 2025 / 08:30 - 09:30 / Sara Ilhan / new customer" at bounding box center [134, 12] width 149 height 7
click at [374, 177] on link "Save and Send Message..." at bounding box center [391, 179] width 82 height 13
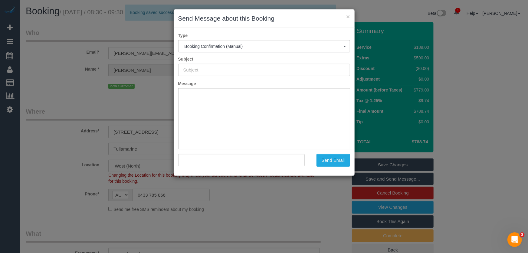
type input "Booking Confirmed"
type input ""Sara Ilhan" <s.m.torre@hotmail.com>"
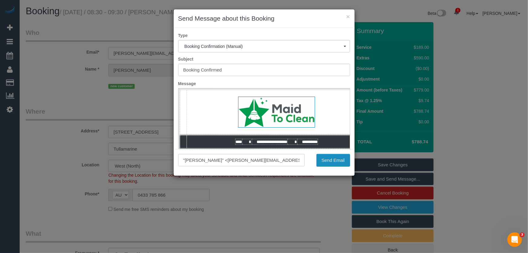
click at [332, 160] on button "Send Email" at bounding box center [334, 160] width 34 height 13
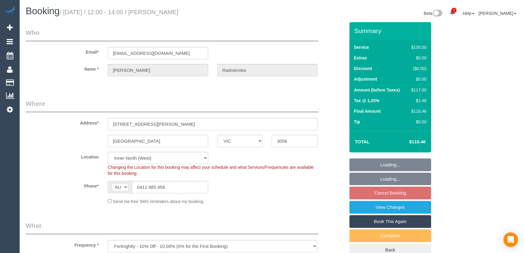
select select "VIC"
select select "number:28"
select select "number:14"
select select "number:18"
select select "number:22"
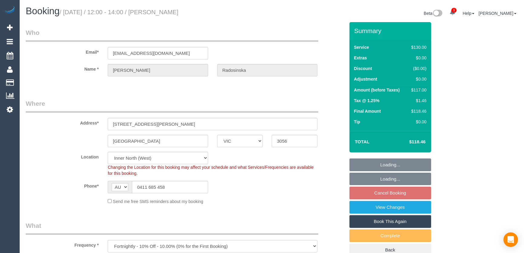
select select "number:11"
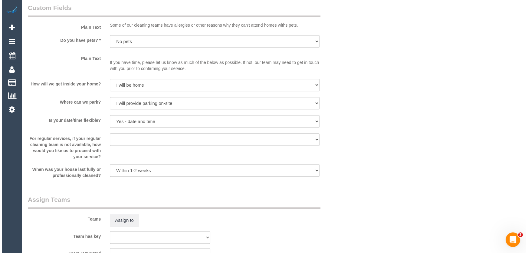
scroll to position [826, 0]
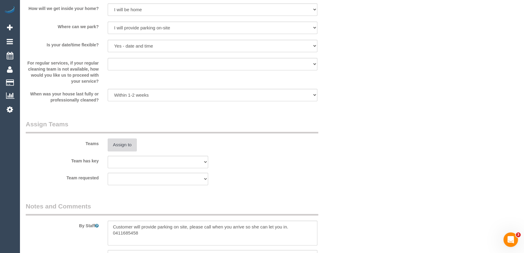
click at [127, 143] on button "Assign to" at bounding box center [122, 144] width 29 height 13
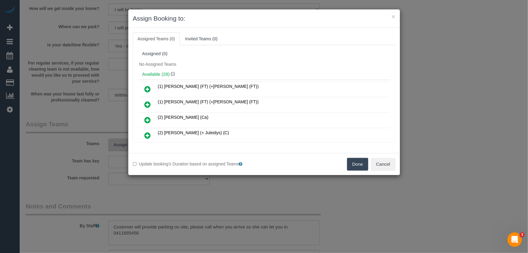
scroll to position [159, 0]
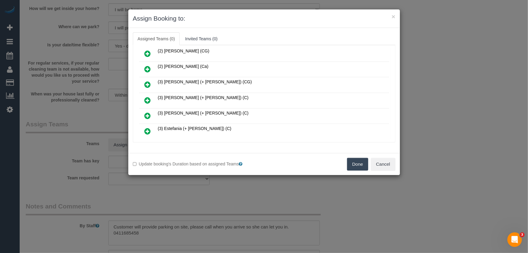
click at [147, 98] on icon at bounding box center [148, 100] width 6 height 7
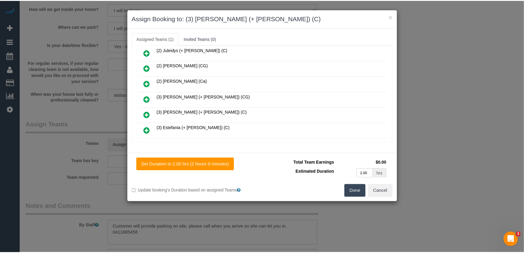
scroll to position [174, 0]
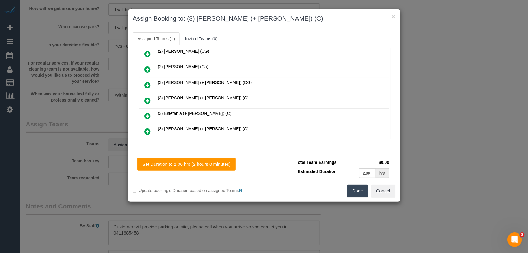
drag, startPoint x: 363, startPoint y: 193, endPoint x: 354, endPoint y: 191, distance: 9.6
click at [363, 193] on button "Done" at bounding box center [357, 190] width 21 height 13
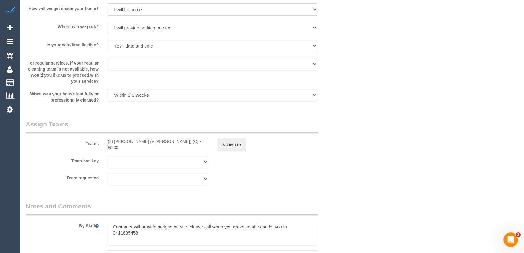
click at [239, 142] on icon at bounding box center [239, 142] width 4 height 4
click at [231, 143] on button "Assign to" at bounding box center [231, 144] width 29 height 13
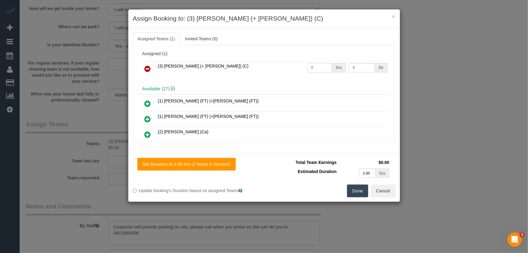
click at [319, 69] on input "0" at bounding box center [319, 67] width 25 height 9
type input "2"
type input "35"
click at [343, 187] on div "Done Cancel" at bounding box center [332, 190] width 136 height 13
click at [361, 194] on button "Done" at bounding box center [357, 190] width 21 height 13
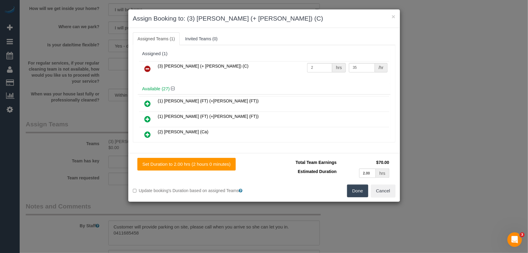
click at [361, 194] on div "Done Cancel" at bounding box center [332, 190] width 136 height 13
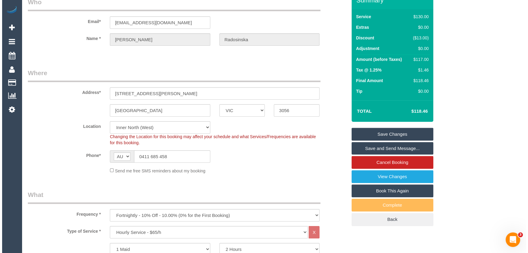
scroll to position [0, 0]
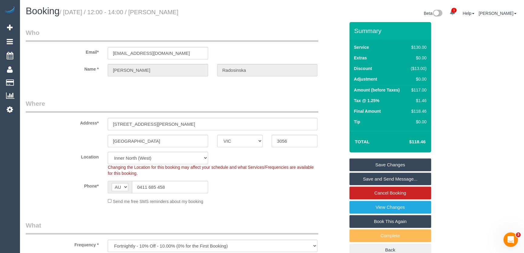
click at [174, 12] on small "/ September 12, 2025 / 12:00 - 14:00 / Linda Radosinska" at bounding box center [119, 12] width 119 height 7
copy small "Linda Radosinska"
click at [384, 179] on link "Save and Send Message..." at bounding box center [391, 179] width 82 height 13
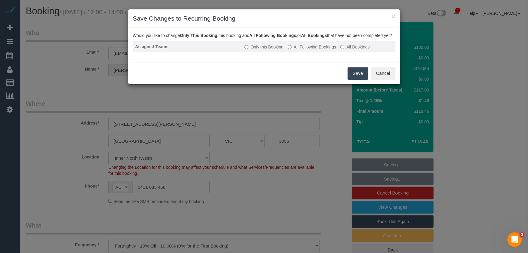
click at [310, 50] on label "All Following Bookings" at bounding box center [312, 47] width 48 height 6
click at [353, 78] on button "Save" at bounding box center [358, 73] width 21 height 13
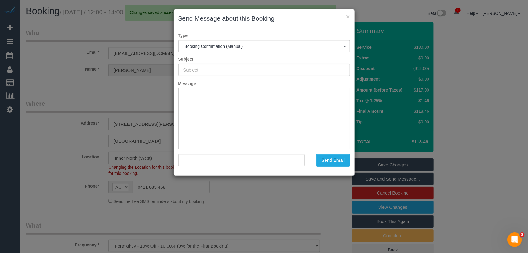
type input "Booking Confirmed"
type input ""Linda Radosinska" <lindaradosinska@gmail.com>"
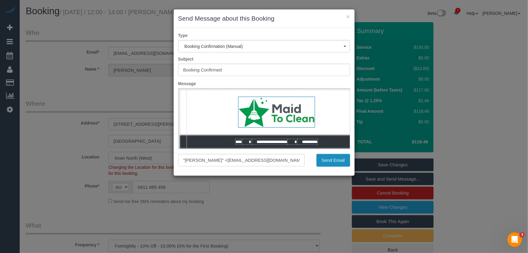
click at [341, 163] on button "Send Email" at bounding box center [334, 160] width 34 height 13
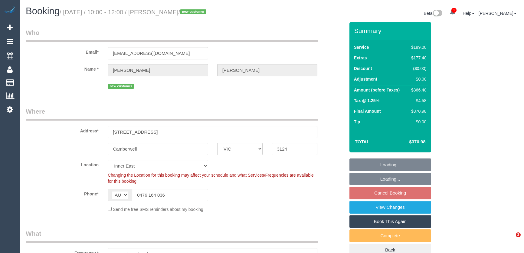
select select "VIC"
select select "object:1419"
select select "number:28"
select select "number:14"
select select "number:19"
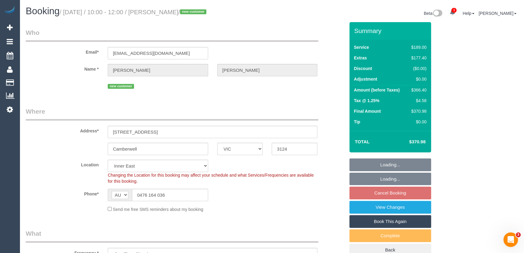
select select "number:22"
select select "number:33"
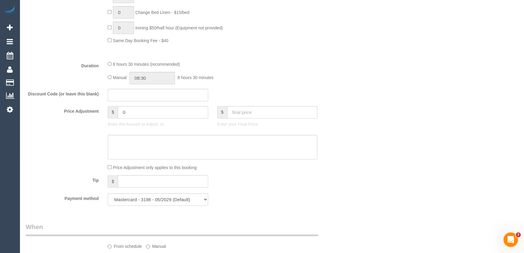
scroll to position [440, 0]
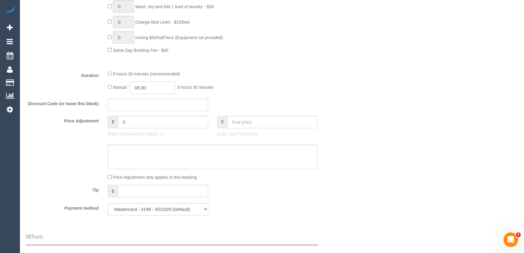
click at [157, 87] on input "08:30" at bounding box center [152, 87] width 45 height 12
type input "07:00"
click at [148, 117] on li "07:00" at bounding box center [145, 117] width 27 height 8
click at [250, 90] on div "Manual 07:00 7 hours 0 minutes" at bounding box center [213, 87] width 210 height 12
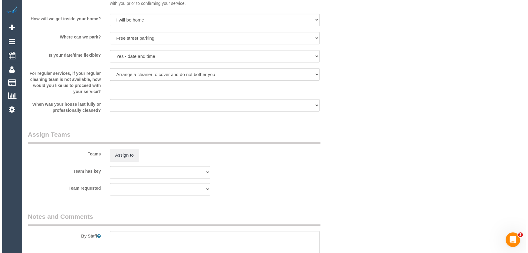
scroll to position [853, 0]
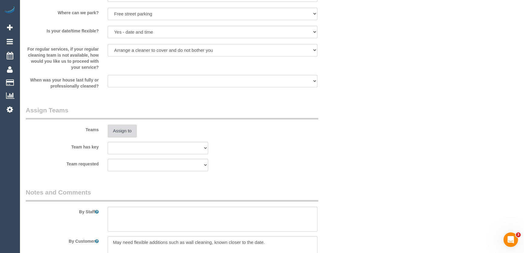
click at [123, 132] on button "Assign to" at bounding box center [122, 130] width 29 height 13
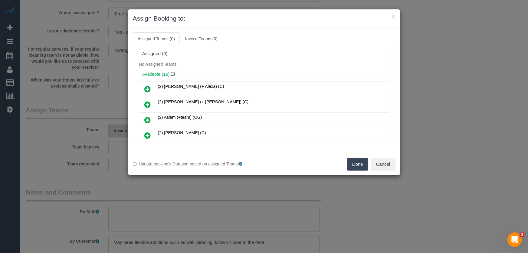
scroll to position [991, 0]
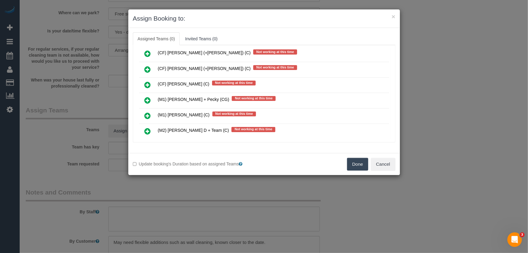
click at [145, 112] on icon at bounding box center [148, 115] width 6 height 7
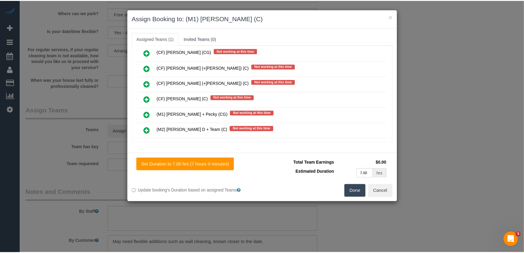
scroll to position [1006, 0]
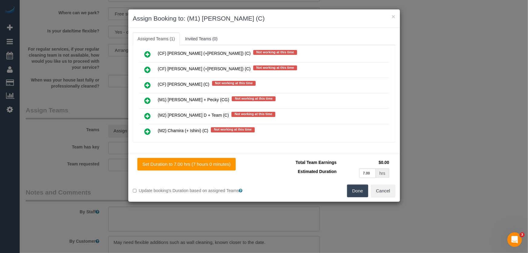
click at [354, 192] on button "Done" at bounding box center [357, 190] width 21 height 13
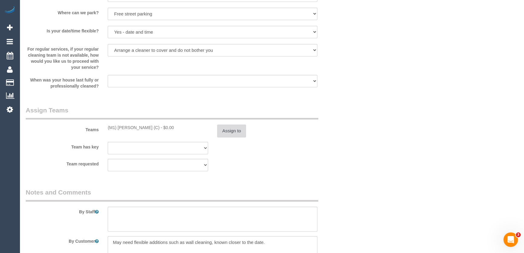
click at [235, 134] on button "Assign to" at bounding box center [231, 130] width 29 height 13
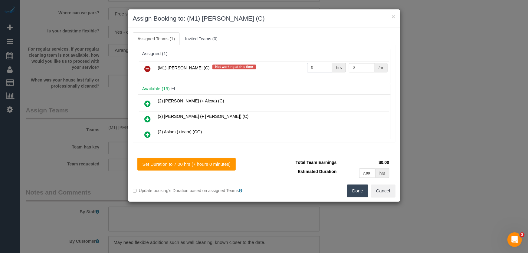
click at [320, 67] on input "0" at bounding box center [319, 67] width 25 height 9
type input "1"
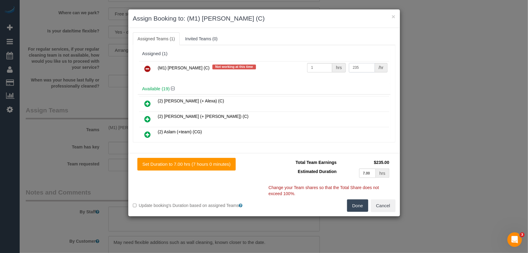
type input "235"
click at [359, 206] on button "Done" at bounding box center [357, 205] width 21 height 13
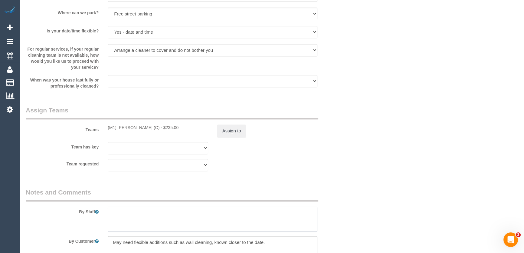
click at [170, 217] on textarea at bounding box center [213, 219] width 210 height 25
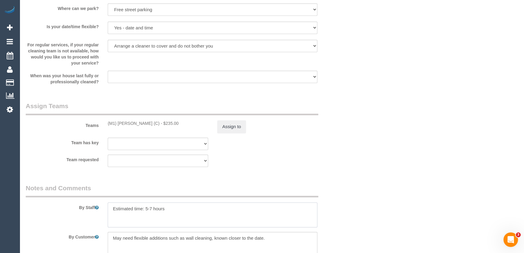
scroll to position [951, 0]
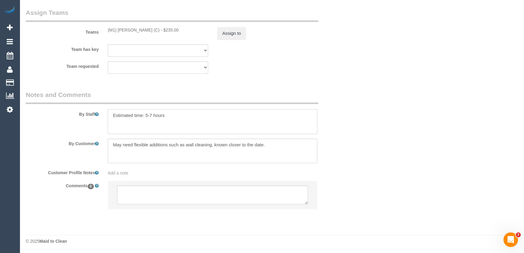
type textarea "Estimated time: 5-7 hours"
click at [274, 143] on textarea at bounding box center [213, 150] width 210 height 25
click at [140, 191] on textarea at bounding box center [212, 194] width 191 height 19
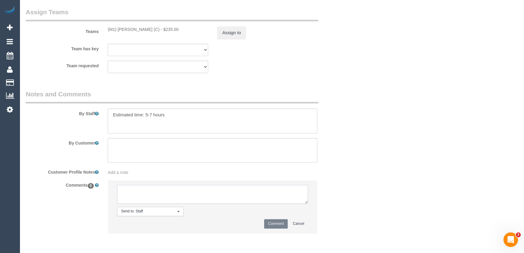
paste textarea "May need flexible additions such as wall cleaning, known closer to the date."
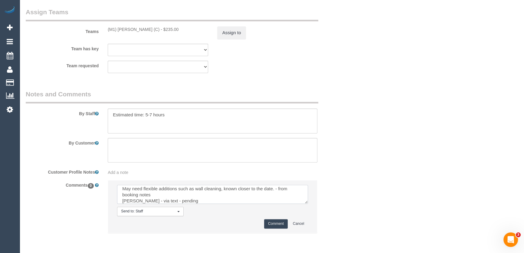
type textarea "May need flexible additions such as wall cleaning, known closer to the date. - …"
click at [270, 222] on button "Comment" at bounding box center [276, 223] width 24 height 9
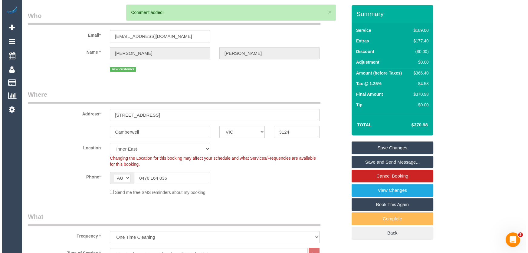
scroll to position [0, 0]
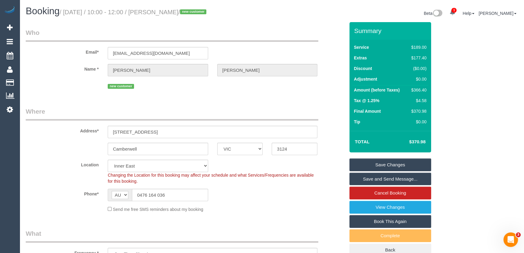
click at [180, 9] on small "/ September 12, 2025 / 10:00 - 12:00 / Connor Smith / new customer" at bounding box center [134, 12] width 149 height 7
copy small "Connor Smith"
click at [380, 178] on link "Save and Send Message..." at bounding box center [391, 179] width 82 height 13
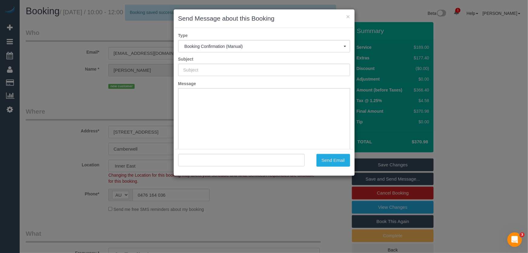
type input "Booking Confirmed"
type input ""Connor Smith" <connorhsmith@gmail.com>"
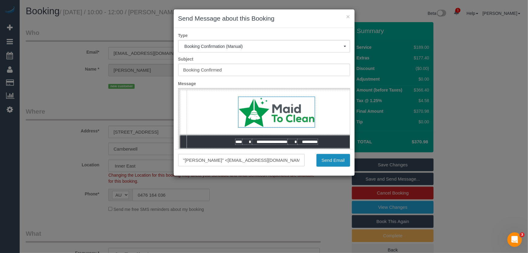
click at [327, 163] on button "Send Email" at bounding box center [334, 160] width 34 height 13
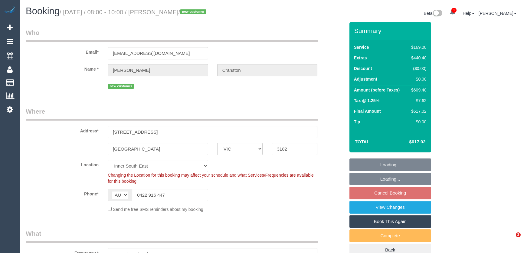
select select "VIC"
select select "spot2"
select select "number:28"
select select "number:14"
select select "object:1391"
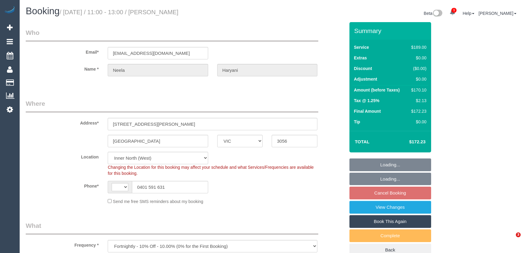
select select "VIC"
select select "string:stripe-pm_1RuUL92GScqysDRV3trjLcmo"
select select "object:538"
select select "string:AU"
select select "number:28"
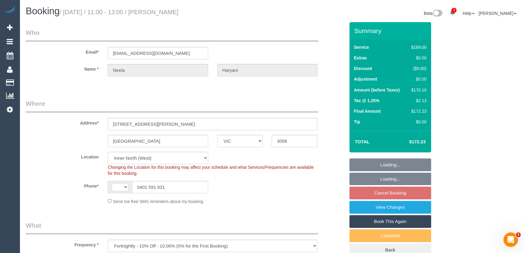
select select "number:14"
select select "number:19"
select select "number:22"
select select "number:34"
select select "number:11"
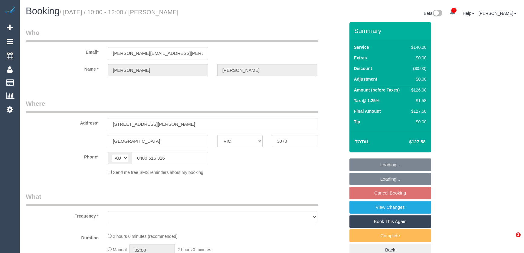
select select "VIC"
select select "object:533"
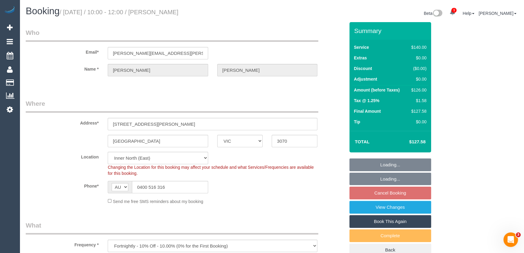
select select "string:stripe-pm_1KVOZn2GScqysDRV6FMvXMhg"
select select "number:28"
select select "number:14"
select select "number:19"
select select "number:24"
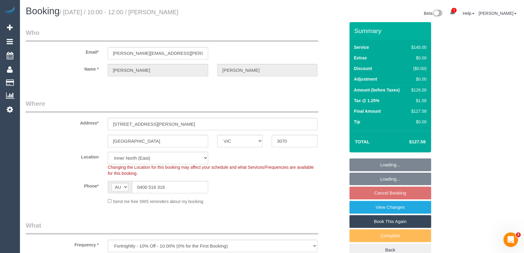
select select "number:34"
select select "number:11"
select select "object:1658"
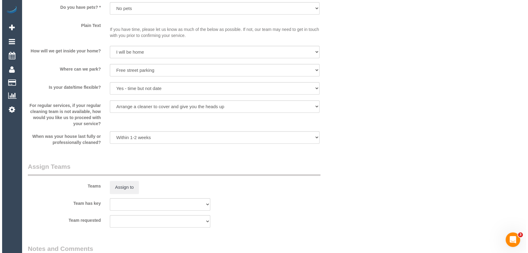
scroll to position [826, 0]
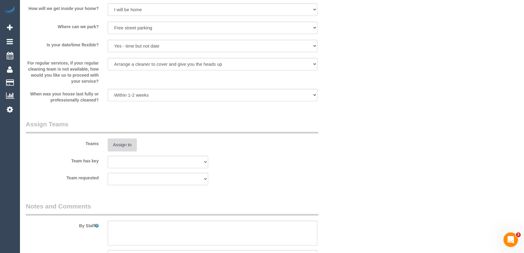
click at [121, 146] on button "Assign to" at bounding box center [122, 144] width 29 height 13
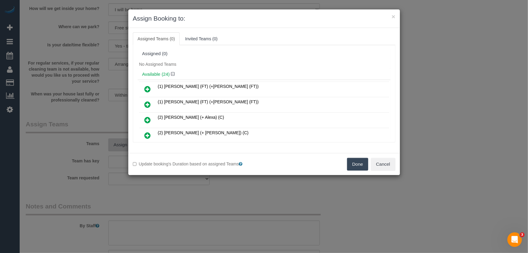
scroll to position [1234, 0]
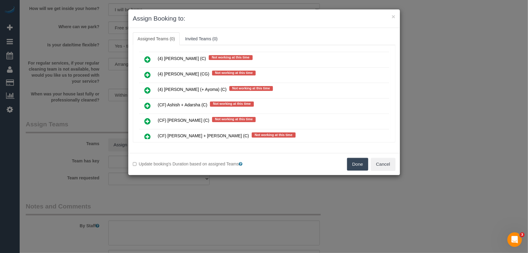
click at [149, 117] on icon at bounding box center [148, 120] width 6 height 7
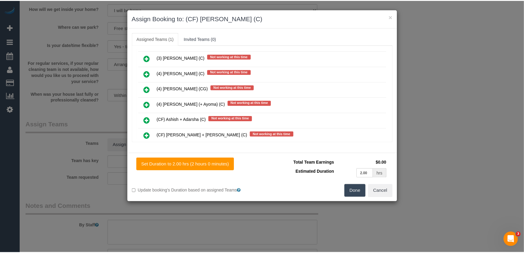
scroll to position [1248, 0]
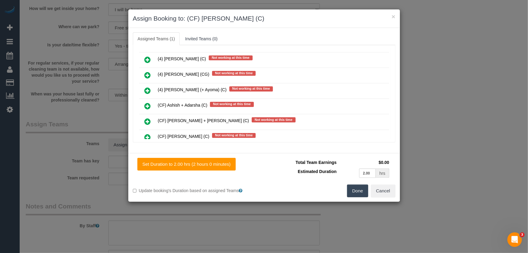
click at [359, 193] on button "Done" at bounding box center [357, 190] width 21 height 13
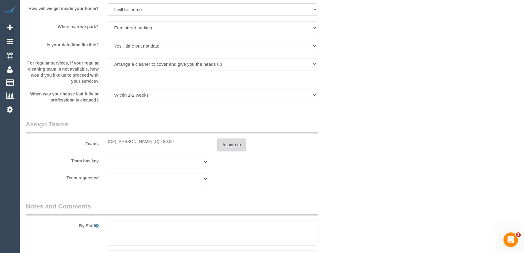
click at [237, 144] on button "Assign to" at bounding box center [231, 144] width 29 height 13
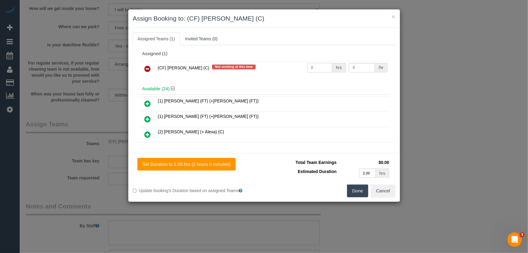
click at [316, 68] on input "0" at bounding box center [319, 67] width 25 height 9
type input "2"
type input "35"
click at [353, 190] on button "Done" at bounding box center [357, 190] width 21 height 13
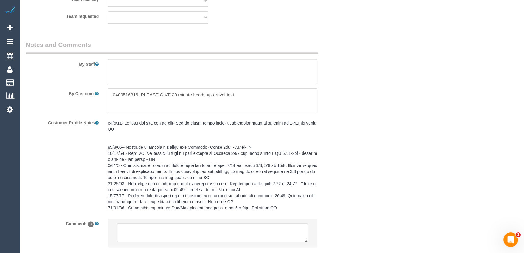
scroll to position [1025, 0]
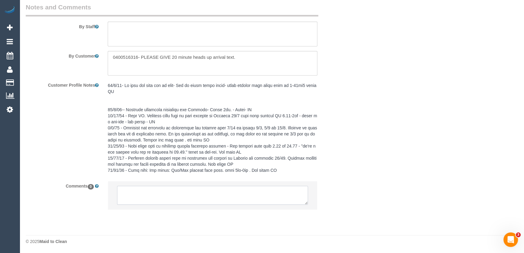
click at [166, 194] on textarea at bounding box center [212, 195] width 191 height 19
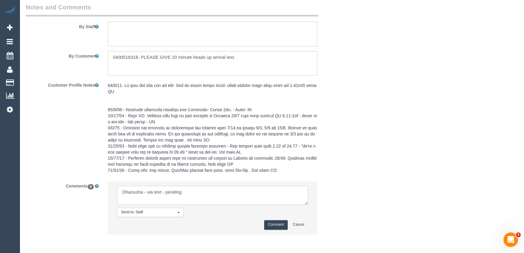
type textarea "Dhanusha - via text - pending"
click at [270, 226] on button "Comment" at bounding box center [276, 224] width 24 height 9
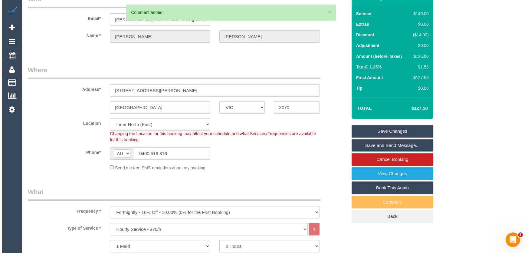
scroll to position [0, 0]
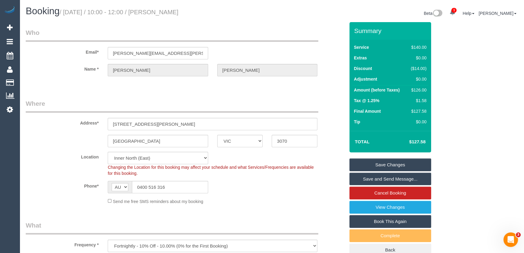
click at [172, 11] on small "/ September 12, 2025 / 10:00 - 12:00 / Lee Ferraro" at bounding box center [119, 12] width 119 height 7
copy small "Lee Ferraro"
click at [383, 163] on link "Save Changes" at bounding box center [391, 164] width 82 height 13
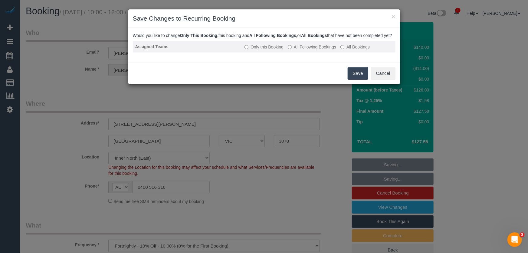
click at [309, 50] on label "All Following Bookings" at bounding box center [312, 47] width 48 height 6
click at [360, 80] on button "Save" at bounding box center [358, 73] width 21 height 13
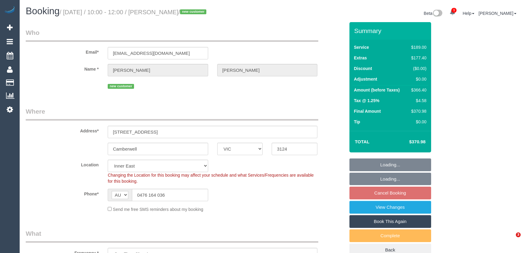
select select "VIC"
select select "number:28"
select select "number:14"
select select "number:19"
select select "number:22"
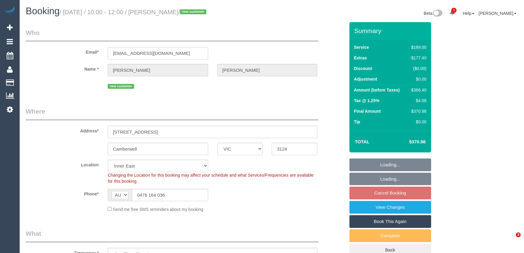
select select "number:33"
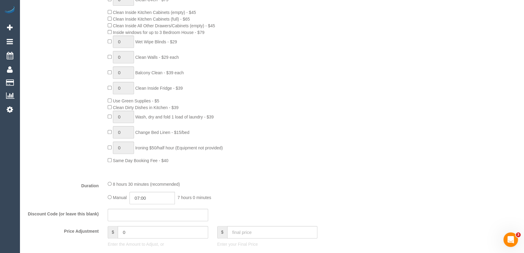
scroll to position [1003, 0]
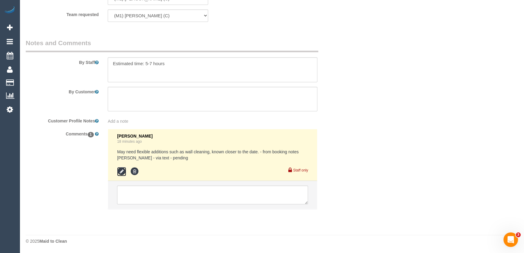
click at [121, 174] on icon at bounding box center [121, 171] width 9 height 9
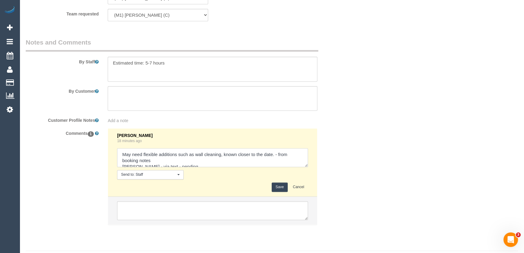
scroll to position [6, 0]
click at [220, 160] on textarea at bounding box center [212, 157] width 191 height 19
type textarea "May need flexible additions such as wall cleaning, known closer to the date. - …"
click at [280, 184] on button "Save" at bounding box center [280, 186] width 16 height 9
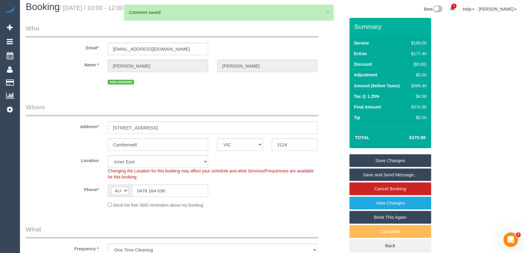
scroll to position [0, 0]
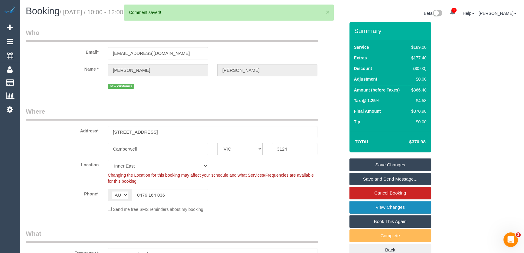
drag, startPoint x: 377, startPoint y: 206, endPoint x: 379, endPoint y: 204, distance: 3.3
click at [377, 206] on link "View Changes" at bounding box center [391, 207] width 82 height 13
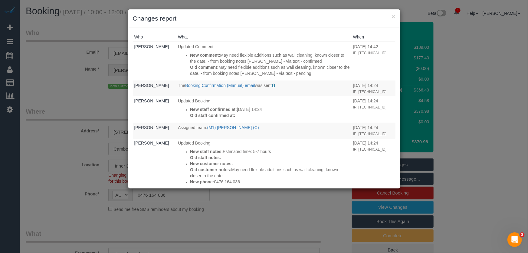
click at [238, 222] on div "× Changes report Who What When Jessica Trentin Updated Comment New comment: May…" at bounding box center [264, 126] width 528 height 253
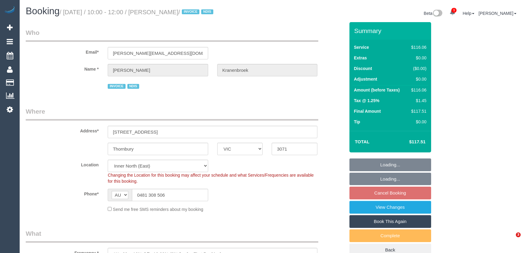
select select "VIC"
select select "object:681"
select select "number:29"
select select "number:14"
select select "number:19"
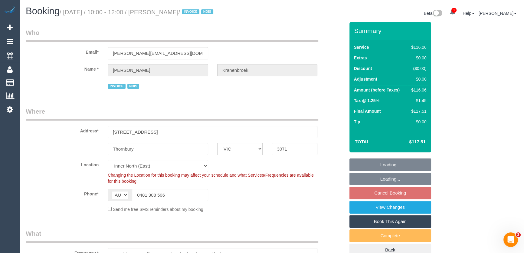
select select "number:23"
select select "number:34"
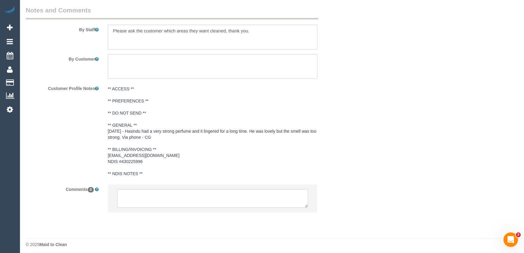
scroll to position [854, 0]
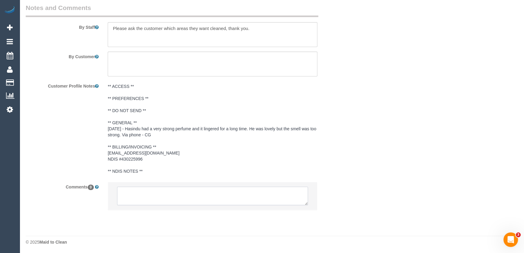
click at [145, 193] on textarea at bounding box center [212, 196] width 191 height 19
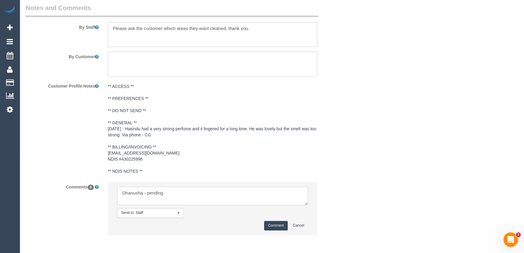
type textarea "Dhanusha - pending"
click at [274, 227] on button "Comment" at bounding box center [276, 225] width 24 height 9
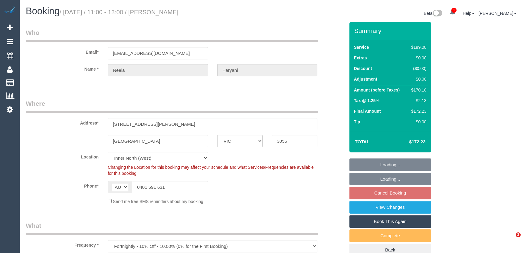
select select "VIC"
select select "string:stripe-pm_1RuUL92GScqysDRV3trjLcmo"
select select "number:28"
select select "number:14"
select select "number:19"
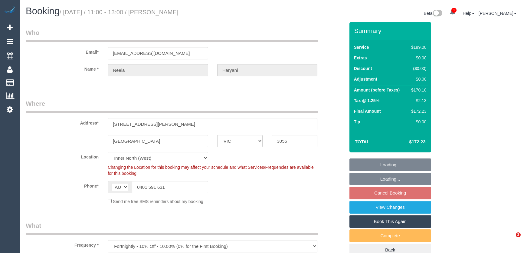
select select "number:22"
select select "number:34"
select select "number:11"
select select "VIC"
select select "spot3"
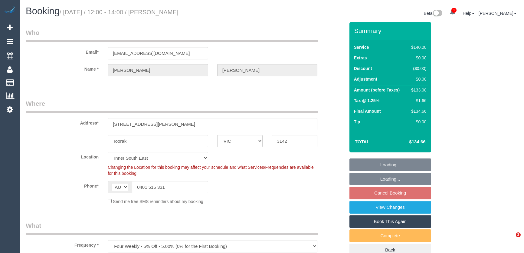
select select "number:28"
select select "number:14"
select select "number:19"
select select "number:24"
select select "number:33"
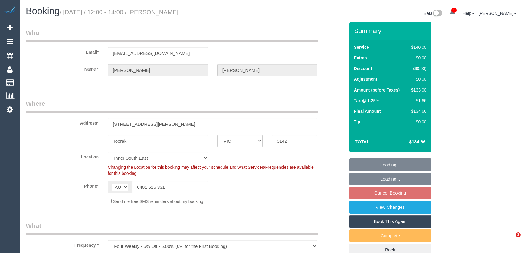
select select "number:13"
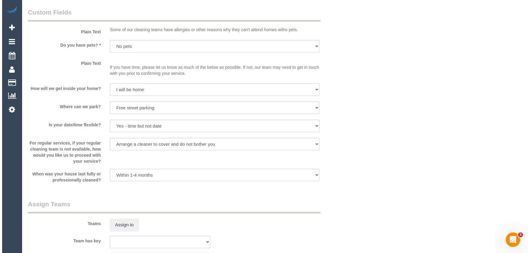
scroll to position [743, 0]
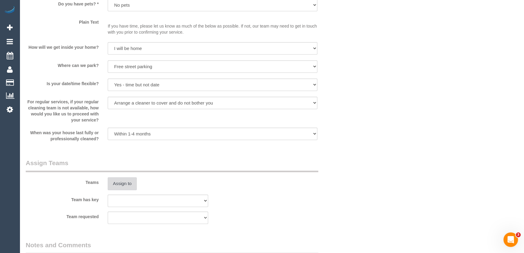
click at [129, 184] on button "Assign to" at bounding box center [122, 183] width 29 height 13
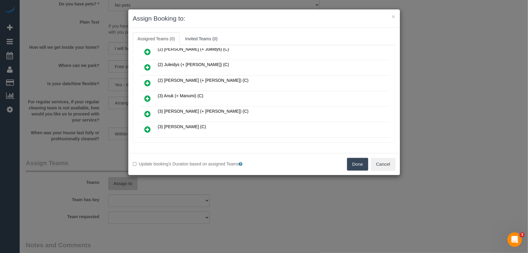
scroll to position [190, 0]
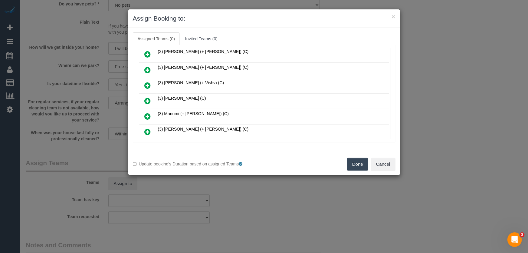
click at [148, 97] on icon at bounding box center [148, 100] width 6 height 7
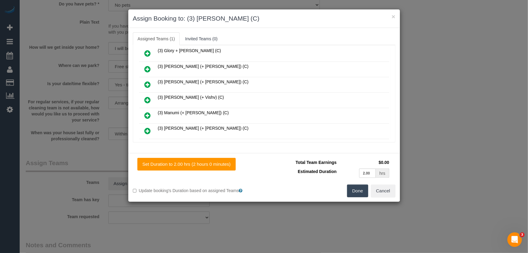
scroll to position [204, 0]
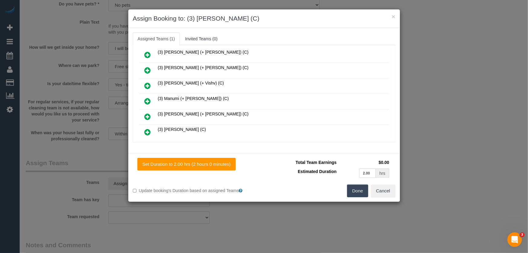
click at [350, 188] on button "Done" at bounding box center [357, 190] width 21 height 13
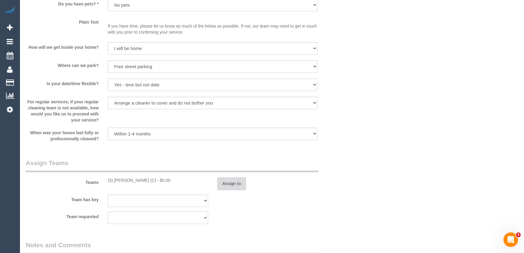
click at [239, 182] on button "Assign to" at bounding box center [231, 183] width 29 height 13
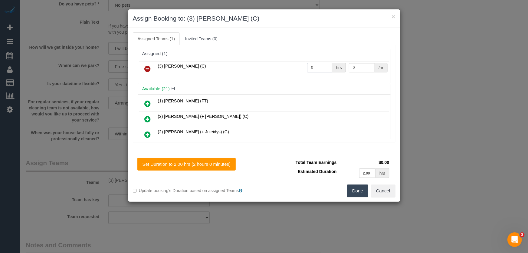
click at [315, 68] on input "0" at bounding box center [319, 67] width 25 height 9
type input "2"
type input "35"
click at [356, 187] on button "Done" at bounding box center [357, 190] width 21 height 13
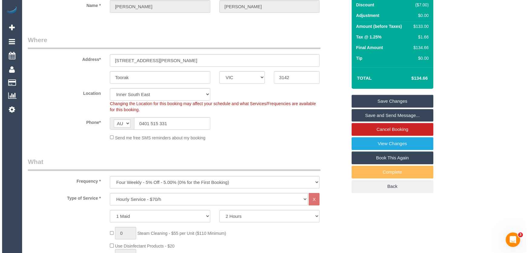
scroll to position [0, 0]
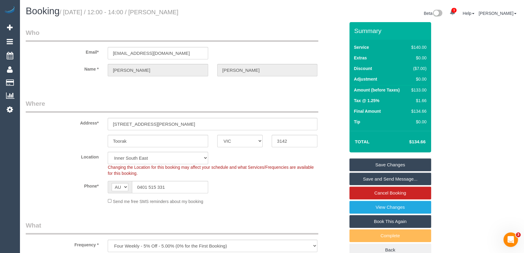
click at [176, 10] on small "/ September 12, 2025 / 12:00 - 14:00 / Sophie Squires" at bounding box center [119, 12] width 119 height 7
copy small "Sophie Squires"
click at [389, 164] on link "Save Changes" at bounding box center [391, 164] width 82 height 13
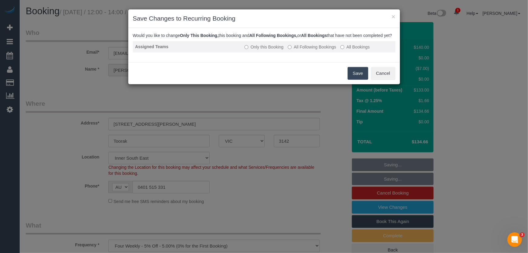
click at [318, 50] on label "All Following Bookings" at bounding box center [312, 47] width 48 height 6
click at [364, 80] on button "Save" at bounding box center [358, 73] width 21 height 13
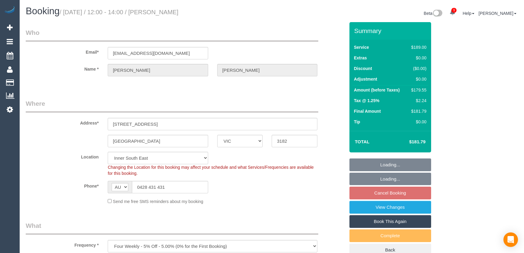
select select "VIC"
select select "spot3"
select select "number:28"
select select "number:14"
select select "number:18"
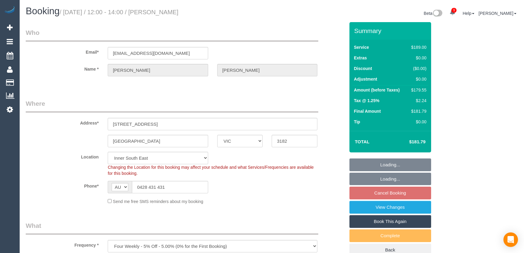
select select "number:24"
select select "number:33"
select select "number:12"
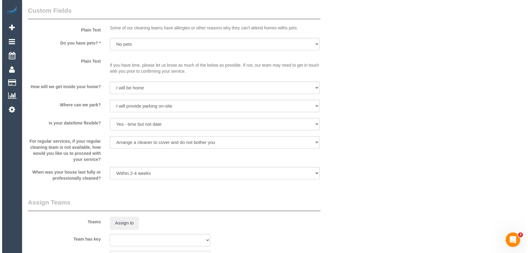
scroll to position [771, 0]
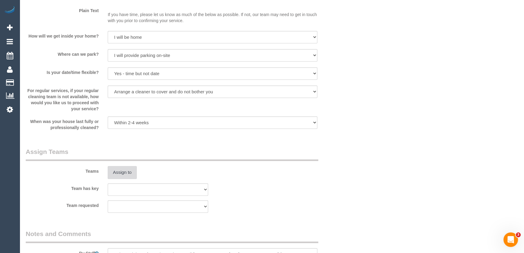
click at [127, 173] on button "Assign to" at bounding box center [122, 172] width 29 height 13
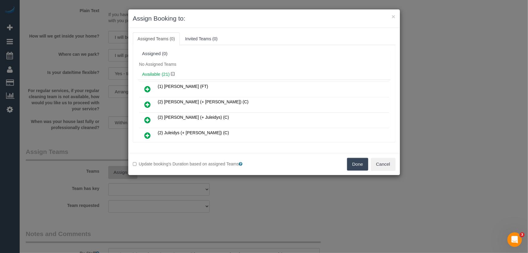
scroll to position [205, 0]
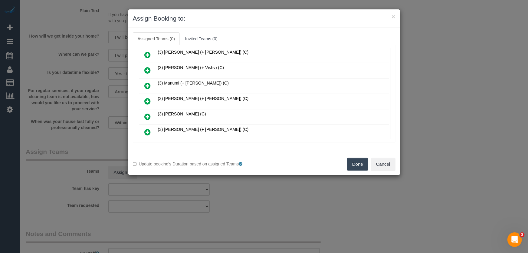
click at [149, 98] on icon at bounding box center [148, 101] width 6 height 7
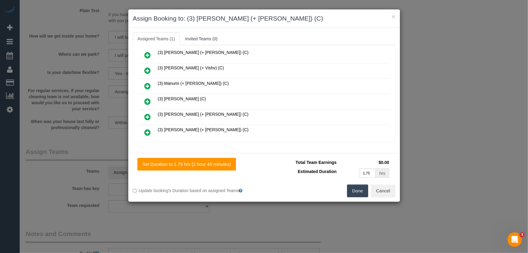
click at [150, 113] on icon at bounding box center [148, 116] width 6 height 7
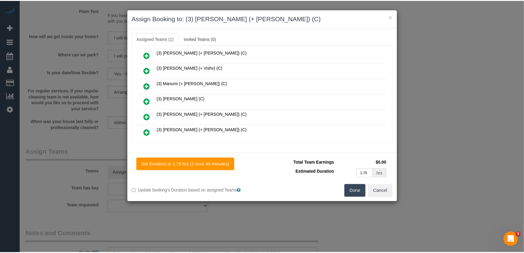
scroll to position [234, 0]
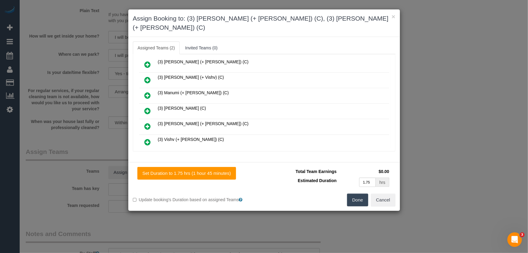
click at [359, 194] on button "Done" at bounding box center [357, 200] width 21 height 13
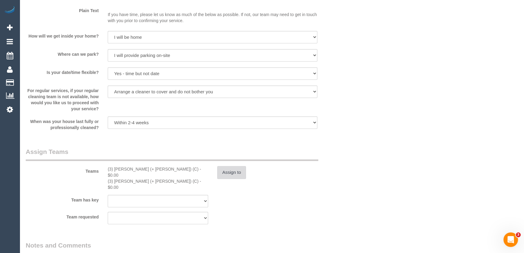
click at [238, 170] on button "Assign to" at bounding box center [231, 172] width 29 height 13
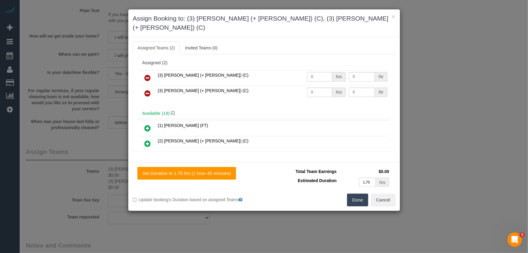
click at [317, 72] on input "0" at bounding box center [319, 76] width 25 height 9
type input "1"
type input "57.5"
click at [325, 88] on input "0" at bounding box center [319, 92] width 25 height 9
type input "1"
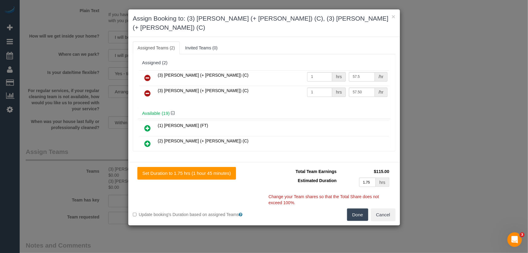
type input "57.5"
click at [356, 208] on button "Done" at bounding box center [357, 214] width 21 height 13
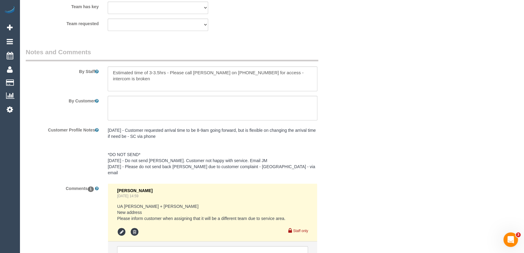
scroll to position [991, 0]
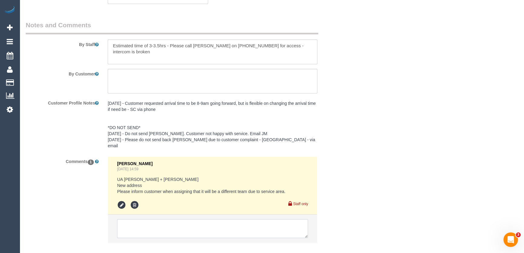
click at [176, 219] on textarea at bounding box center [212, 228] width 191 height 19
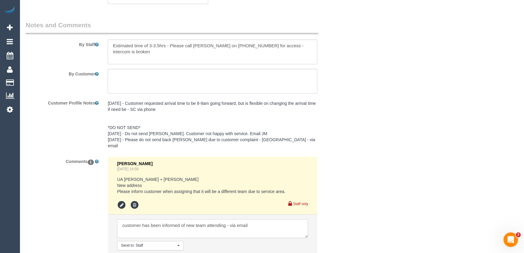
type textarea "customer has been informed of new team attending - via email"
click at [273, 253] on button "Comment" at bounding box center [276, 257] width 24 height 9
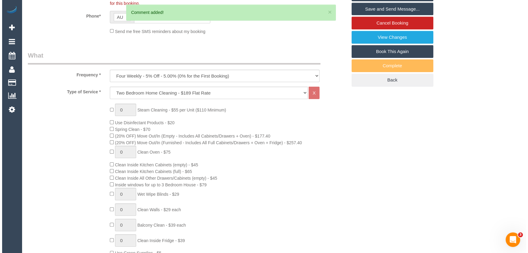
scroll to position [0, 0]
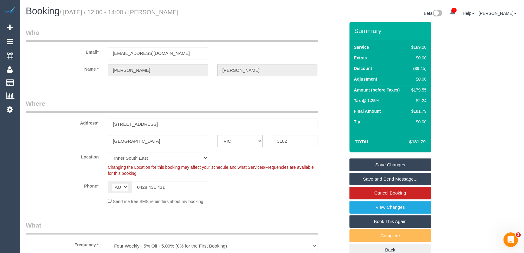
click at [175, 13] on small "/ September 12, 2025 / 12:00 - 14:00 / Myra Thiessen" at bounding box center [119, 12] width 119 height 7
copy small "Myra Thiessen"
click at [392, 163] on link "Save Changes" at bounding box center [391, 164] width 82 height 13
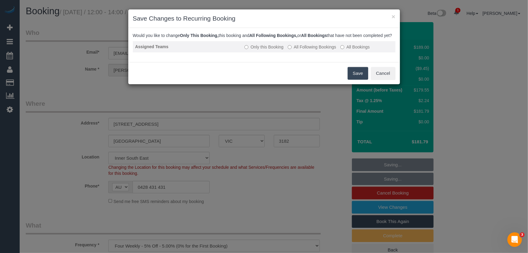
click at [312, 50] on label "All Following Bookings" at bounding box center [312, 47] width 48 height 6
click at [356, 80] on button "Save" at bounding box center [358, 73] width 21 height 13
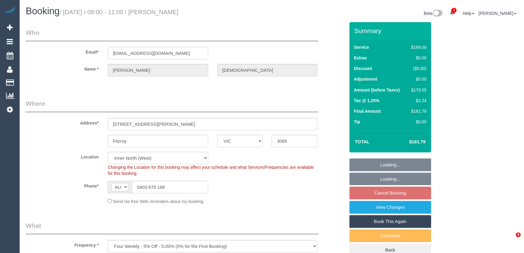
select select "VIC"
select select "number:28"
select select "number:14"
select select "number:18"
select select "number:22"
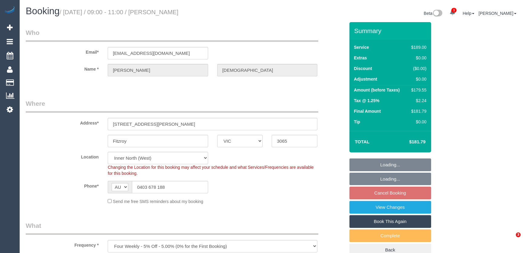
select select "number:34"
select select "number:13"
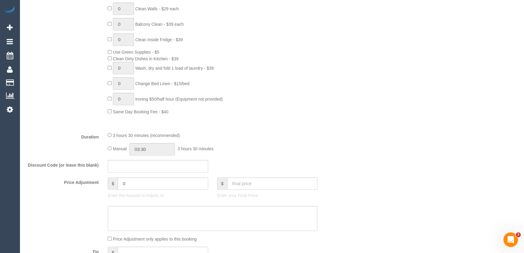
scroll to position [413, 0]
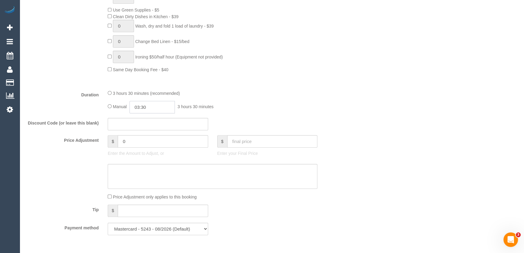
click at [154, 108] on input "03:30" at bounding box center [152, 107] width 45 height 12
click at [148, 130] on li "01:30" at bounding box center [145, 128] width 27 height 8
click at [158, 107] on input "01:30" at bounding box center [152, 107] width 45 height 12
type input "01:45"
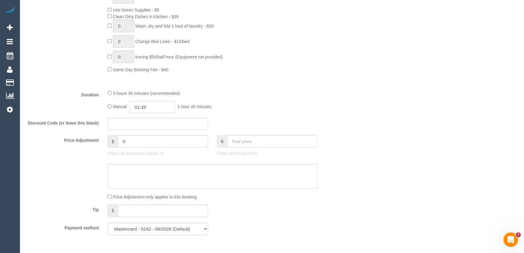
click at [292, 100] on div "3 hours 30 minutes (recommended) Manual 01:45 1 hour 45 minutes" at bounding box center [212, 102] width 219 height 24
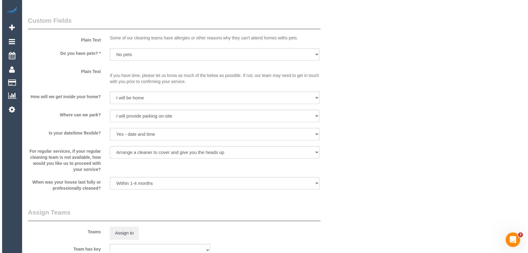
scroll to position [798, 0]
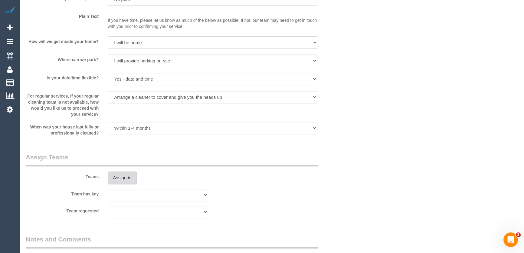
click at [121, 179] on button "Assign to" at bounding box center [122, 177] width 29 height 13
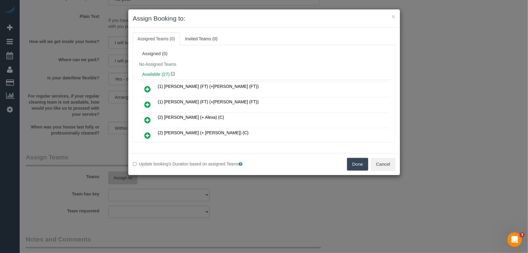
scroll to position [220, 0]
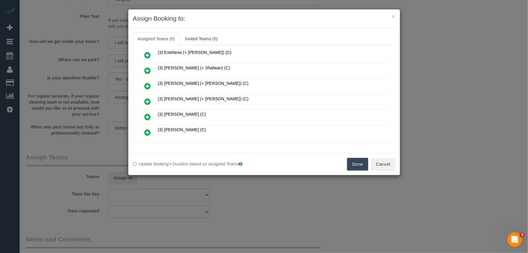
click at [148, 98] on icon at bounding box center [148, 101] width 6 height 7
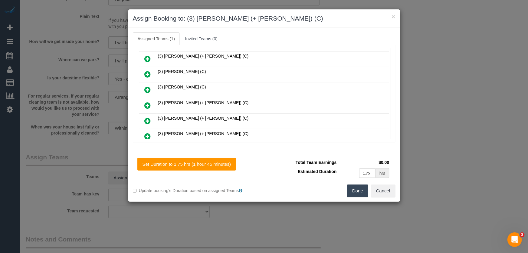
click at [147, 102] on icon at bounding box center [148, 105] width 6 height 7
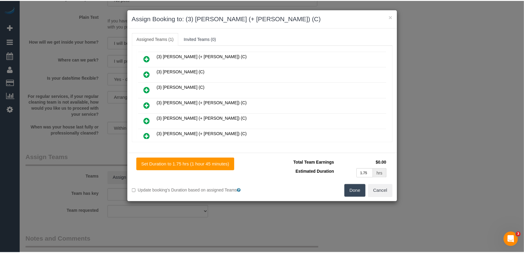
scroll to position [277, 0]
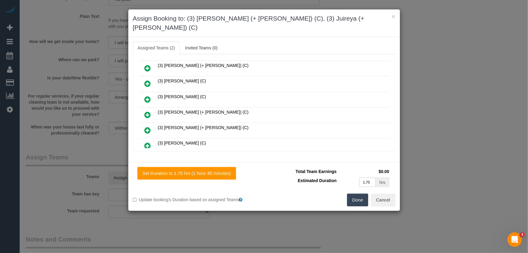
click at [362, 194] on button "Done" at bounding box center [357, 200] width 21 height 13
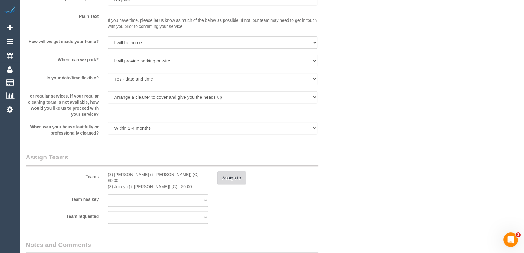
click at [239, 172] on button "Assign to" at bounding box center [231, 177] width 29 height 13
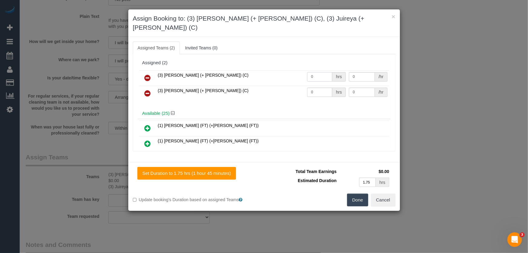
click at [312, 72] on input "0" at bounding box center [319, 76] width 25 height 9
type input "1"
type input "57.5"
click at [315, 88] on input "0" at bounding box center [319, 92] width 25 height 9
type input "1"
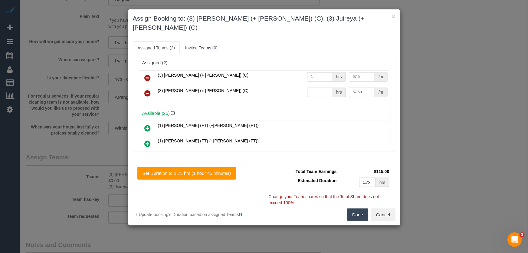
type input "57.5"
click at [354, 208] on button "Done" at bounding box center [357, 214] width 21 height 13
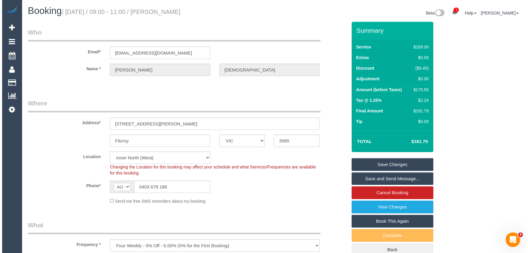
scroll to position [0, 0]
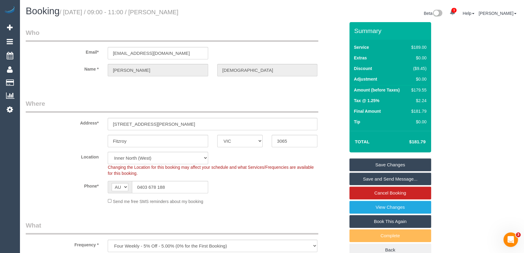
click at [177, 14] on small "/ September 12, 2025 / 09:00 - 11:00 / Hannah Savige" at bounding box center [119, 12] width 119 height 7
copy small "Hannah Savige"
click at [371, 180] on link "Save and Send Message..." at bounding box center [391, 179] width 82 height 13
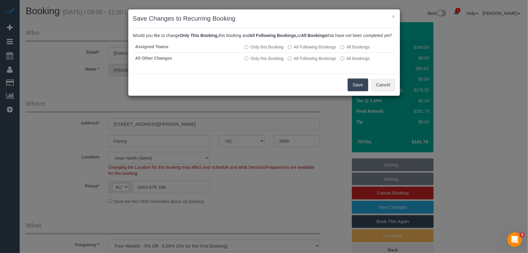
click at [359, 89] on button "Save" at bounding box center [358, 84] width 21 height 13
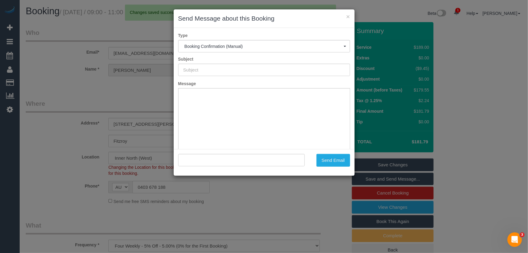
type input "Booking Confirmed"
type input ""Hannah Savige" <hannah.savige8@gmail.com>"
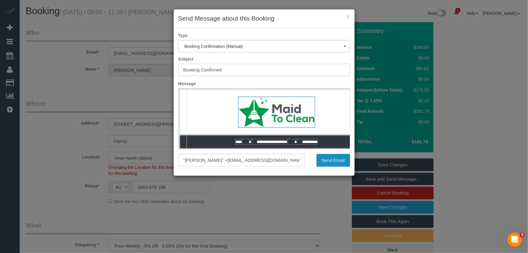
click at [332, 161] on button "Send Email" at bounding box center [334, 160] width 34 height 13
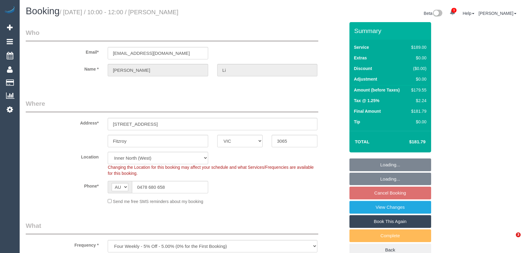
select select "VIC"
select select "string:stripe-pm_1RZnDE2GScqysDRVGhoj4nqi"
select select "number:29"
select select "number:14"
select select "number:19"
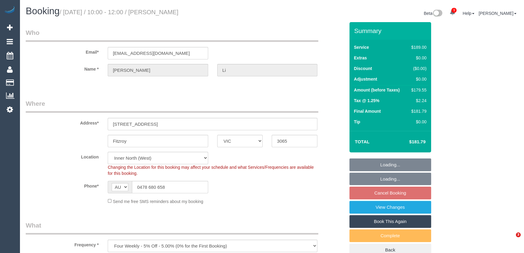
select select "number:22"
select select "number:34"
select select "number:26"
select select "object:1545"
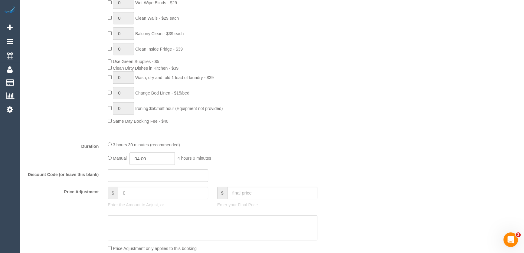
scroll to position [413, 0]
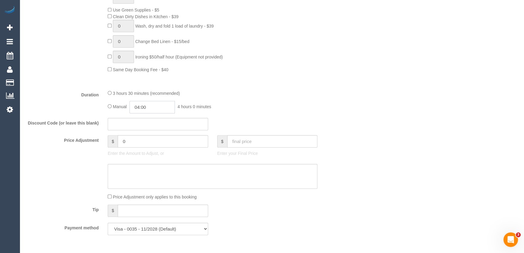
click at [166, 108] on input "04:00" at bounding box center [152, 107] width 45 height 12
click at [145, 134] on li "01:30" at bounding box center [145, 132] width 27 height 8
click at [155, 111] on input "01:30" at bounding box center [152, 107] width 45 height 12
type input "01:45"
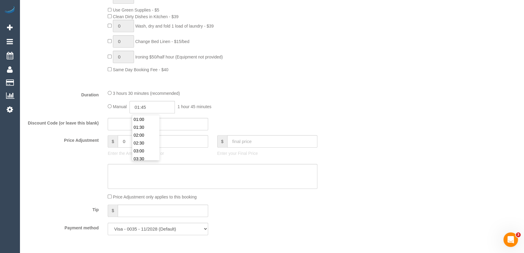
click at [245, 99] on div "3 hours 30 minutes (recommended) Manual 01:45 1 hour 45 minutes" at bounding box center [212, 102] width 219 height 24
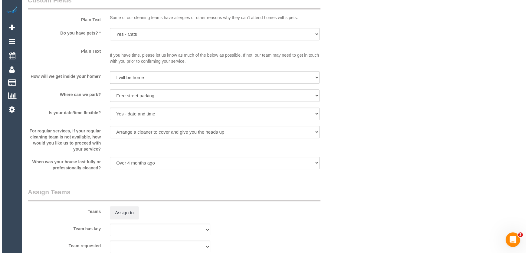
scroll to position [771, 0]
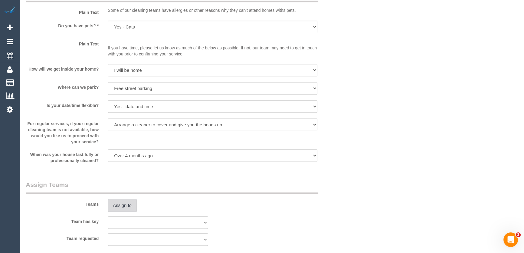
click at [124, 206] on button "Assign to" at bounding box center [122, 205] width 29 height 13
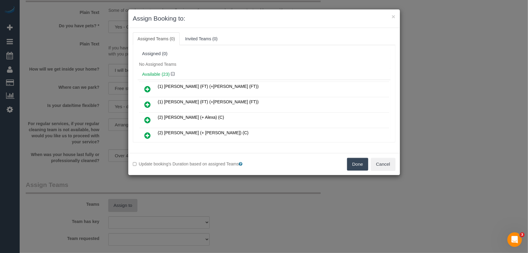
scroll to position [174, 0]
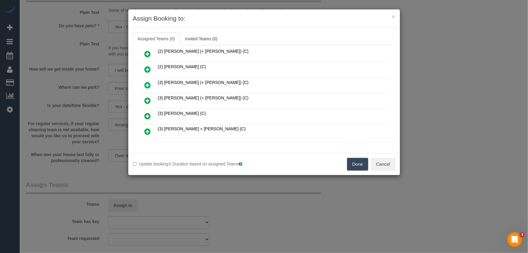
click at [148, 97] on icon at bounding box center [148, 100] width 6 height 7
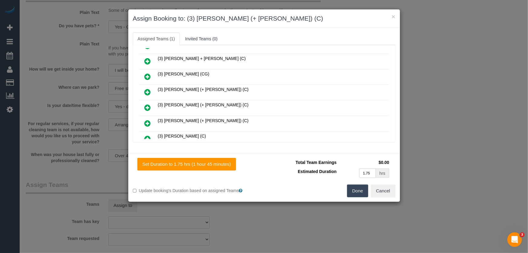
click at [149, 88] on icon at bounding box center [148, 91] width 6 height 7
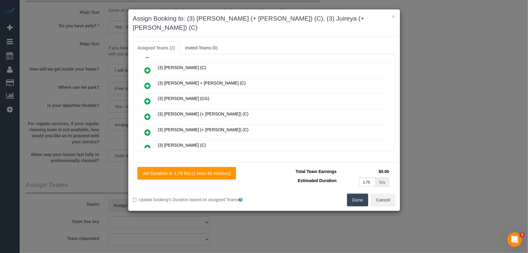
scroll to position [259, 0]
click at [360, 194] on button "Done" at bounding box center [357, 200] width 21 height 13
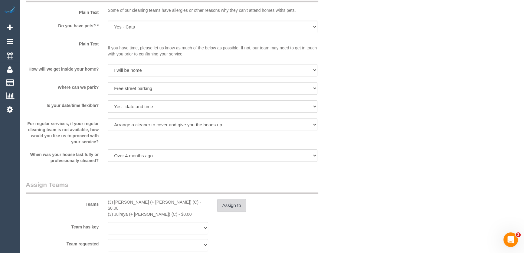
click at [230, 203] on button "Assign to" at bounding box center [231, 205] width 29 height 13
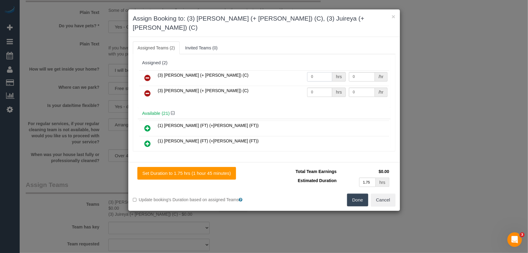
click at [313, 72] on input "0" at bounding box center [319, 76] width 25 height 9
type input "1"
type input "57.5"
click at [315, 88] on input "0" at bounding box center [319, 92] width 25 height 9
type input "1"
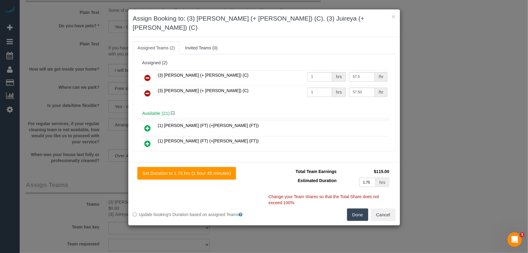
type input "57.5"
click at [352, 208] on button "Done" at bounding box center [357, 214] width 21 height 13
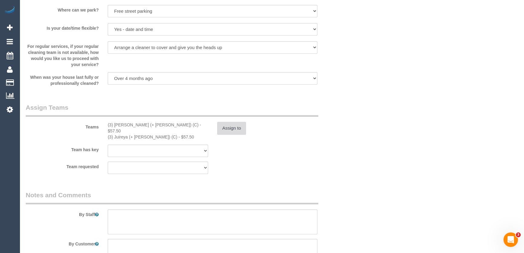
scroll to position [881, 0]
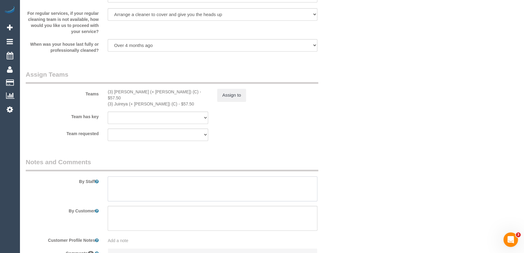
click at [136, 180] on textarea at bounding box center [213, 188] width 210 height 25
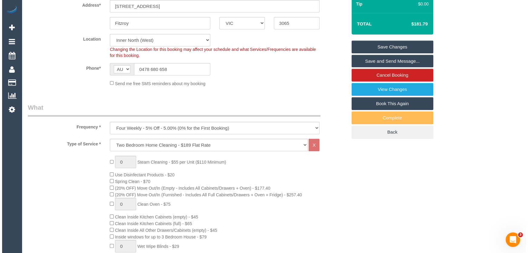
scroll to position [0, 0]
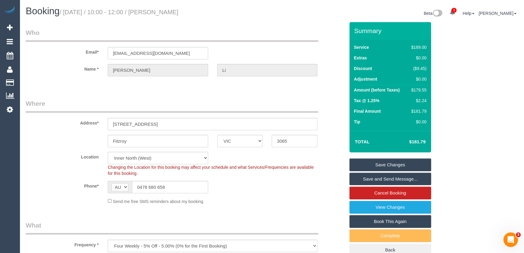
type textarea "Estimated time: 3-3.5 hours"
click at [173, 12] on small "/ September 12, 2025 / 10:00 - 12:00 / Lucy Li" at bounding box center [119, 12] width 119 height 7
copy small "Lucy Li"
click at [376, 178] on link "Save and Send Message..." at bounding box center [391, 179] width 82 height 13
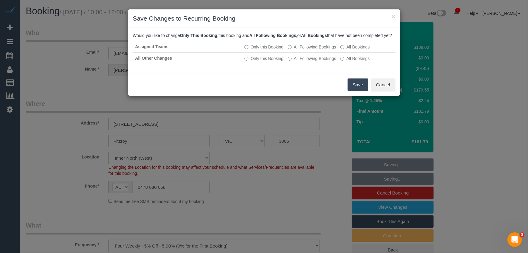
click at [358, 91] on button "Save" at bounding box center [358, 84] width 21 height 13
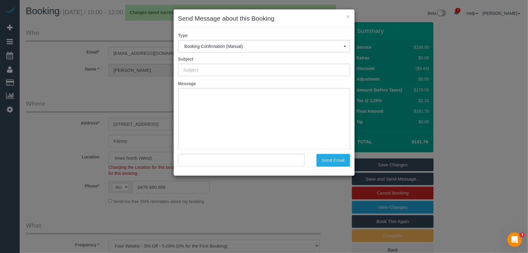
type input "Booking Confirmed"
type input ""Lucy Li" <liluxi0609@gmail.com>"
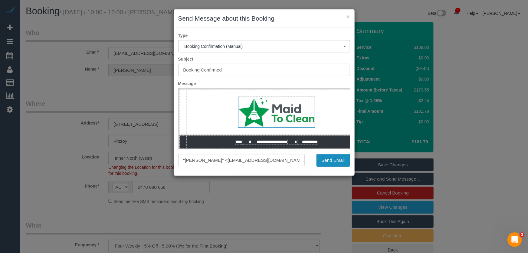
click at [328, 163] on button "Send Email" at bounding box center [334, 160] width 34 height 13
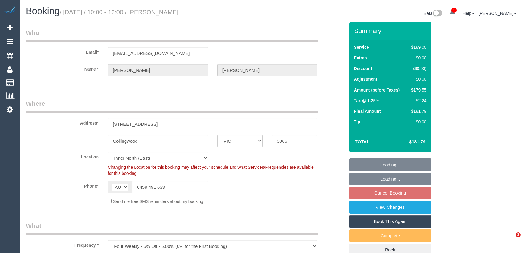
select select "VIC"
select select "number:28"
select select "number:16"
select select "number:19"
select select "number:36"
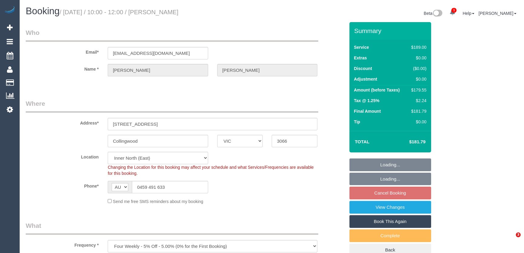
select select "number:34"
select select "number:12"
select select "object:1600"
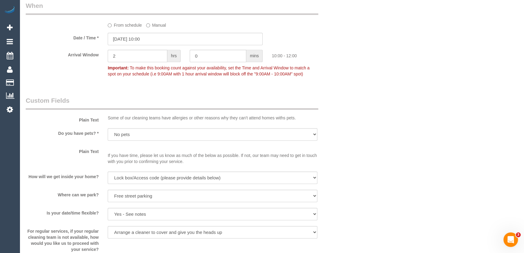
scroll to position [652, 0]
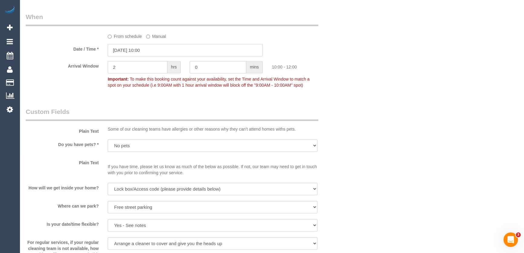
click at [154, 48] on input "12/09/2025 10:00" at bounding box center [185, 50] width 155 height 12
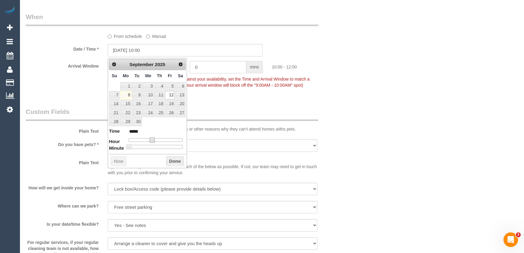
type input "12/09/2025 11:00"
type input "*****"
type input "12/09/2025 12:00"
type input "*****"
type input "12/09/2025 13:00"
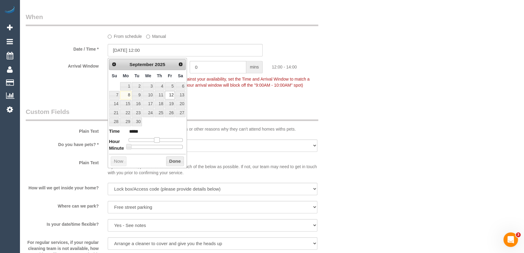
type input "*****"
drag, startPoint x: 151, startPoint y: 138, endPoint x: 158, endPoint y: 137, distance: 7.3
click at [158, 137] on span at bounding box center [159, 139] width 5 height 5
click at [249, 94] on fieldset "When From schedule Manual Date / Time * 12/09/2025 13:00 Arrival Window 2 hrs 0…" at bounding box center [185, 53] width 319 height 83
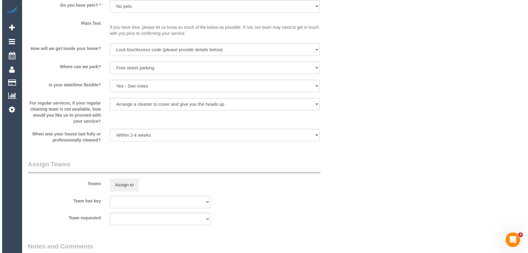
scroll to position [845, 0]
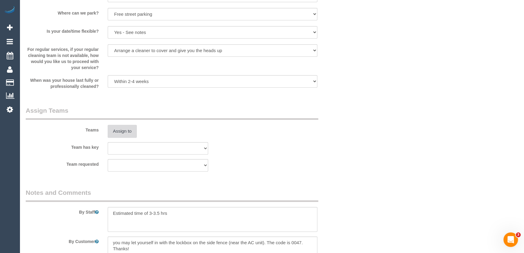
click at [120, 134] on button "Assign to" at bounding box center [122, 131] width 29 height 13
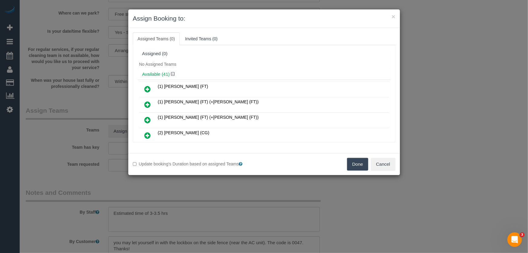
drag, startPoint x: 361, startPoint y: 207, endPoint x: 344, endPoint y: 192, distance: 22.1
click at [361, 207] on div "× Assign Booking to: Assigned Teams (0) Invited Teams (0) Assigned (0) No Assig…" at bounding box center [264, 126] width 528 height 253
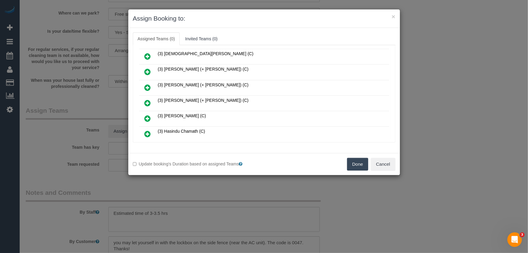
click at [148, 99] on icon at bounding box center [148, 102] width 6 height 7
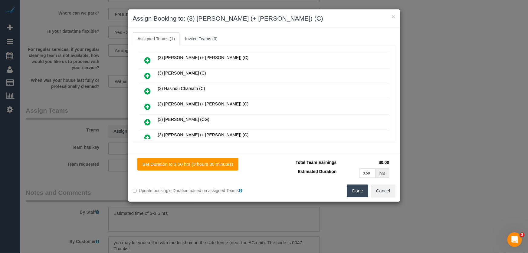
scroll to position [350, 0]
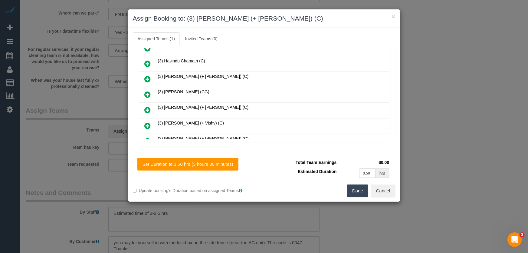
click at [147, 106] on icon at bounding box center [148, 109] width 6 height 7
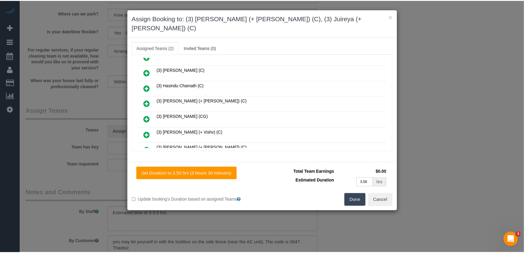
scroll to position [365, 0]
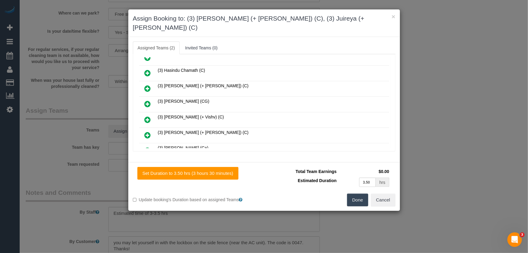
click at [362, 194] on button "Done" at bounding box center [357, 200] width 21 height 13
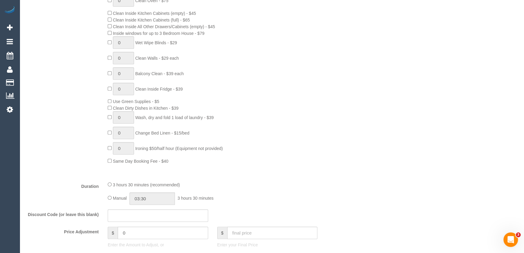
scroll to position [385, 0]
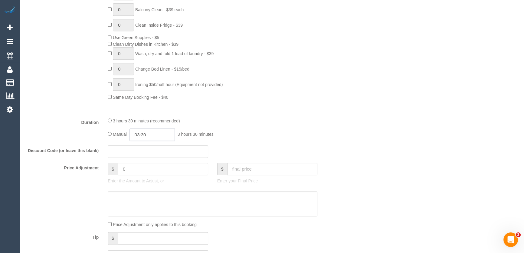
click at [157, 136] on input "03:30" at bounding box center [152, 134] width 45 height 12
click at [144, 157] on li "01:30" at bounding box center [145, 156] width 27 height 8
click at [150, 141] on input "01:30" at bounding box center [152, 134] width 45 height 12
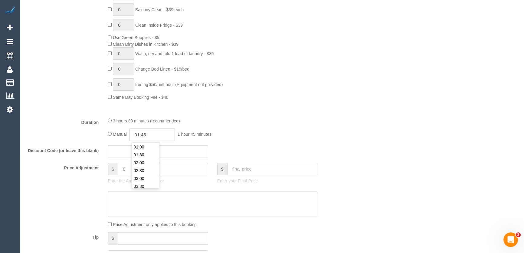
type input "01:45"
click at [325, 123] on div "Duration 3 hours 30 minutes (recommended) Manual 01:45 1 hour 45 minutes" at bounding box center [185, 129] width 329 height 24
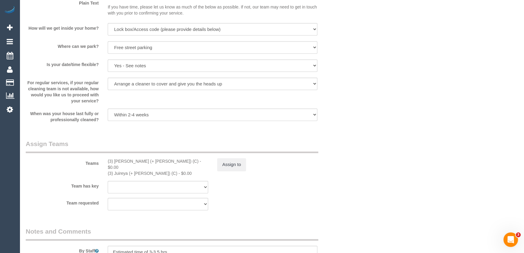
scroll to position [853, 0]
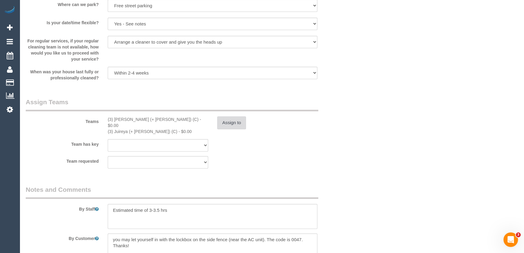
click at [236, 124] on button "Assign to" at bounding box center [231, 122] width 29 height 13
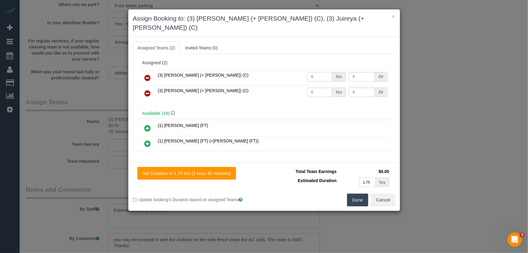
click at [318, 72] on input "0" at bounding box center [319, 76] width 25 height 9
type input "1"
click at [317, 88] on input "0" at bounding box center [319, 92] width 25 height 9
type input "57.5"
type input "1"
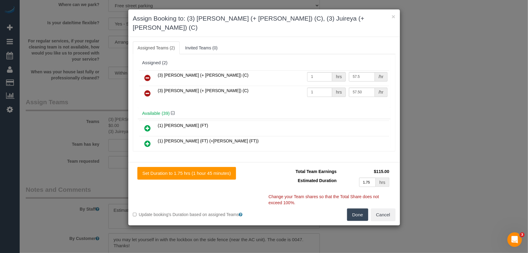
click at [357, 208] on button "Done" at bounding box center [357, 214] width 21 height 13
click at [357, 208] on div "Done Cancel" at bounding box center [332, 214] width 136 height 13
type input "57.5"
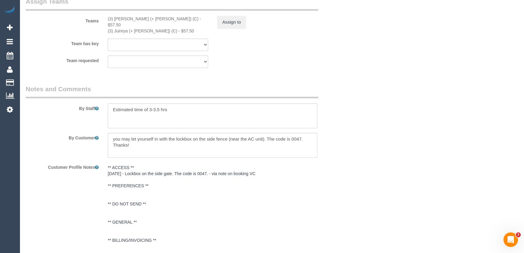
scroll to position [1037, 0]
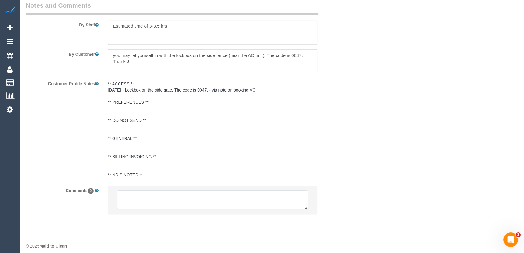
click at [154, 192] on textarea at bounding box center [212, 199] width 191 height 19
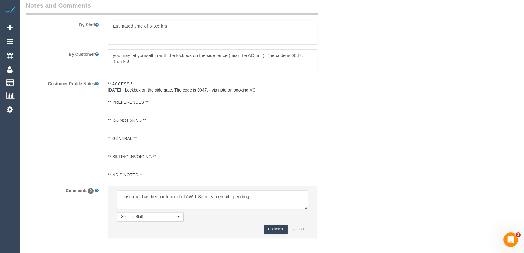
type textarea "customer has been informed of AW 1-3pm - via email - pending"
click at [278, 226] on button "Comment" at bounding box center [276, 228] width 24 height 9
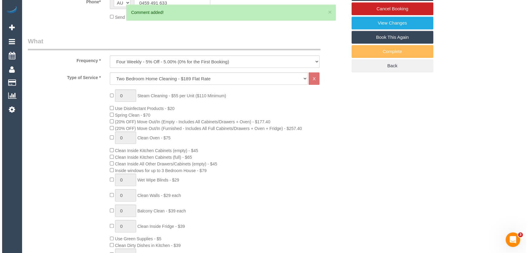
scroll to position [0, 0]
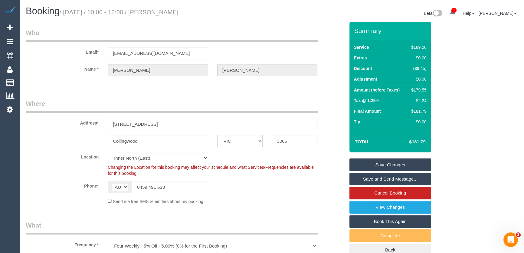
click at [175, 14] on small "/ September 12, 2025 / 10:00 - 12:00 / Cameron Tripp" at bounding box center [119, 12] width 119 height 7
copy small "Cameron Tripp"
click at [395, 165] on link "Save Changes" at bounding box center [391, 164] width 82 height 13
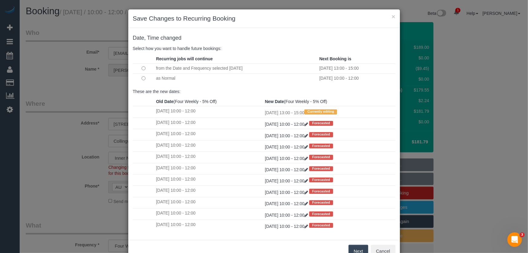
click at [354, 248] on button "Next" at bounding box center [359, 251] width 20 height 13
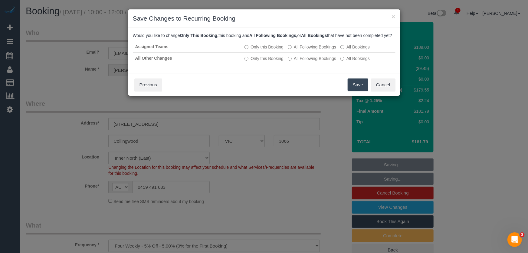
click at [358, 91] on button "Save" at bounding box center [358, 84] width 21 height 13
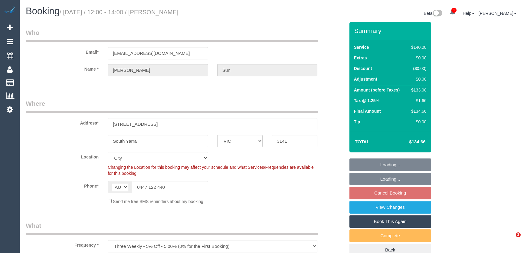
select select "VIC"
select select "number:28"
select select "number:14"
select select "number:18"
select select "number:24"
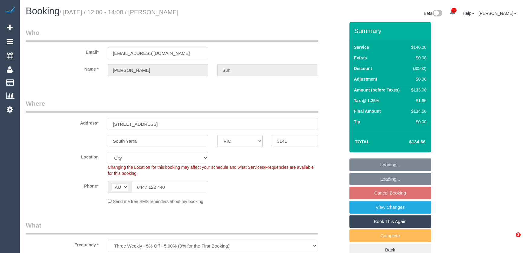
select select "object:1283"
select select "spot1"
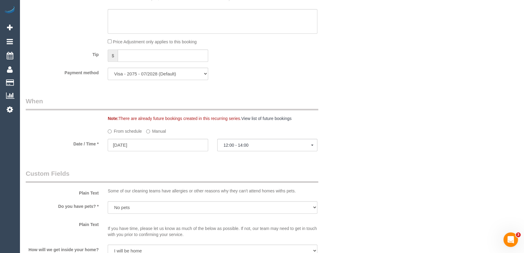
scroll to position [551, 0]
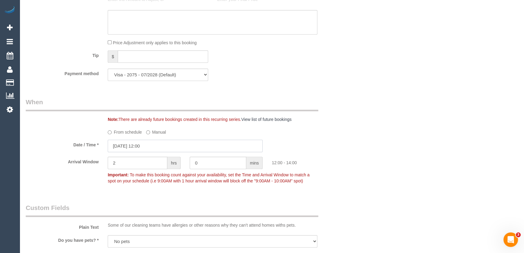
click at [157, 146] on input "[DATE] 12:00" at bounding box center [185, 146] width 155 height 12
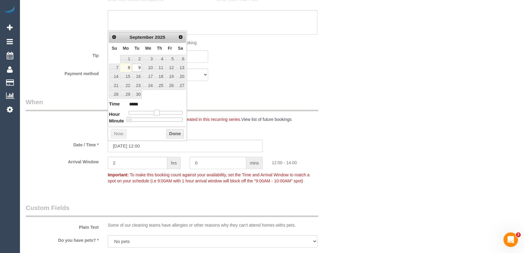
type input "[DATE] 13:00"
type input "*****"
type input "09/09/2025 14:00"
type input "*****"
drag, startPoint x: 157, startPoint y: 111, endPoint x: 161, endPoint y: 111, distance: 4.0
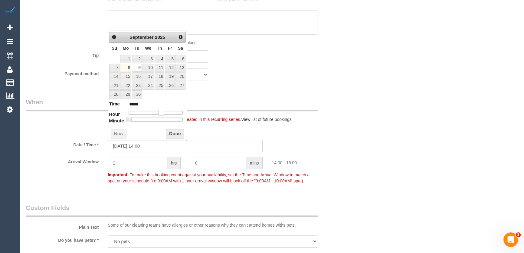
click at [161, 111] on span at bounding box center [161, 112] width 5 height 5
click at [246, 92] on div "Who Email* antons381@gmail.com Name * Anton Sun Where Address* 2603/18 Claremon…" at bounding box center [185, 115] width 329 height 1286
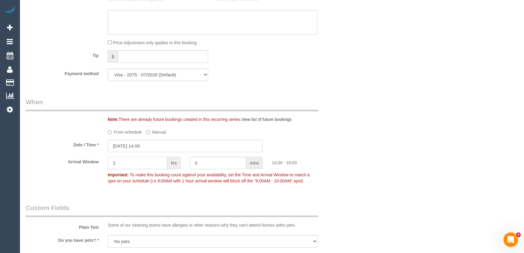
click at [141, 168] on input "2" at bounding box center [138, 163] width 60 height 12
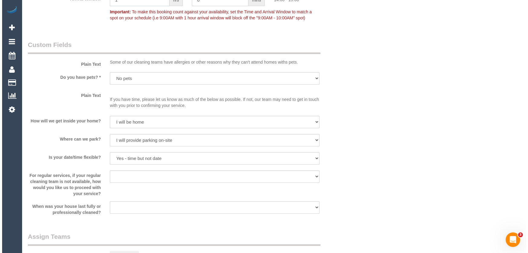
scroll to position [743, 0]
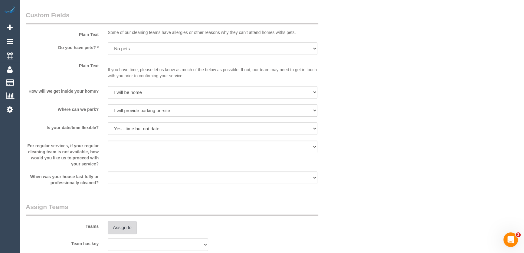
type input "1"
click at [124, 226] on button "Assign to" at bounding box center [122, 227] width 29 height 13
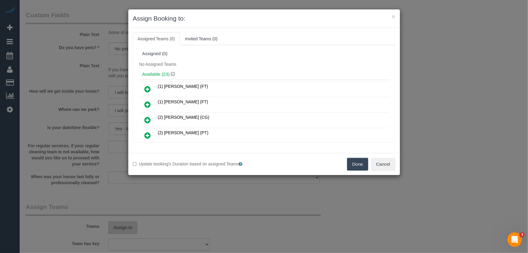
scroll to position [159, 0]
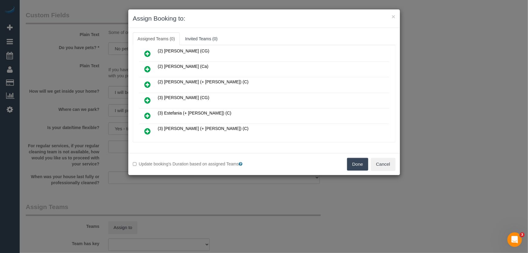
click at [148, 97] on icon at bounding box center [148, 100] width 6 height 7
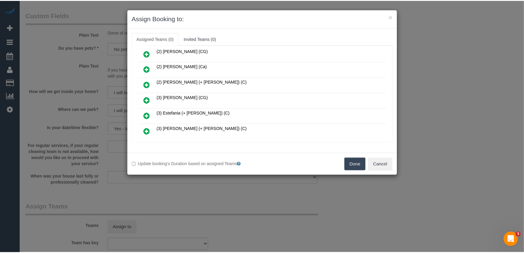
scroll to position [174, 0]
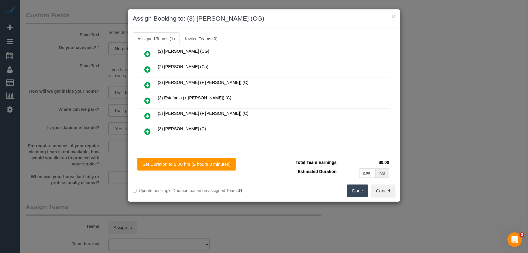
click at [354, 192] on button "Done" at bounding box center [357, 190] width 21 height 13
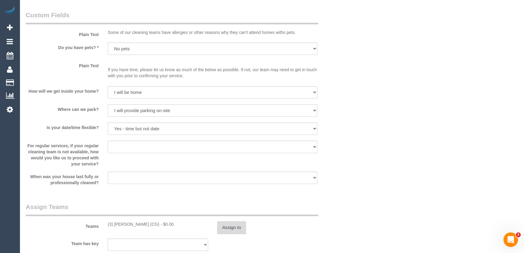
click at [229, 229] on button "Assign to" at bounding box center [231, 227] width 29 height 13
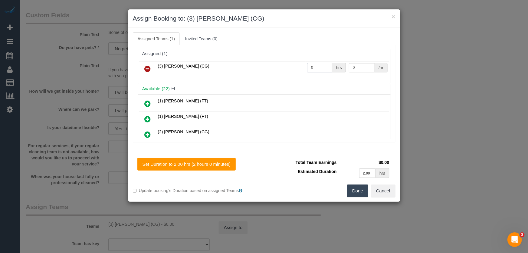
click at [316, 63] on input "0" at bounding box center [319, 67] width 25 height 9
type input "2"
click at [362, 191] on button "Done" at bounding box center [357, 190] width 21 height 13
type input "38.5"
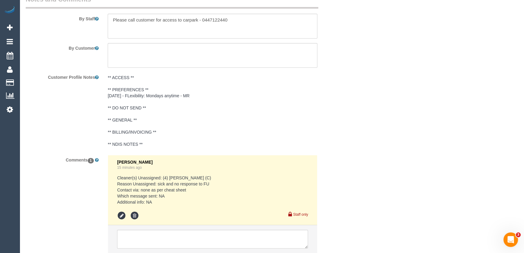
scroll to position [1077, 0]
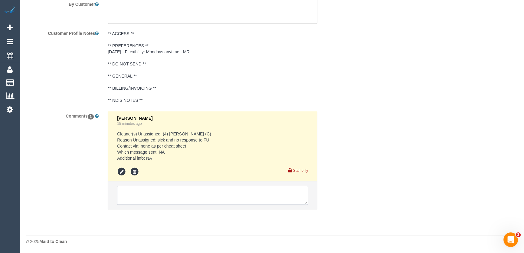
click at [146, 192] on textarea at bounding box center [212, 195] width 191 height 19
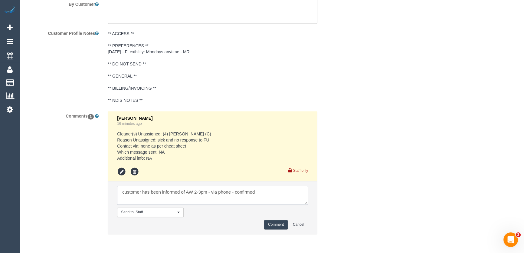
type textarea "customer has been informed of AW 2-3pm - via phone - confirmed"
click at [276, 223] on button "Comment" at bounding box center [276, 224] width 24 height 9
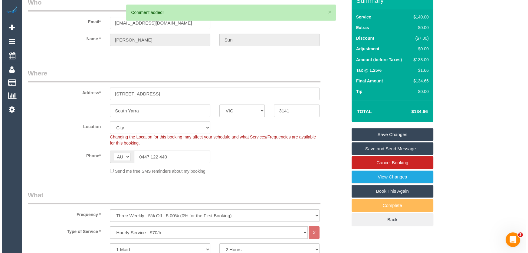
scroll to position [0, 0]
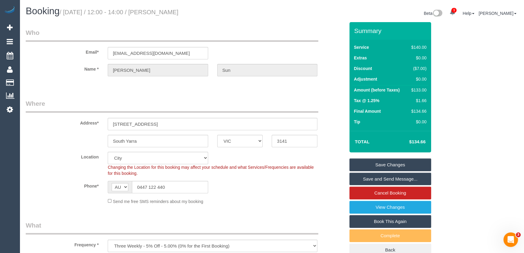
click at [172, 12] on small "/ September 09, 2025 / 12:00 - 14:00 / Anton Sun" at bounding box center [119, 12] width 119 height 7
copy small "Anton Sun"
click at [375, 181] on link "Save and Send Message..." at bounding box center [391, 179] width 82 height 13
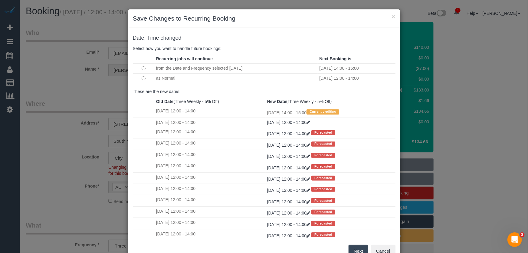
click at [359, 248] on button "Next" at bounding box center [359, 251] width 20 height 13
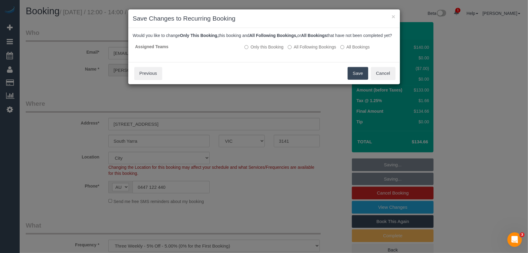
click at [358, 80] on button "Save" at bounding box center [358, 73] width 21 height 13
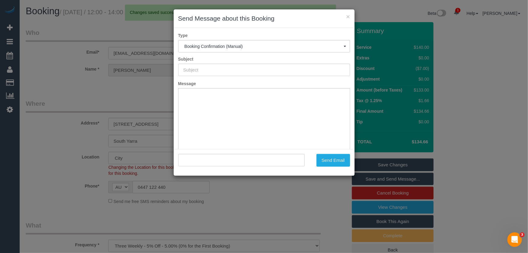
type input "Booking Confirmed"
type input ""Anton Sun" <antons381@gmail.com>"
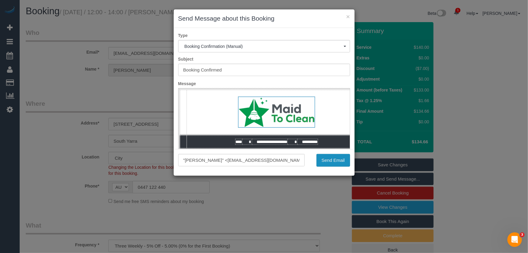
click at [330, 164] on button "Send Email" at bounding box center [334, 160] width 34 height 13
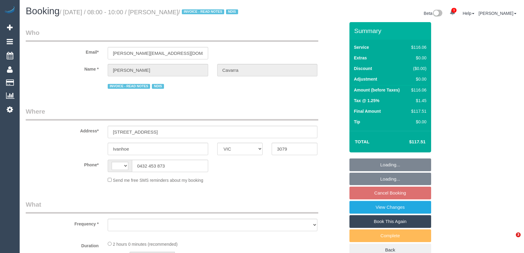
select select "VIC"
select select "string:AU"
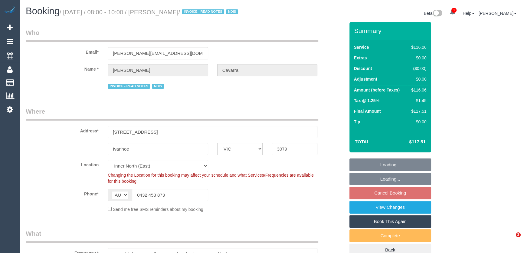
select select "object:628"
select select "number:28"
select select "number:14"
select select "number:19"
select select "number:36"
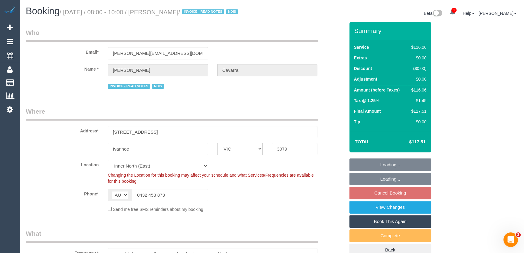
select select "object:1593"
select select "spot1"
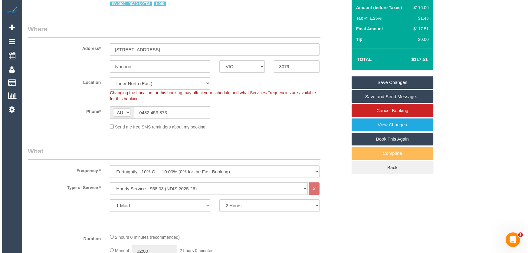
scroll to position [660, 0]
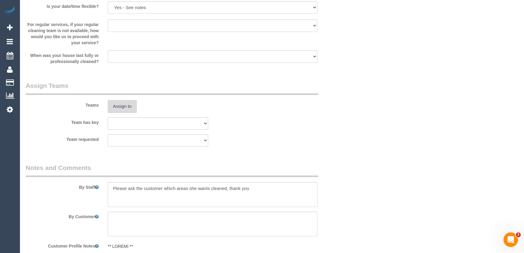
click at [115, 112] on button "Assign to" at bounding box center [122, 106] width 29 height 13
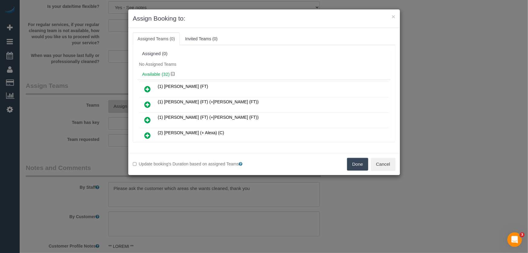
scroll to position [356, 0]
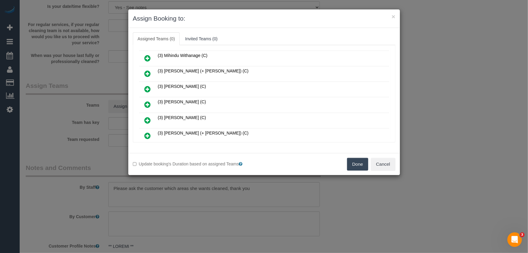
click at [148, 101] on icon at bounding box center [148, 104] width 6 height 7
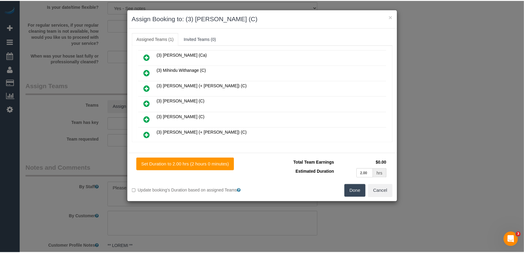
scroll to position [370, 0]
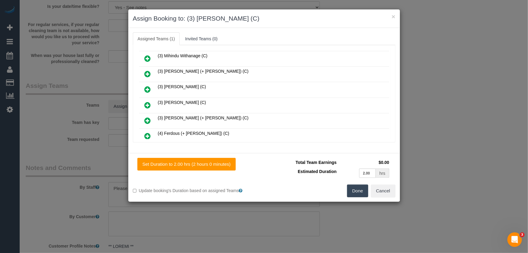
click at [361, 194] on button "Done" at bounding box center [357, 190] width 21 height 13
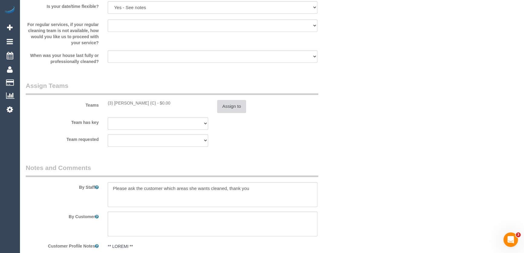
click at [227, 111] on button "Assign to" at bounding box center [231, 106] width 29 height 13
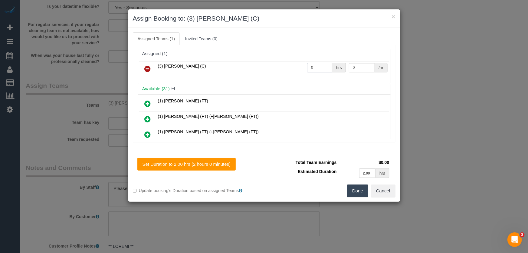
click at [315, 69] on input "0" at bounding box center [319, 67] width 25 height 9
type input "2"
type input "35"
click at [353, 191] on button "Done" at bounding box center [357, 190] width 21 height 13
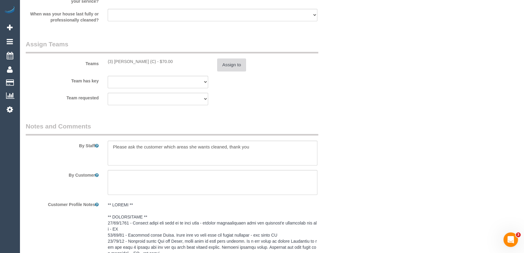
scroll to position [743, 0]
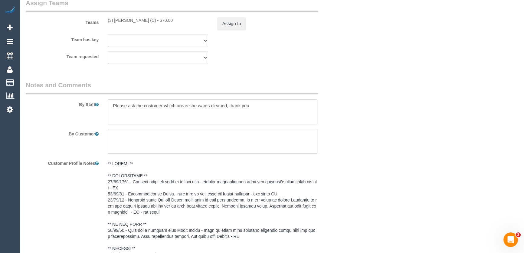
click at [114, 108] on textarea at bounding box center [213, 111] width 210 height 25
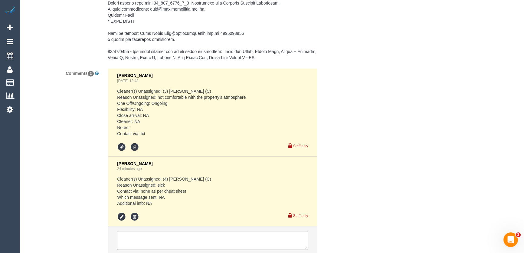
scroll to position [1076, 0]
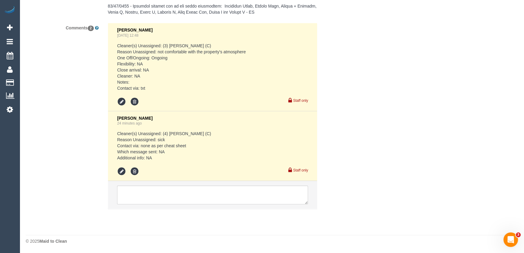
type textarea "*cover* Please ask the customer which areas she wants cleaned, thank you"
click at [158, 199] on textarea at bounding box center [212, 194] width 191 height 19
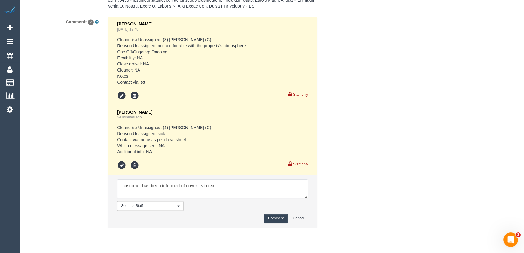
type textarea "customer has been informed of cover - via text"
click at [283, 223] on button "Comment" at bounding box center [276, 217] width 24 height 9
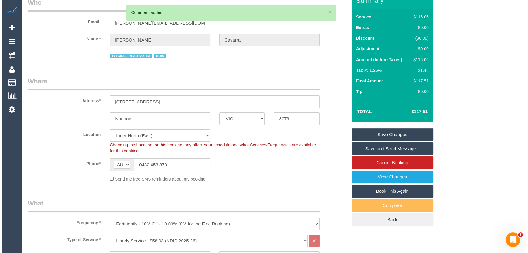
scroll to position [0, 0]
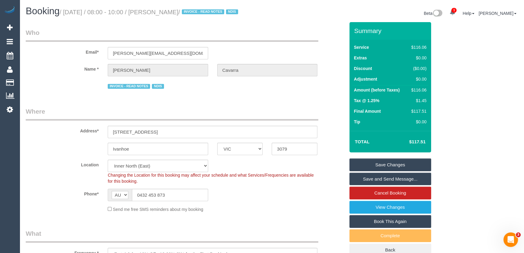
click at [176, 13] on small "/ [DATE] / 08:00 - 10:00 / [PERSON_NAME] / INVOICE - READ NOTES NDIS" at bounding box center [150, 12] width 180 height 7
copy small "[PERSON_NAME]"
click at [171, 201] on input "0432 453 873" at bounding box center [170, 195] width 76 height 12
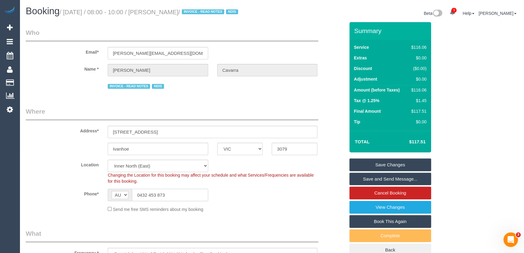
click at [171, 201] on input "0432 453 873" at bounding box center [170, 195] width 76 height 12
click at [387, 171] on link "Save Changes" at bounding box center [391, 164] width 82 height 13
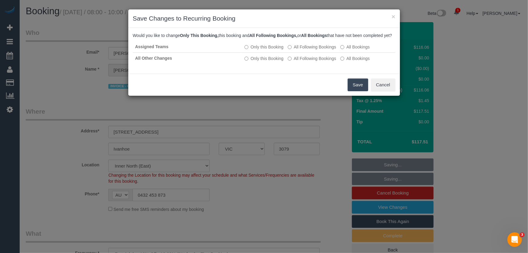
drag, startPoint x: 361, startPoint y: 92, endPoint x: 356, endPoint y: 92, distance: 5.1
click at [361, 91] on button "Save" at bounding box center [358, 84] width 21 height 13
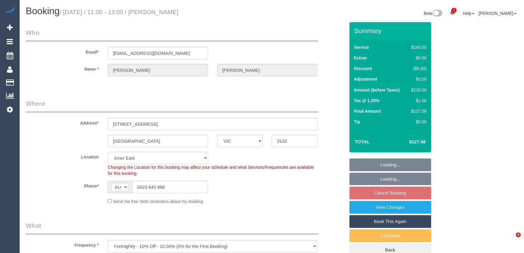
select select "VIC"
select select "number:27"
select select "number:14"
select select "number:18"
select select "number:24"
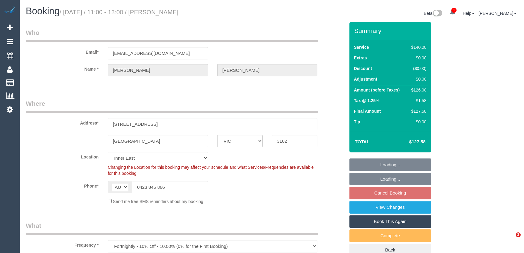
select select "number:34"
select select "number:12"
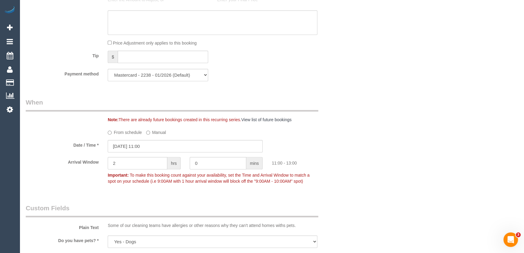
scroll to position [551, 0]
click at [156, 147] on input "[DATE] 11:00" at bounding box center [185, 146] width 155 height 12
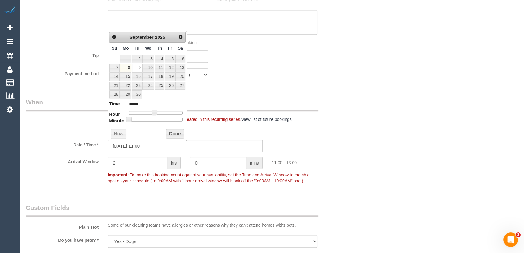
type input "[DATE] 12:00"
type input "*****"
type input "[DATE] 13:00"
type input "*****"
click at [160, 111] on div at bounding box center [156, 113] width 54 height 4
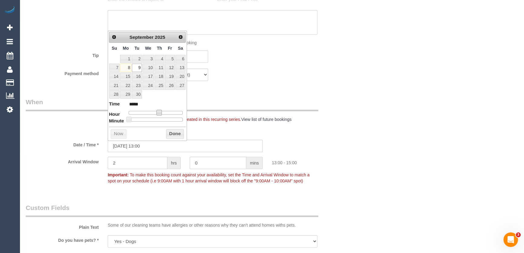
click at [240, 91] on div "Who Email* [EMAIL_ADDRESS][DOMAIN_NAME] Name * [PERSON_NAME] Where Address* [ST…" at bounding box center [185, 106] width 329 height 1268
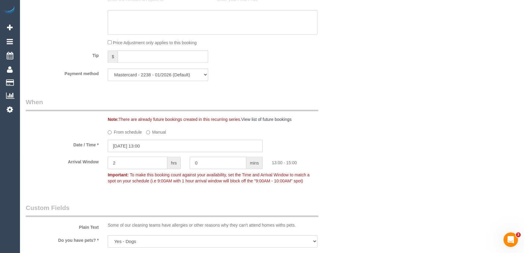
click at [134, 164] on input "2" at bounding box center [138, 163] width 60 height 12
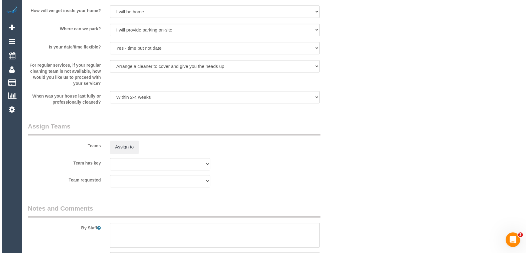
scroll to position [826, 0]
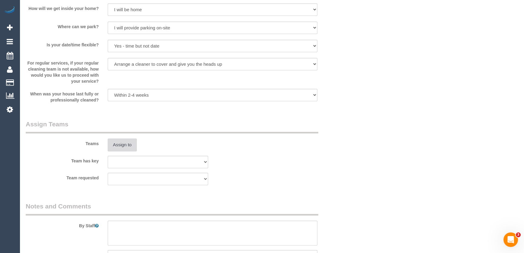
type input "1"
click at [124, 146] on button "Assign to" at bounding box center [122, 144] width 29 height 13
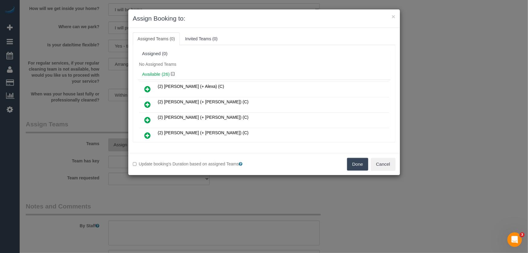
scroll to position [83, 0]
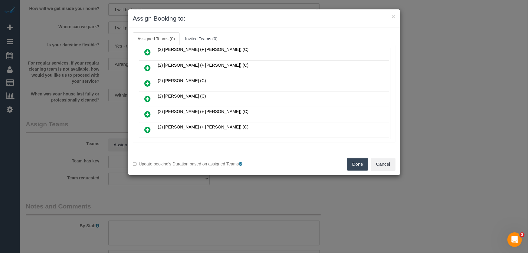
click at [145, 95] on icon at bounding box center [148, 98] width 6 height 7
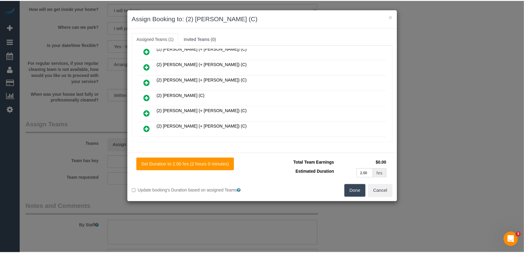
scroll to position [97, 0]
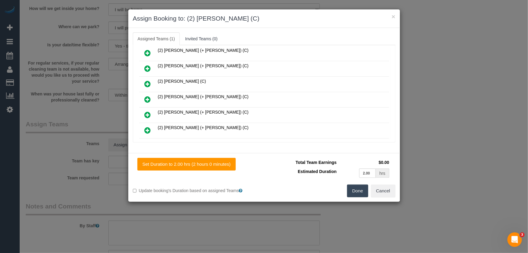
click at [366, 194] on button "Done" at bounding box center [357, 190] width 21 height 13
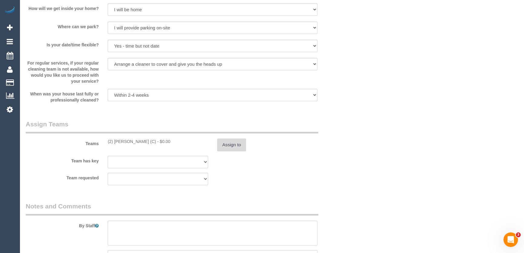
click at [242, 142] on button "Assign to" at bounding box center [231, 144] width 29 height 13
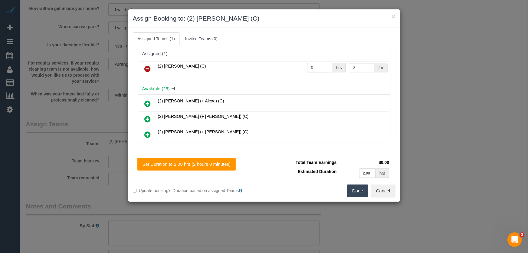
click at [318, 66] on input "0" at bounding box center [319, 67] width 25 height 9
type input "2"
type input "40"
click at [360, 190] on button "Done" at bounding box center [357, 190] width 21 height 13
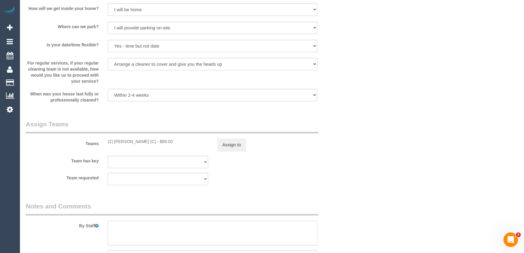
click at [140, 226] on textarea at bounding box center [213, 232] width 210 height 25
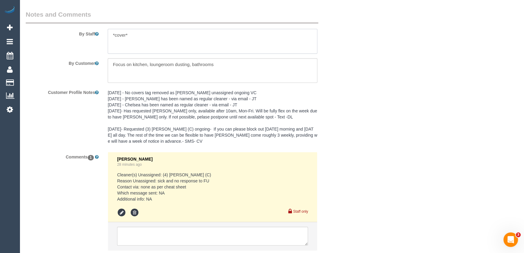
scroll to position [1058, 0]
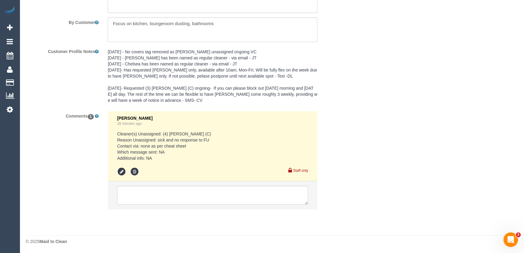
type textarea "*cover*"
click at [172, 196] on textarea at bounding box center [212, 195] width 191 height 19
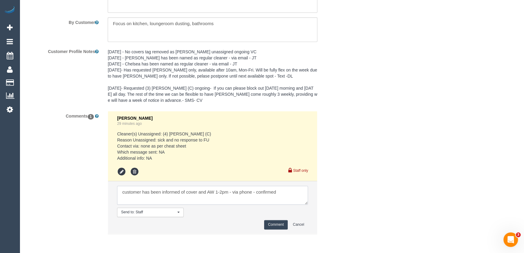
type textarea "customer has been informed of cover and AW 1-2pm - via phone - confirmed"
click at [280, 225] on button "Comment" at bounding box center [276, 224] width 24 height 9
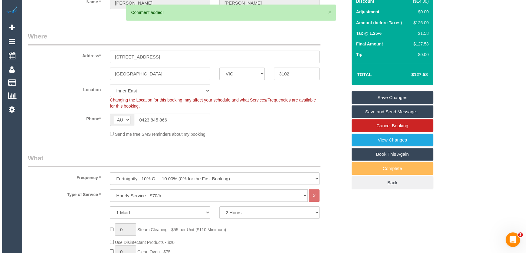
scroll to position [0, 0]
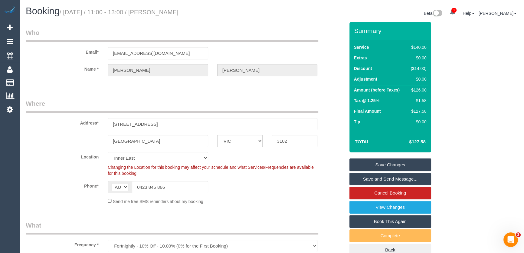
click at [171, 12] on small "/ [DATE] / 11:00 - 13:00 / [PERSON_NAME]" at bounding box center [119, 12] width 119 height 7
copy small "[PERSON_NAME]"
click at [373, 177] on link "Save and Send Message..." at bounding box center [391, 179] width 82 height 13
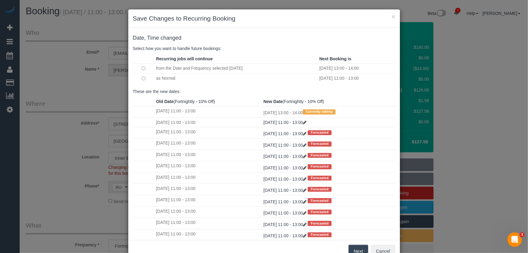
click at [354, 251] on button "Next" at bounding box center [359, 251] width 20 height 13
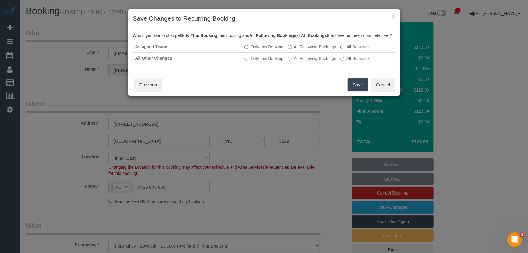
click at [359, 91] on button "Save" at bounding box center [358, 84] width 21 height 13
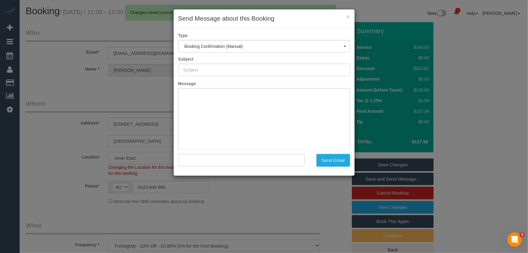
type input "Booking Confirmed"
type input ""[PERSON_NAME]" <[EMAIL_ADDRESS][DOMAIN_NAME]>"
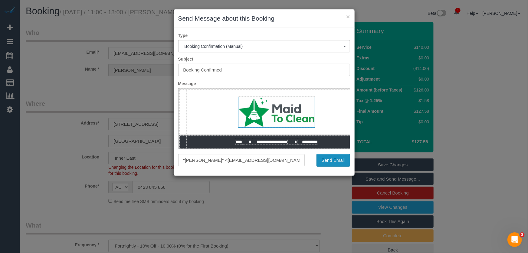
click at [333, 161] on button "Send Email" at bounding box center [334, 160] width 34 height 13
